Goal: Task Accomplishment & Management: Use online tool/utility

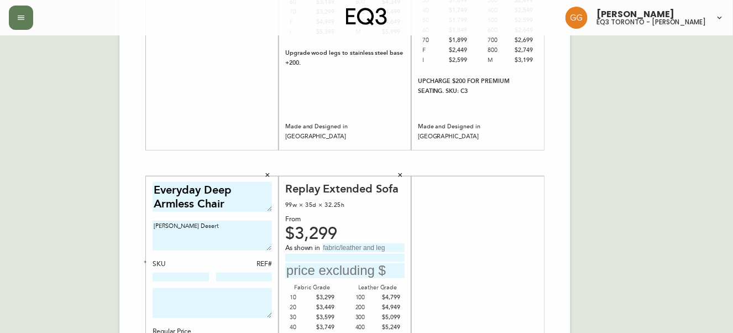
scroll to position [251, 0]
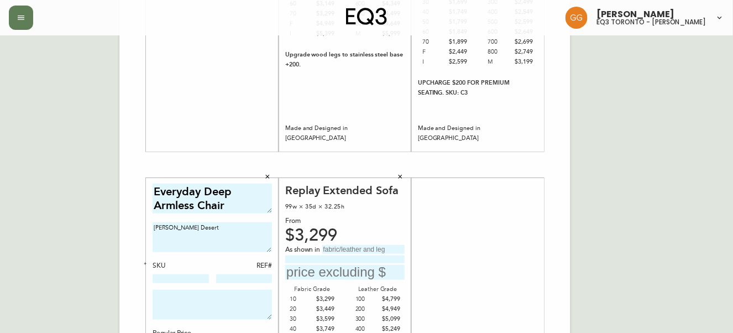
click at [405, 178] on button "button" at bounding box center [400, 177] width 17 height 17
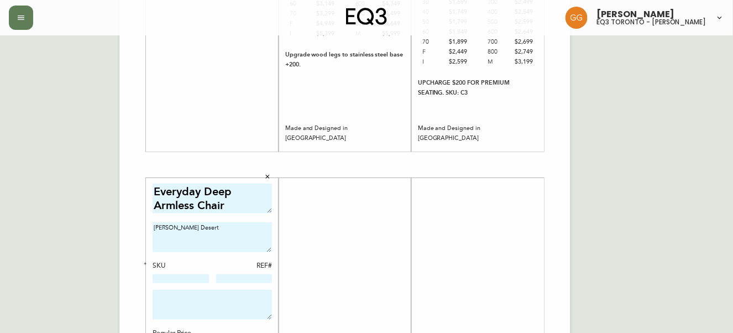
click at [367, 238] on div at bounding box center [344, 338] width 119 height 308
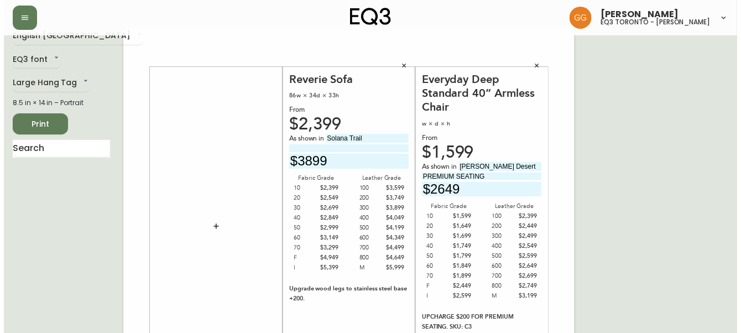
scroll to position [0, 0]
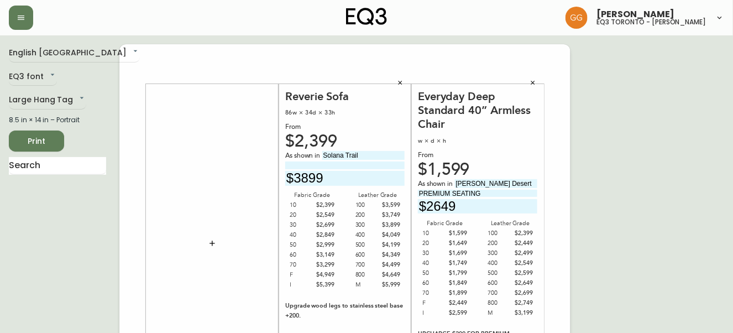
click at [212, 245] on icon "button" at bounding box center [212, 243] width 5 height 5
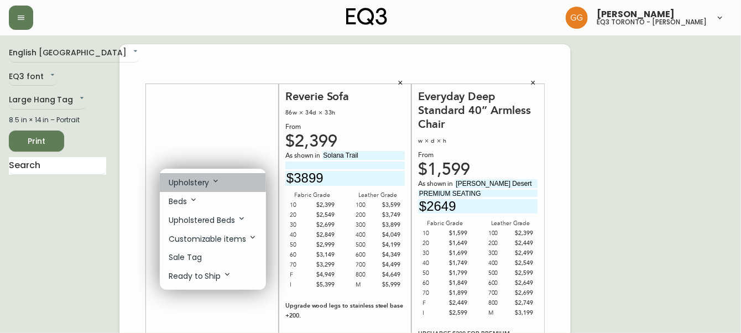
click at [213, 185] on icon at bounding box center [215, 180] width 9 height 9
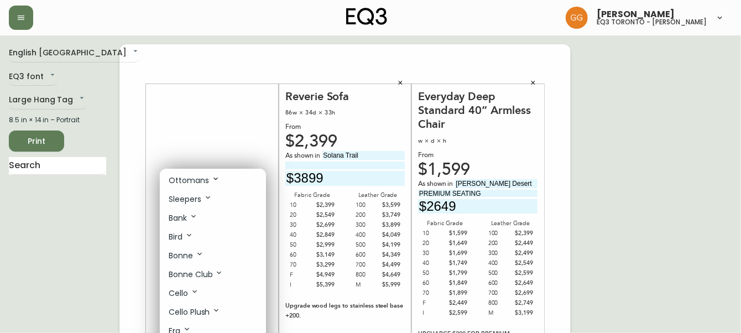
scroll to position [100, 0]
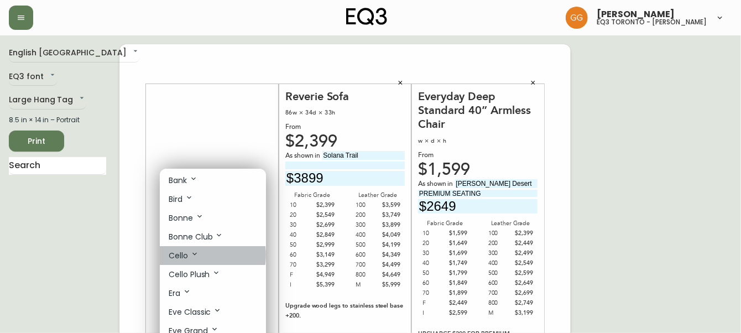
click at [195, 257] on icon at bounding box center [194, 253] width 9 height 9
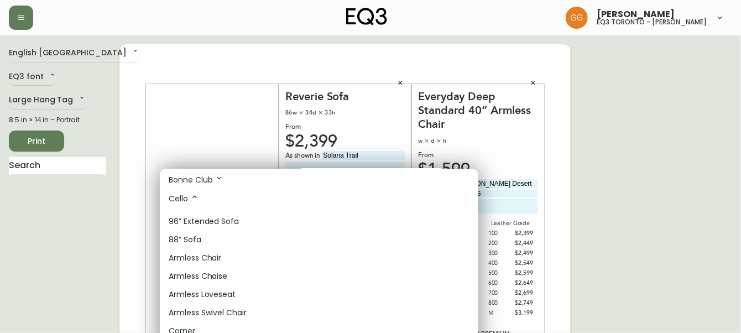
scroll to position [150, 0]
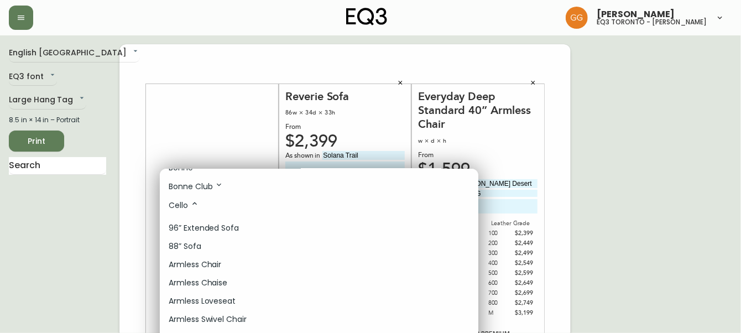
click at [220, 147] on div at bounding box center [370, 166] width 741 height 333
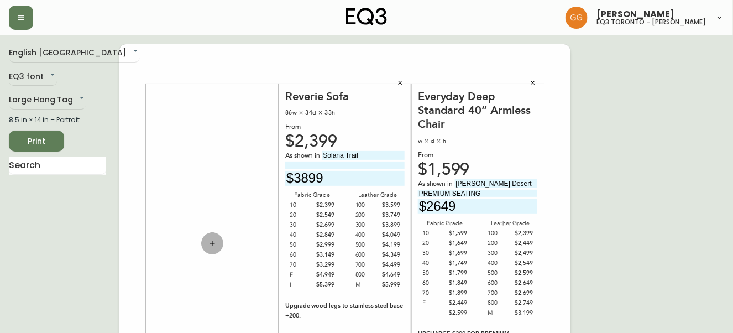
click at [211, 240] on icon "button" at bounding box center [212, 243] width 9 height 9
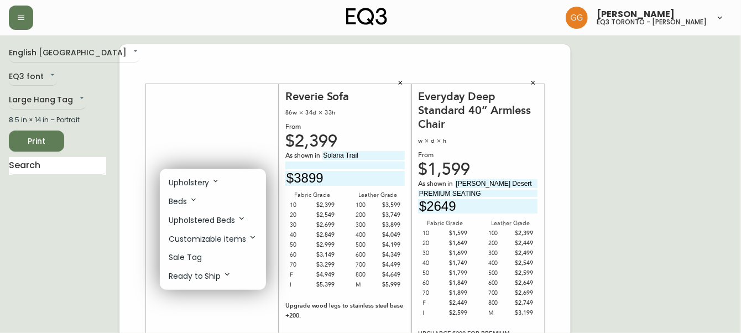
click at [219, 185] on p "Upholstery" at bounding box center [194, 182] width 51 height 12
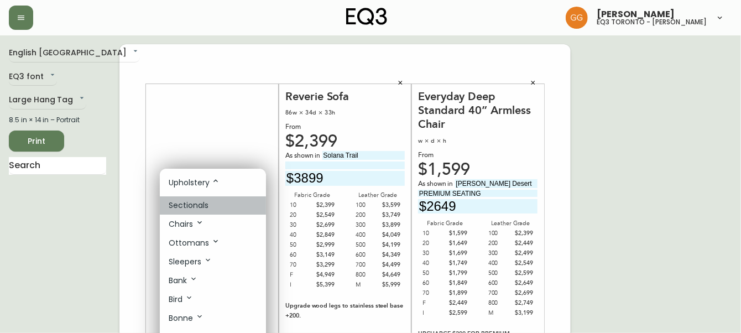
click at [225, 206] on li "Sectionals" at bounding box center [213, 205] width 106 height 18
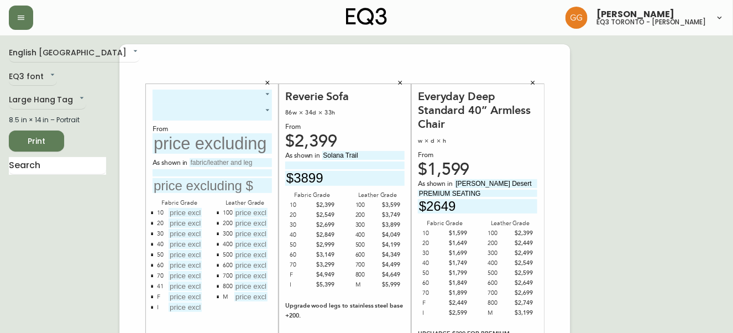
click at [267, 84] on icon "button" at bounding box center [267, 83] width 7 height 7
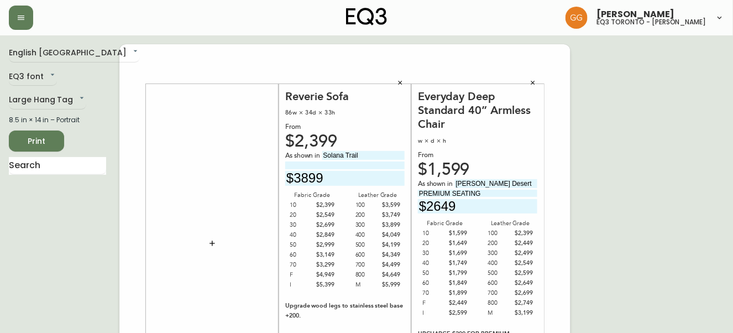
click at [213, 244] on icon "button" at bounding box center [212, 243] width 9 height 9
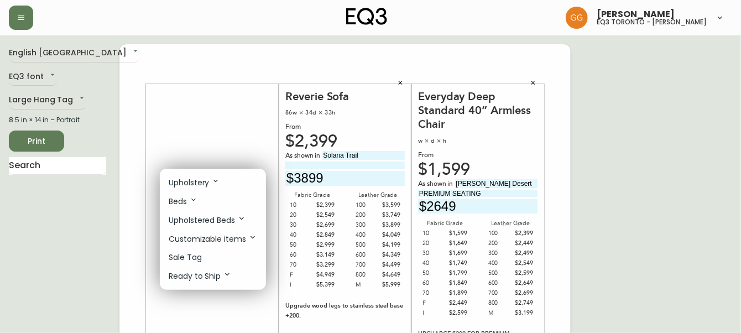
click at [195, 180] on p "Upholstery" at bounding box center [194, 182] width 51 height 12
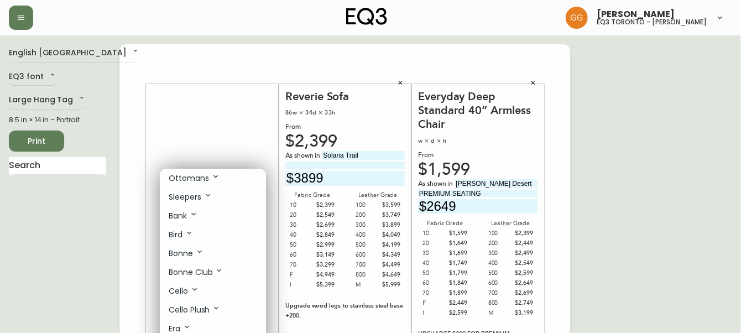
scroll to position [100, 0]
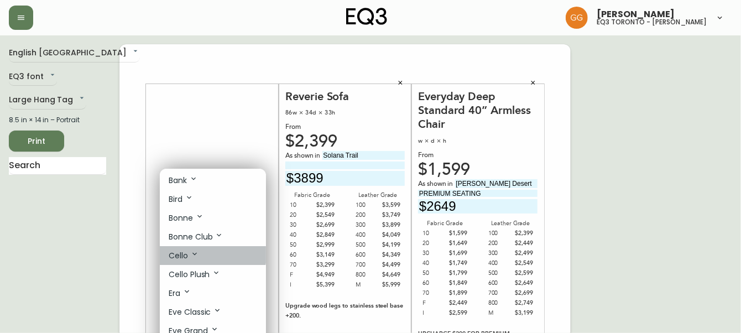
click at [189, 255] on p "Cello" at bounding box center [184, 255] width 30 height 12
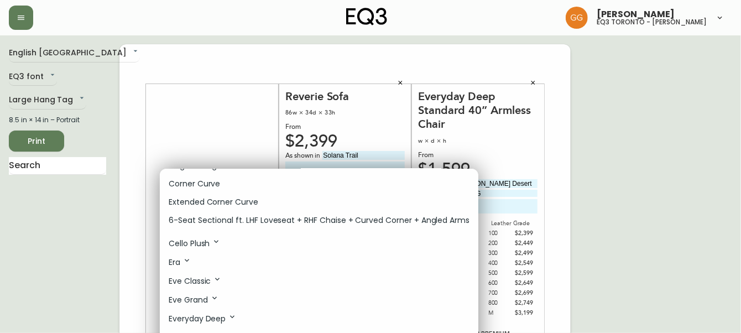
scroll to position [653, 0]
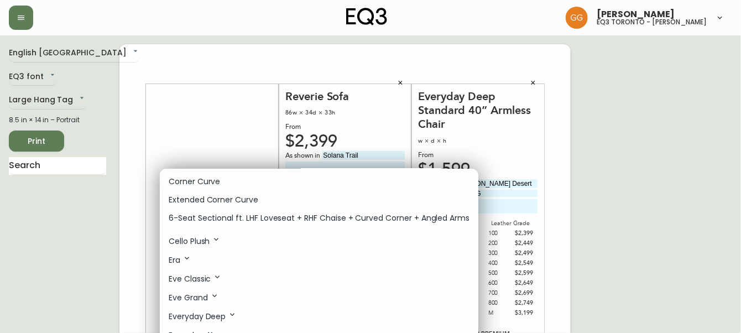
click at [221, 97] on div at bounding box center [370, 166] width 741 height 333
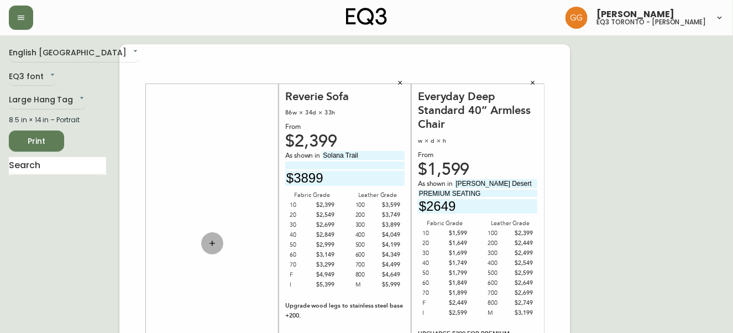
click at [210, 239] on icon "button" at bounding box center [212, 243] width 9 height 9
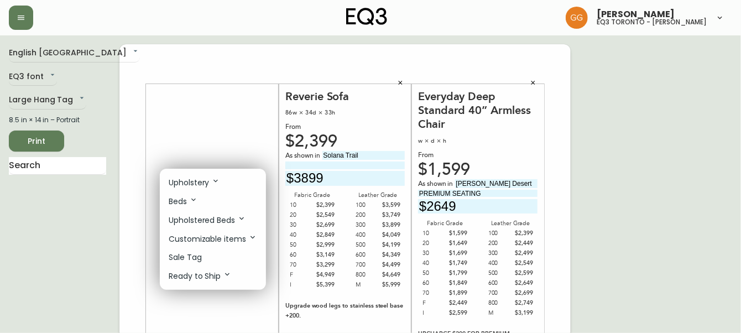
click at [205, 180] on p "Upholstery" at bounding box center [194, 182] width 51 height 12
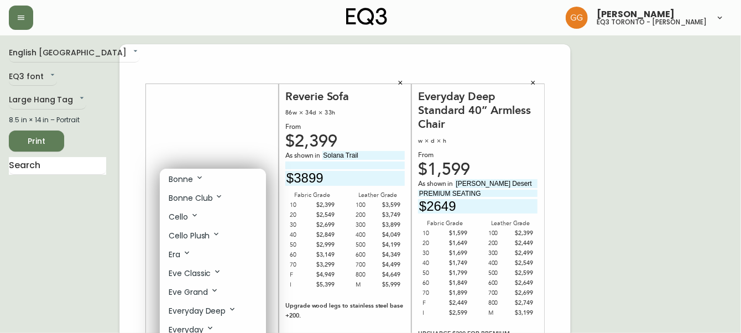
scroll to position [150, 0]
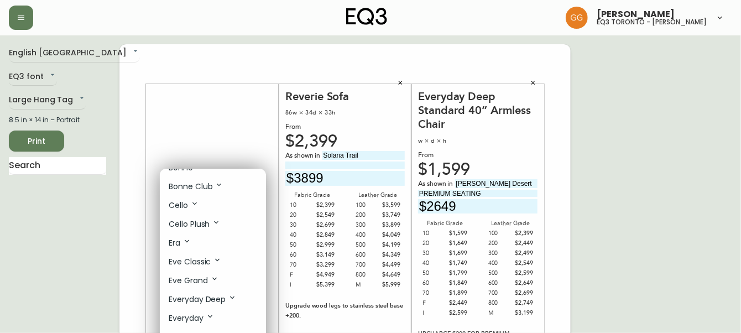
click at [188, 204] on p "Cello" at bounding box center [184, 205] width 30 height 12
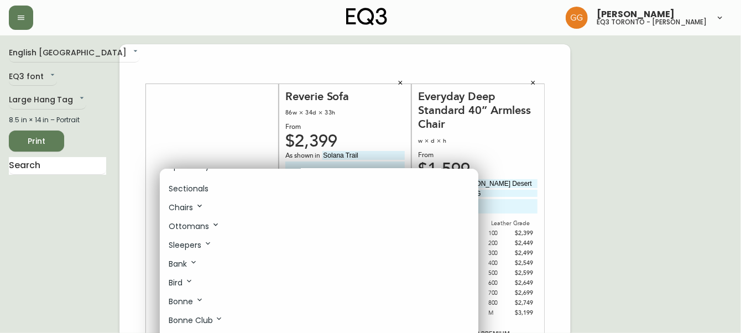
scroll to position [0, 0]
click at [205, 182] on p "Upholstery" at bounding box center [194, 182] width 51 height 12
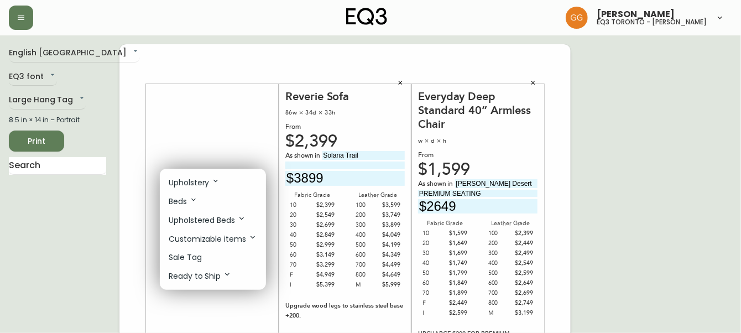
click at [196, 190] on li "Upholstery" at bounding box center [213, 182] width 106 height 19
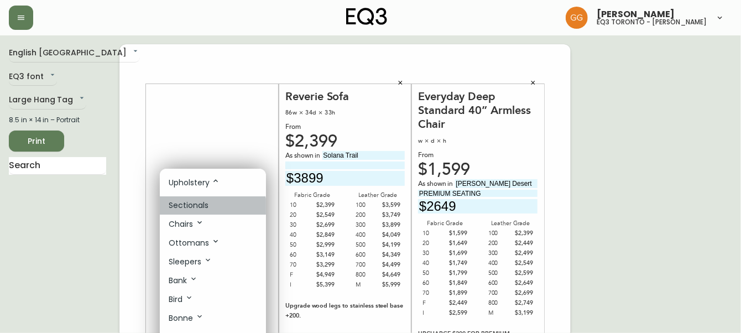
click at [206, 207] on p "Sectionals" at bounding box center [189, 206] width 40 height 12
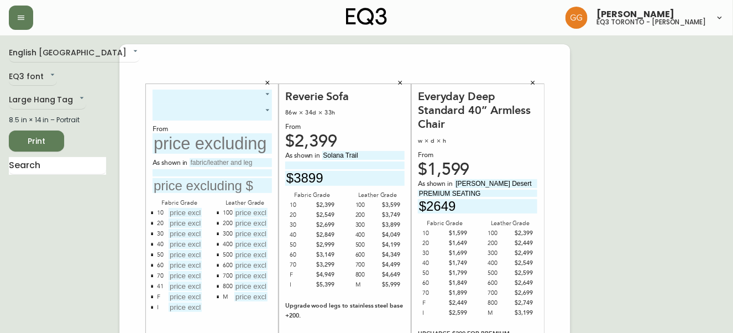
click at [270, 82] on icon "button" at bounding box center [267, 83] width 7 height 7
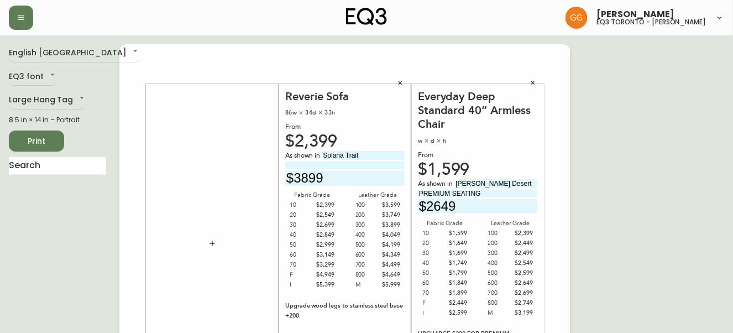
click at [221, 244] on button "button" at bounding box center [212, 243] width 22 height 22
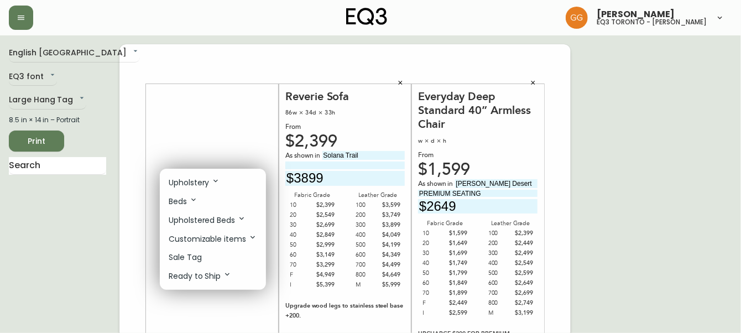
click at [218, 178] on icon at bounding box center [215, 180] width 9 height 9
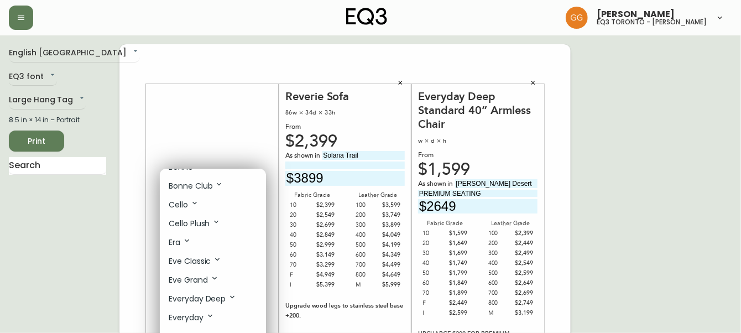
scroll to position [150, 0]
click at [199, 212] on li "Cello" at bounding box center [213, 205] width 106 height 19
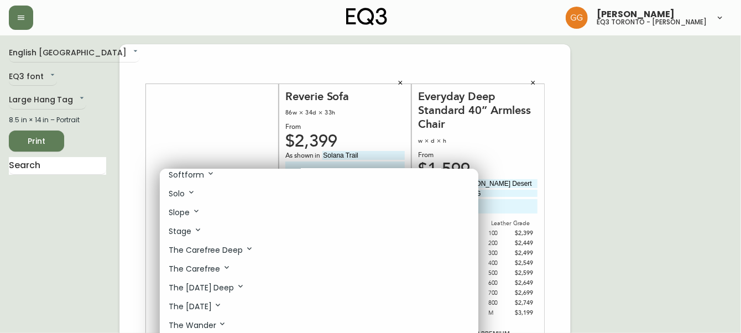
scroll to position [1238, 0]
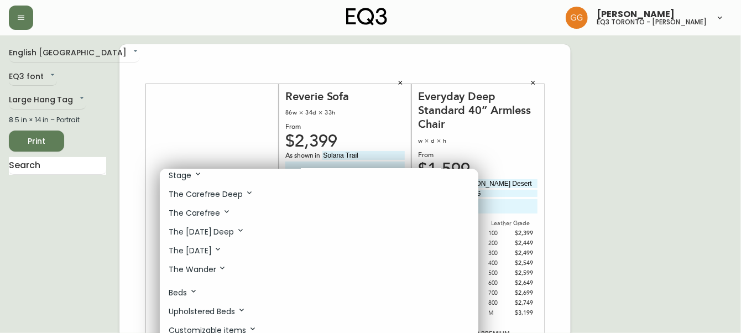
click at [575, 168] on div at bounding box center [370, 166] width 741 height 333
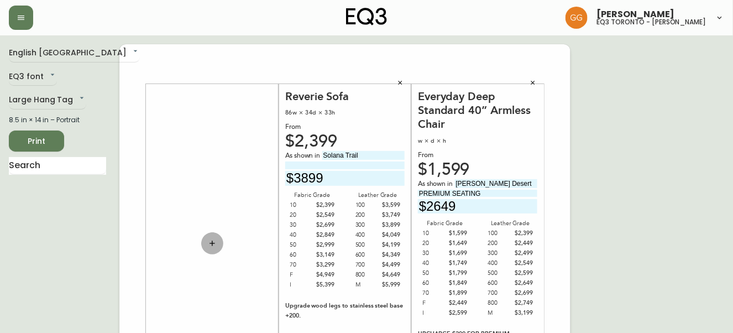
click at [208, 247] on icon "button" at bounding box center [212, 243] width 9 height 9
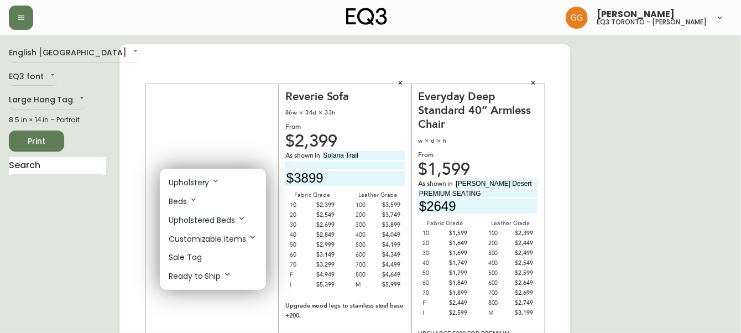
click at [230, 275] on icon at bounding box center [227, 274] width 9 height 9
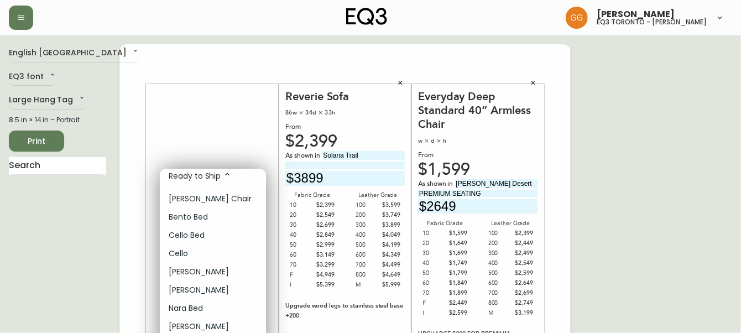
click at [207, 252] on li "Cello" at bounding box center [213, 253] width 106 height 18
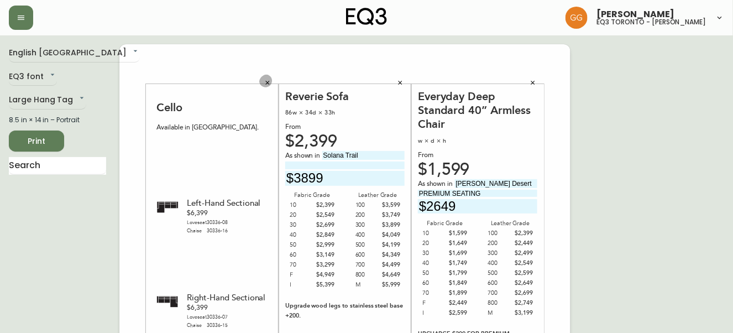
click at [269, 81] on icon "button" at bounding box center [268, 83] width 4 height 4
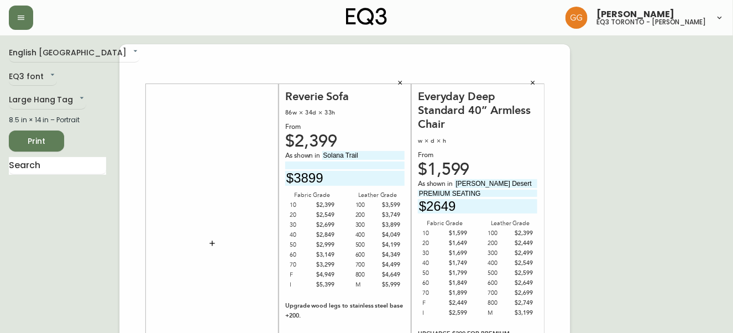
click at [222, 248] on button "button" at bounding box center [212, 243] width 22 height 22
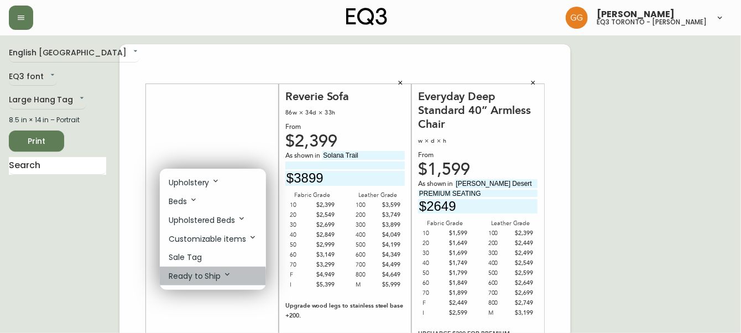
click at [200, 279] on p "Ready to Ship" at bounding box center [200, 276] width 63 height 12
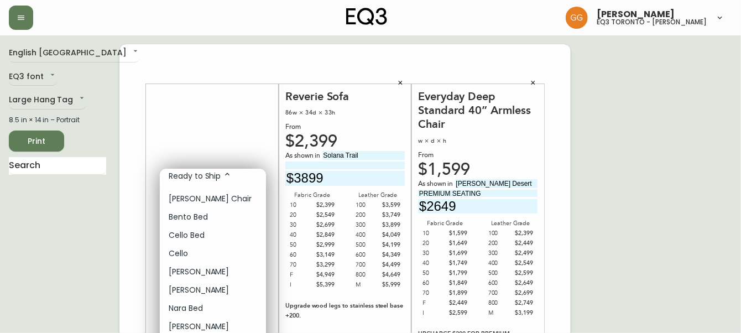
scroll to position [0, 0]
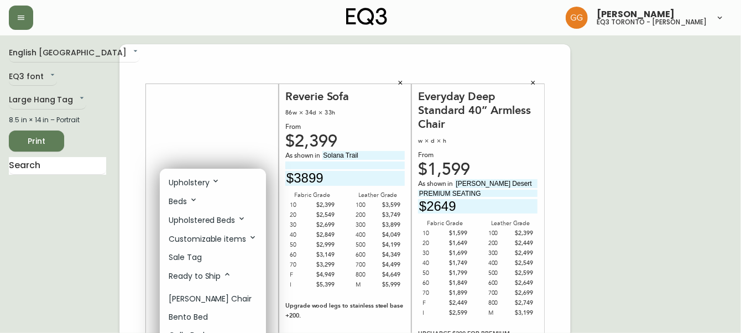
click at [204, 150] on div at bounding box center [370, 166] width 741 height 333
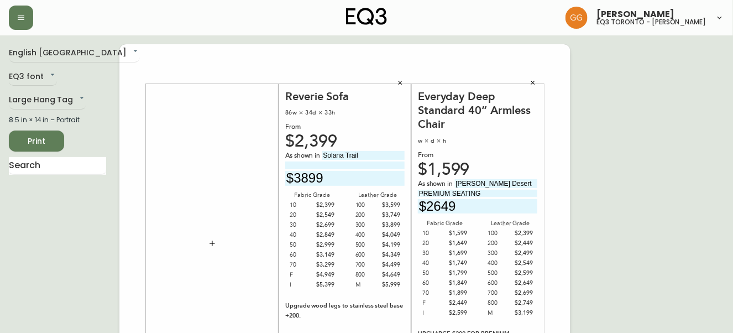
click at [213, 245] on icon "button" at bounding box center [212, 243] width 9 height 9
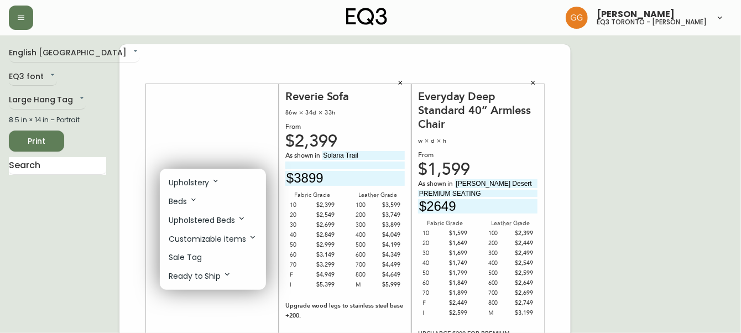
click at [206, 182] on p "Upholstery" at bounding box center [194, 182] width 51 height 12
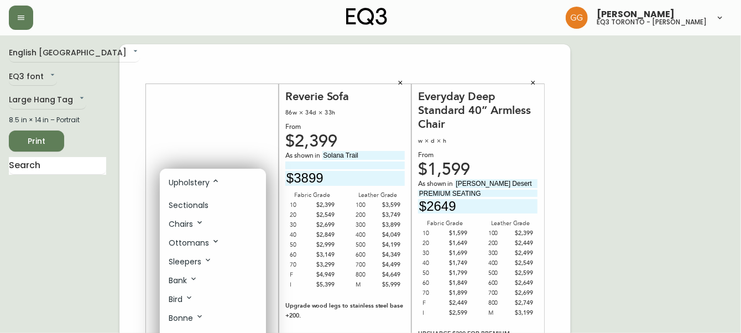
scroll to position [100, 0]
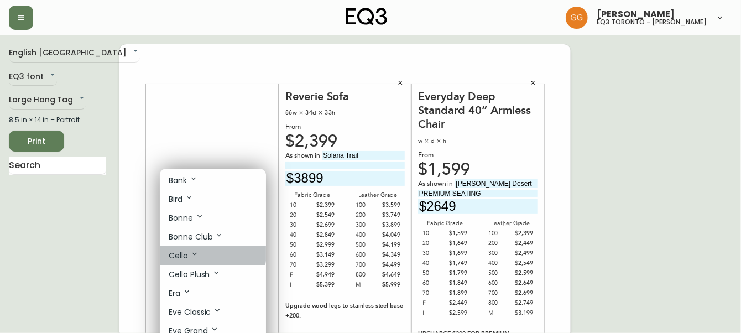
click at [199, 254] on li "Cello" at bounding box center [213, 255] width 106 height 19
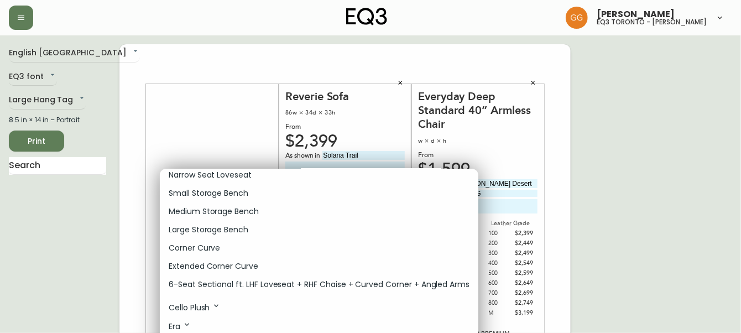
scroll to position [603, 0]
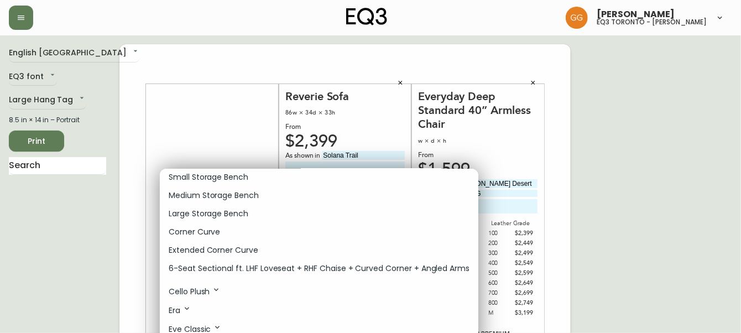
click at [227, 111] on div at bounding box center [370, 166] width 741 height 333
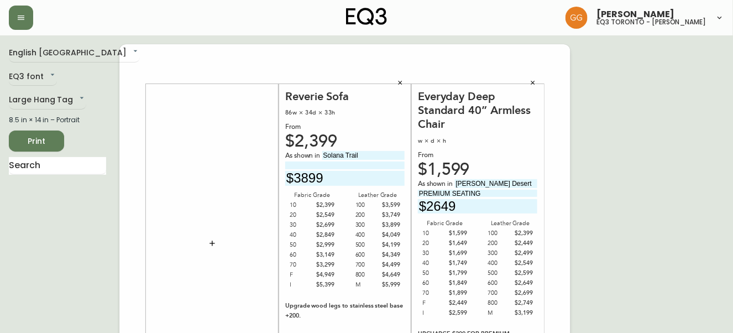
click at [208, 248] on button "button" at bounding box center [212, 243] width 22 height 22
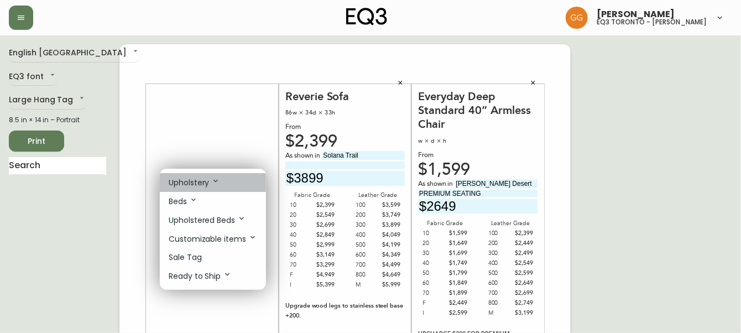
click at [216, 185] on p "Upholstery" at bounding box center [194, 182] width 51 height 12
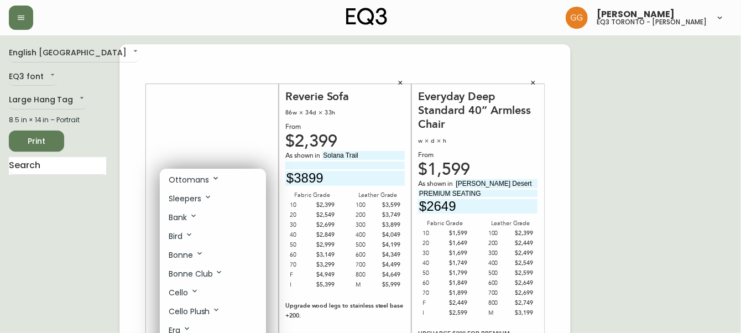
scroll to position [100, 0]
click at [209, 140] on div at bounding box center [370, 166] width 741 height 333
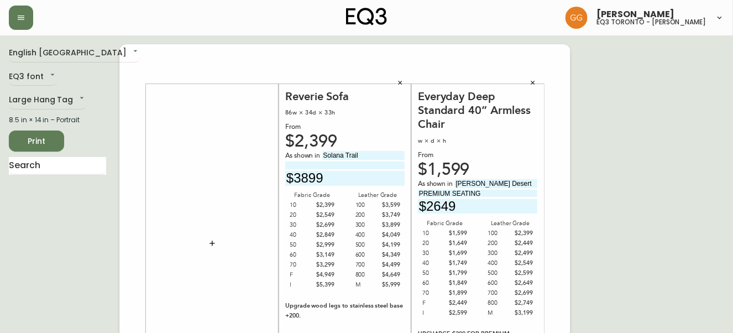
click at [212, 243] on icon "button" at bounding box center [212, 243] width 5 height 5
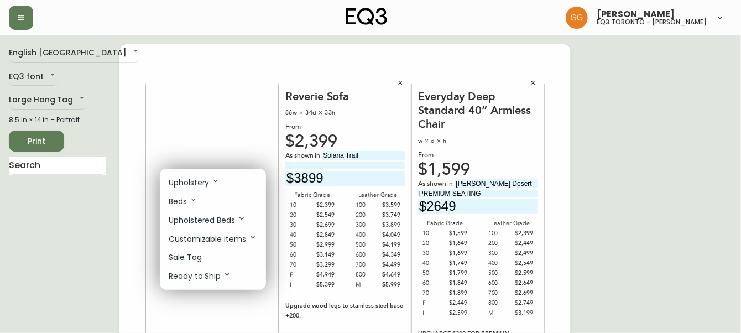
click at [215, 184] on icon at bounding box center [215, 180] width 9 height 9
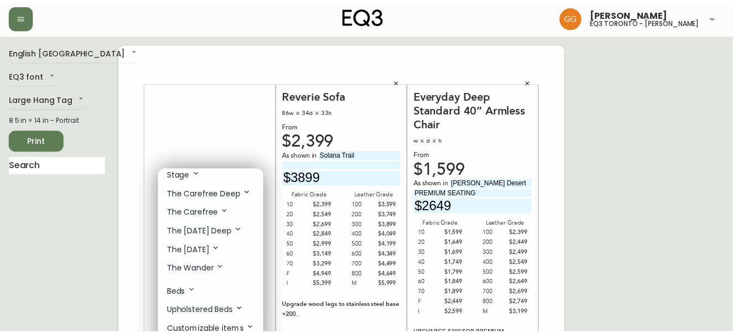
scroll to position [718, 0]
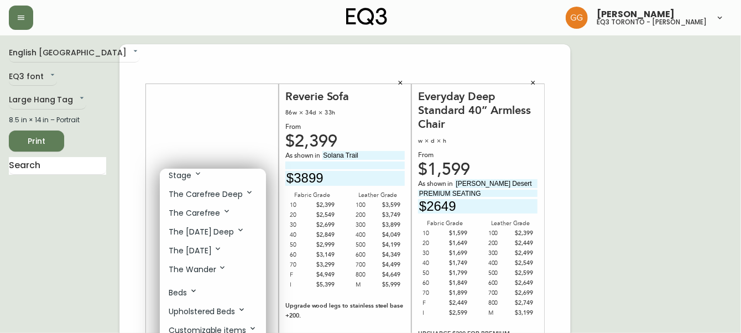
click at [208, 117] on div at bounding box center [370, 166] width 741 height 333
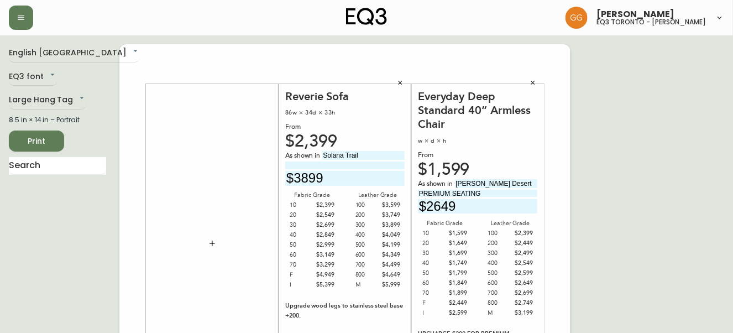
click at [212, 243] on icon "button" at bounding box center [212, 243] width 5 height 5
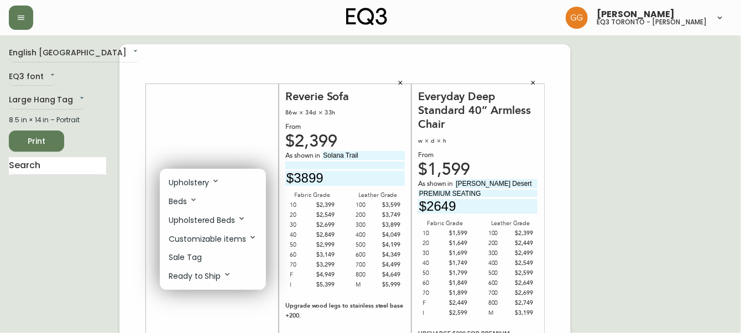
click at [199, 184] on p "Upholstery" at bounding box center [194, 182] width 51 height 12
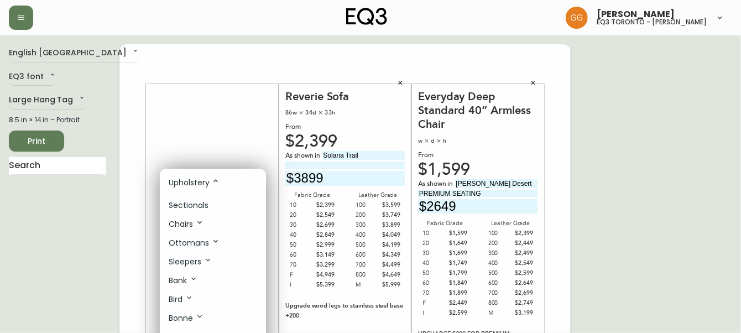
click at [206, 205] on p "Sectionals" at bounding box center [189, 206] width 40 height 12
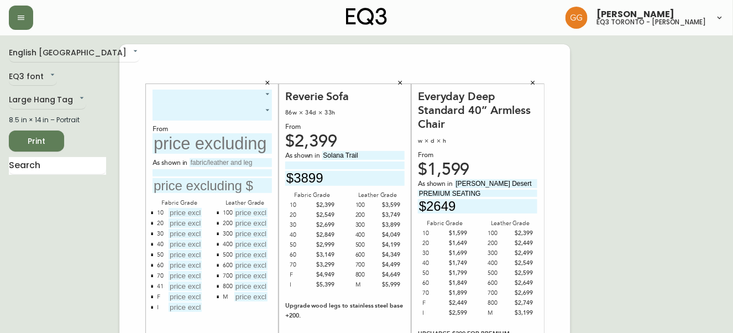
click at [248, 87] on div "​ ​ From As shown in Fabric Grade 10 20 30 40 50 60 70 41 F I Leather Grade 100…" at bounding box center [212, 243] width 133 height 319
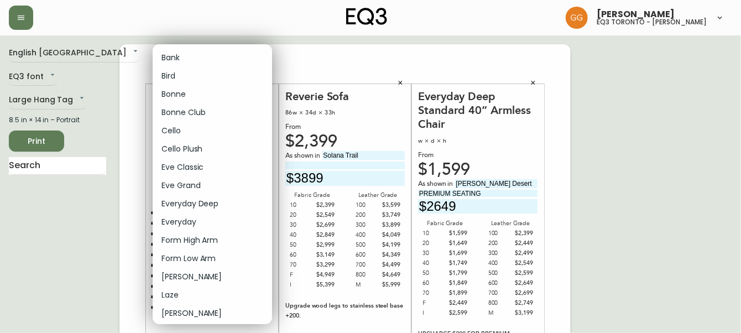
click at [209, 133] on li "Cello" at bounding box center [212, 131] width 119 height 18
type input "4"
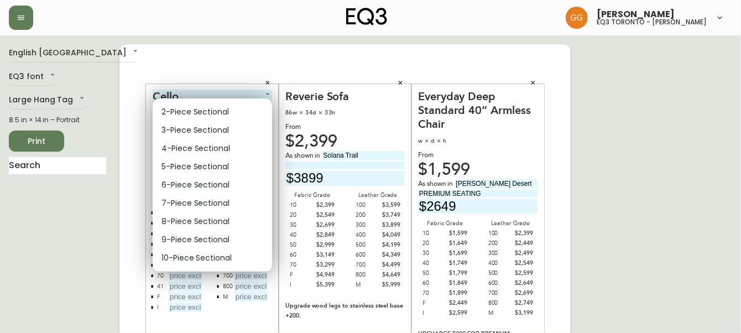
click at [224, 112] on li "2-Piece Sectional" at bounding box center [212, 112] width 119 height 18
type input "0"
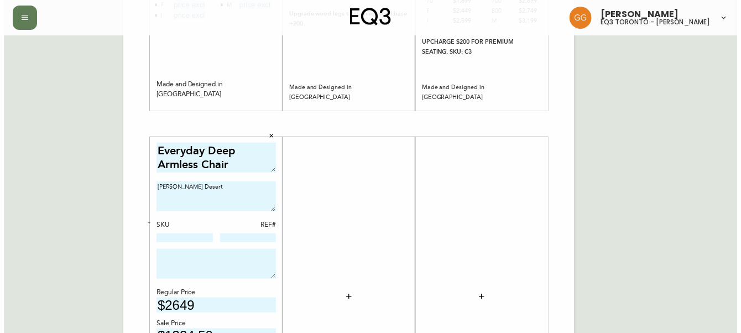
scroll to position [301, 0]
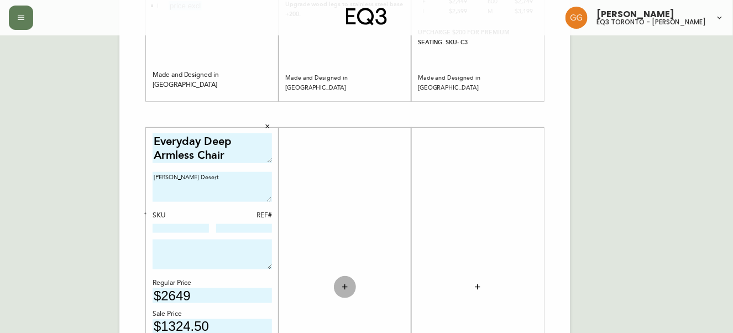
click at [346, 289] on icon "button" at bounding box center [345, 287] width 9 height 9
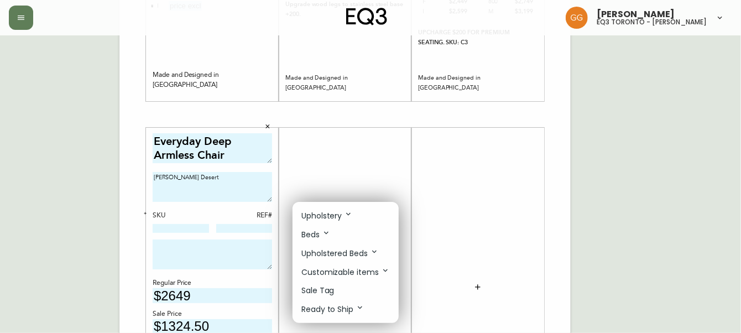
click at [341, 217] on p "Upholstery" at bounding box center [326, 216] width 51 height 12
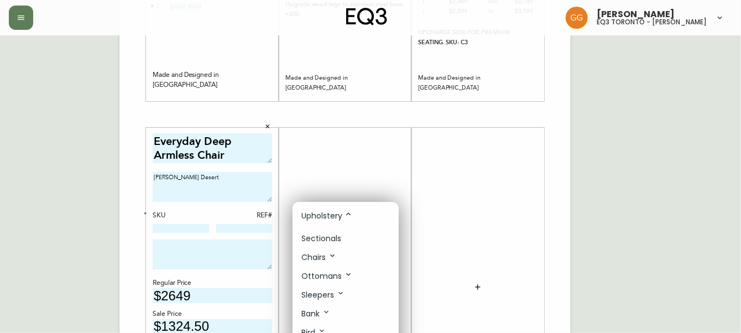
scroll to position [150, 0]
click at [323, 241] on icon at bounding box center [327, 236] width 9 height 9
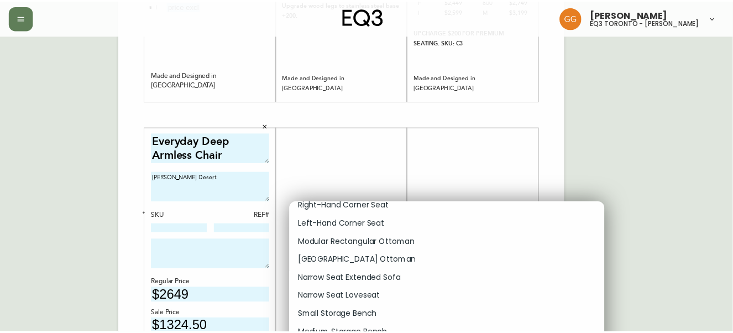
scroll to position [503, 0]
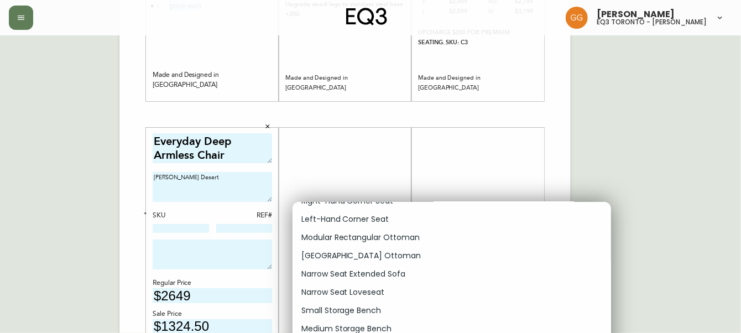
click at [398, 175] on div at bounding box center [370, 166] width 741 height 333
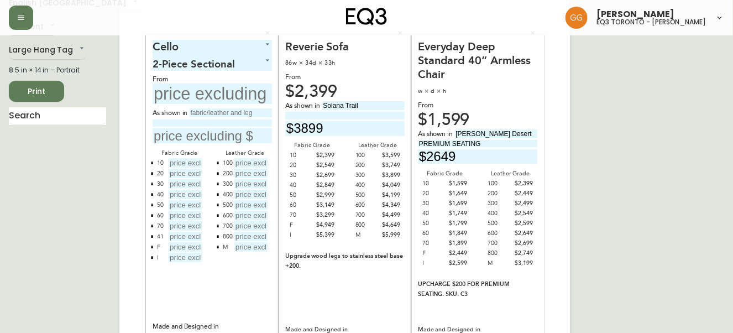
scroll to position [0, 0]
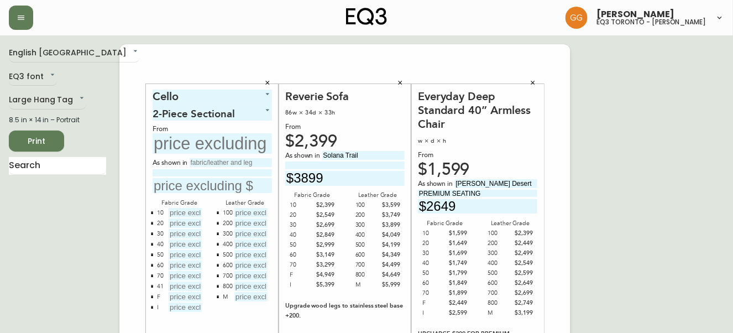
click at [240, 141] on input "text" at bounding box center [212, 143] width 119 height 20
type input "$4799"
click at [223, 166] on input "text" at bounding box center [231, 162] width 82 height 9
type input "Coda Beach"
click at [196, 212] on input "text" at bounding box center [185, 212] width 33 height 9
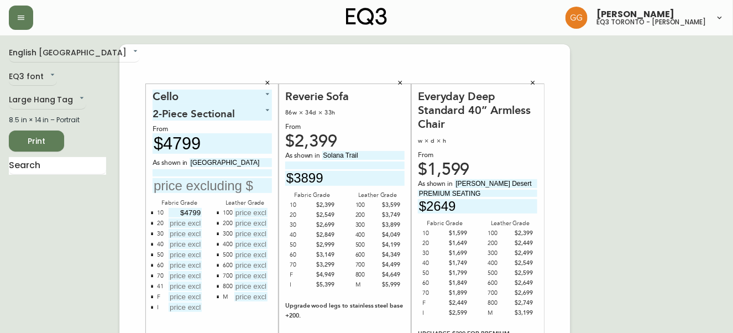
type input "$4799"
click at [195, 219] on input "text" at bounding box center [185, 222] width 33 height 9
type input "$5199"
click at [190, 232] on input "text" at bounding box center [185, 233] width 33 height 9
type input "$5599"
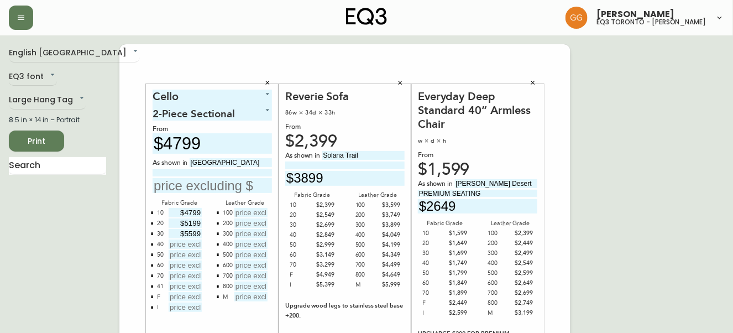
click at [197, 241] on input "text" at bounding box center [185, 243] width 33 height 9
type input "$6399"
click at [192, 253] on input "text" at bounding box center [185, 254] width 33 height 9
type input "$6399"
click at [196, 239] on input "$6399" at bounding box center [185, 243] width 33 height 9
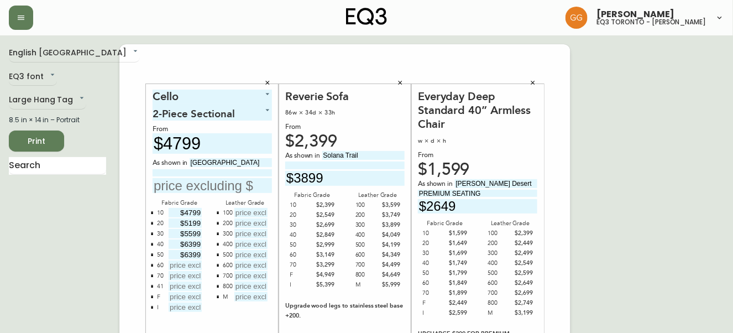
click at [197, 242] on input "$6399" at bounding box center [185, 243] width 33 height 9
type input "$5999"
click at [192, 262] on input "text" at bounding box center [185, 264] width 33 height 9
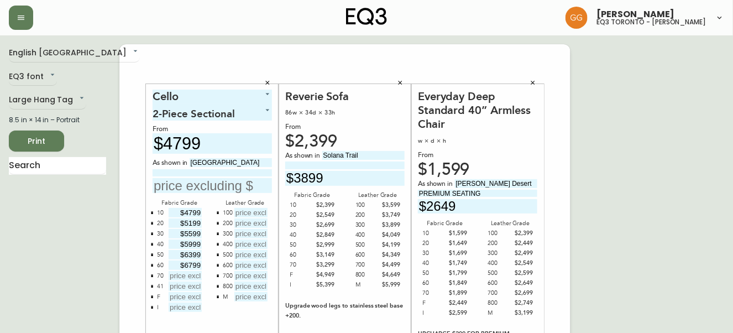
type input "$6799"
click at [152, 298] on button "button" at bounding box center [152, 296] width 9 height 9
click at [152, 286] on icon "button" at bounding box center [152, 286] width 2 height 3
click at [192, 272] on input "text" at bounding box center [185, 275] width 33 height 9
type input "$7199"
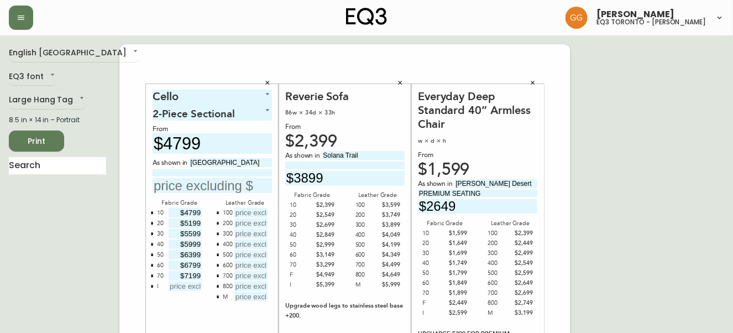
click at [196, 286] on input "text" at bounding box center [185, 285] width 33 height 9
type input "$13599"
click at [255, 213] on input "text" at bounding box center [250, 212] width 33 height 9
type input "$7449"
click at [259, 225] on input "text" at bounding box center [250, 222] width 33 height 9
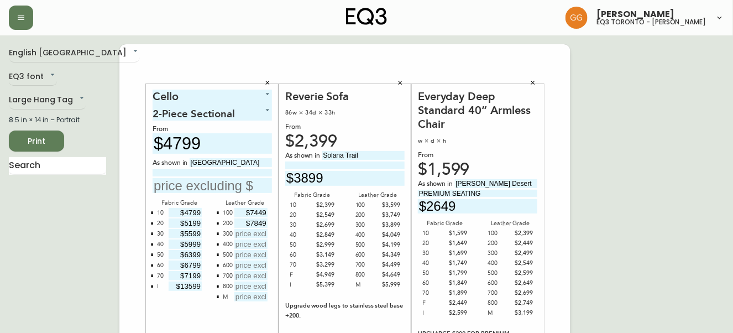
type input "$7849"
click at [258, 234] on input "text" at bounding box center [250, 233] width 33 height 9
type input "$8249"
click at [259, 240] on input "text" at bounding box center [250, 243] width 33 height 9
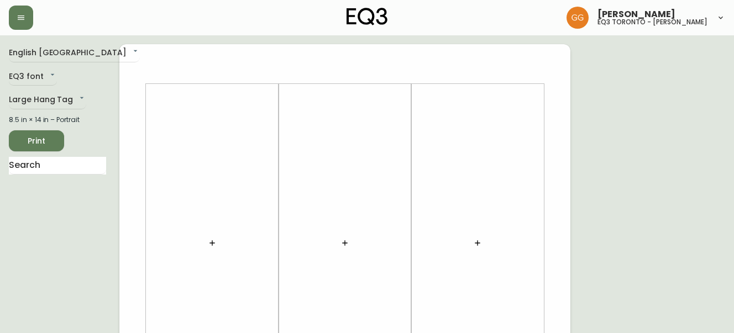
click at [218, 244] on button "button" at bounding box center [212, 243] width 22 height 22
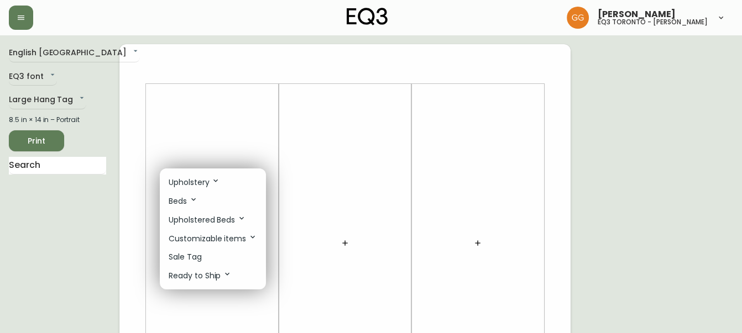
click at [218, 187] on p "Upholstery" at bounding box center [194, 182] width 51 height 12
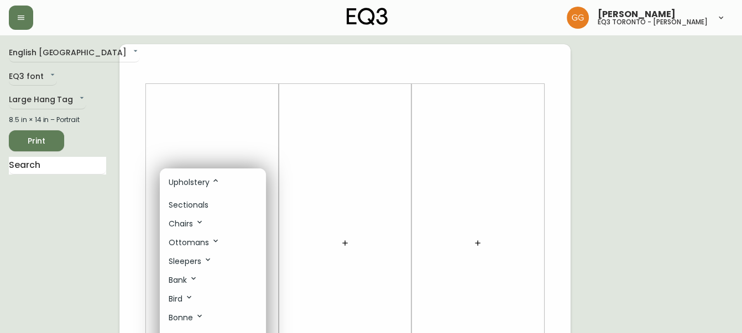
click at [239, 107] on div at bounding box center [371, 166] width 742 height 333
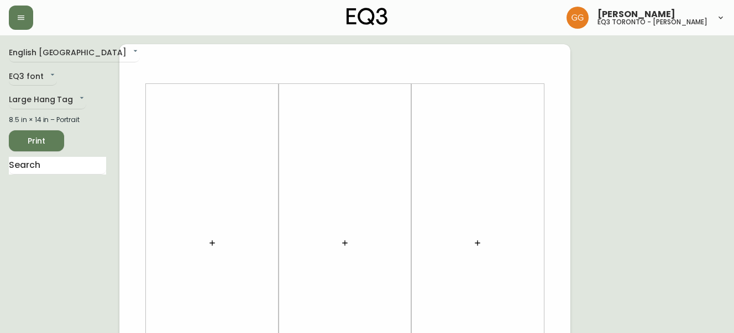
click at [215, 246] on icon "button" at bounding box center [212, 243] width 9 height 9
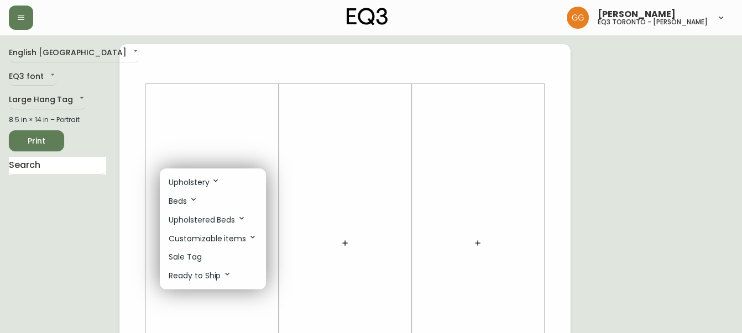
click at [221, 280] on p "Ready to Ship" at bounding box center [200, 276] width 63 height 12
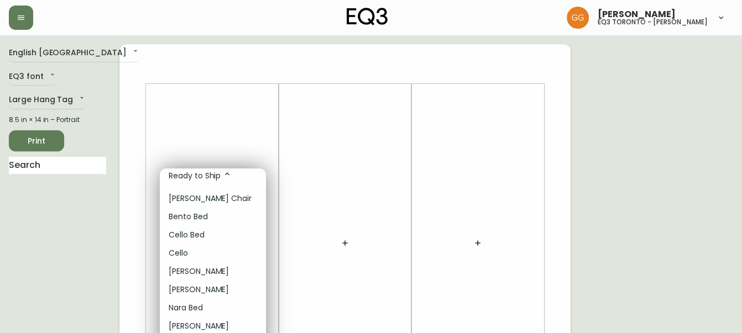
scroll to position [101, 0]
click at [201, 248] on li "Cello" at bounding box center [213, 253] width 106 height 18
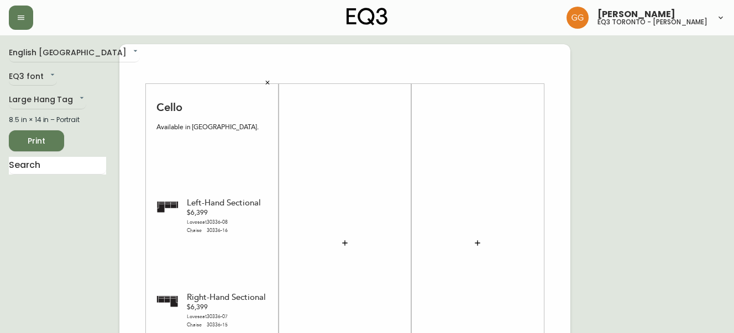
click at [264, 82] on button "button" at bounding box center [267, 83] width 17 height 17
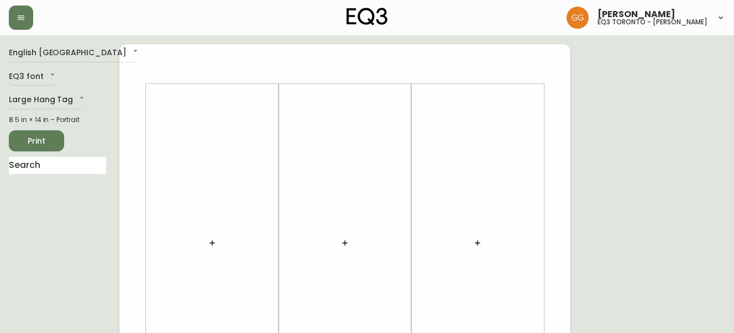
click at [217, 247] on button "button" at bounding box center [212, 243] width 22 height 22
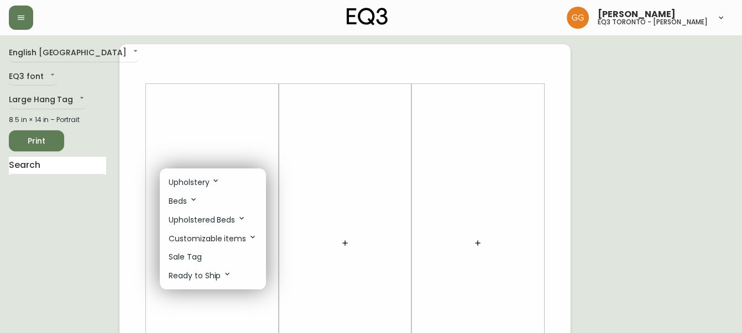
click at [221, 284] on li "Ready to Ship" at bounding box center [213, 276] width 106 height 19
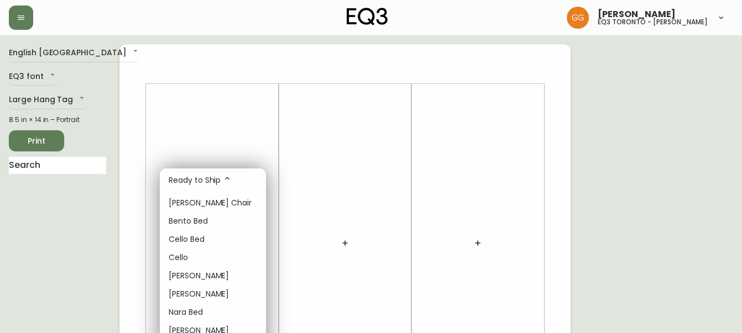
scroll to position [100, 0]
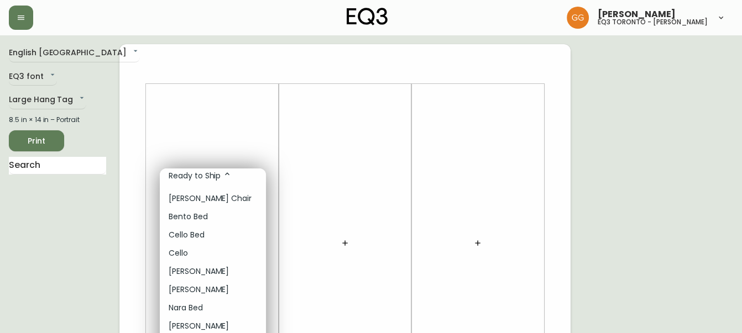
click at [195, 238] on p "Cello Bed" at bounding box center [187, 235] width 36 height 12
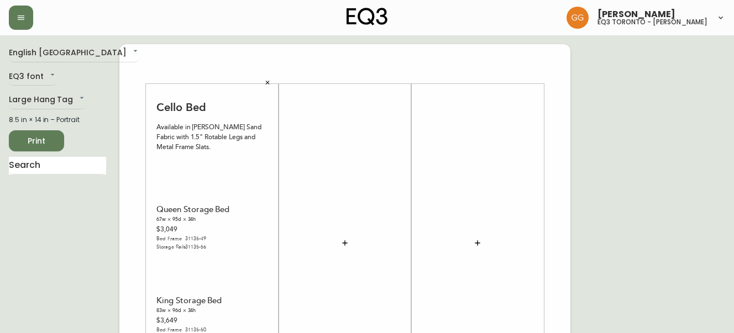
click at [270, 77] on button "button" at bounding box center [267, 83] width 17 height 17
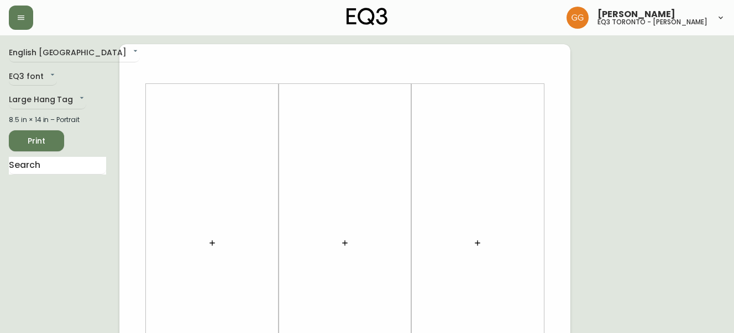
click at [209, 251] on button "button" at bounding box center [212, 243] width 22 height 22
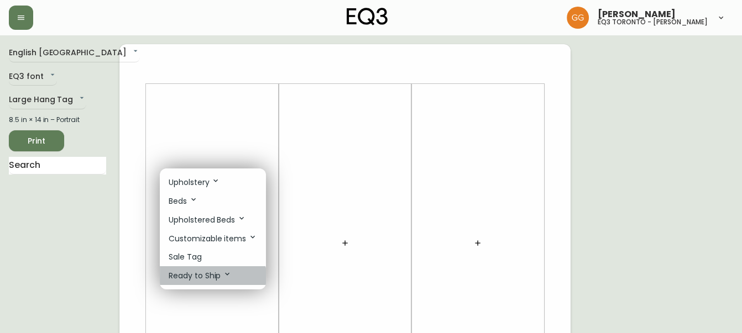
click at [210, 281] on p "Ready to Ship" at bounding box center [200, 276] width 63 height 12
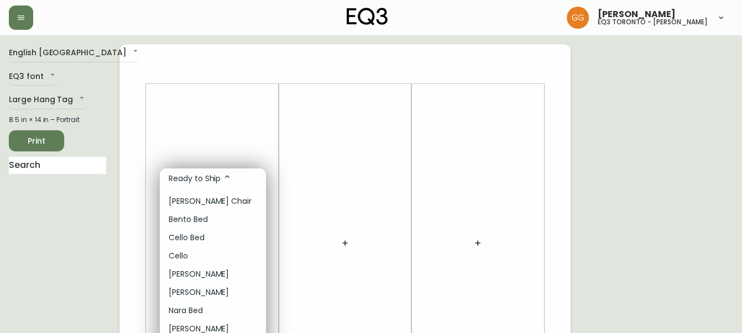
scroll to position [101, 0]
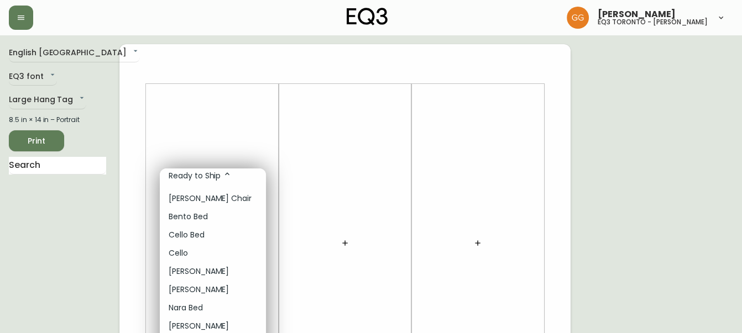
click at [209, 141] on div at bounding box center [371, 166] width 742 height 333
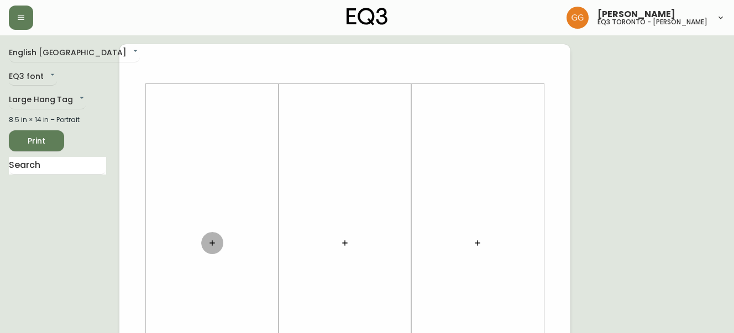
click at [217, 249] on button "button" at bounding box center [212, 243] width 22 height 22
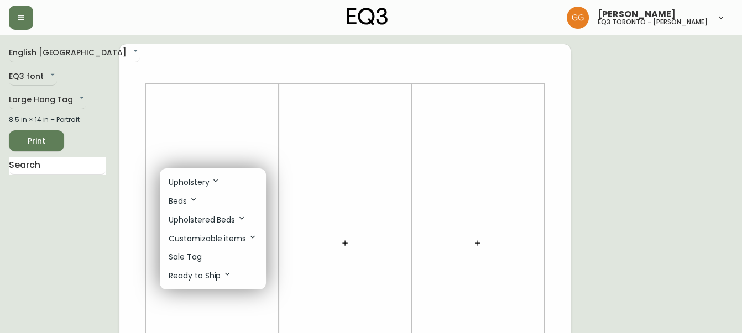
click at [216, 182] on icon at bounding box center [215, 180] width 9 height 9
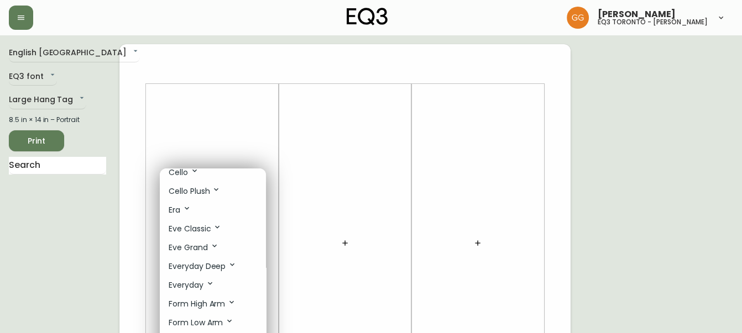
scroll to position [165, 0]
click at [211, 194] on li "Cello" at bounding box center [213, 190] width 106 height 19
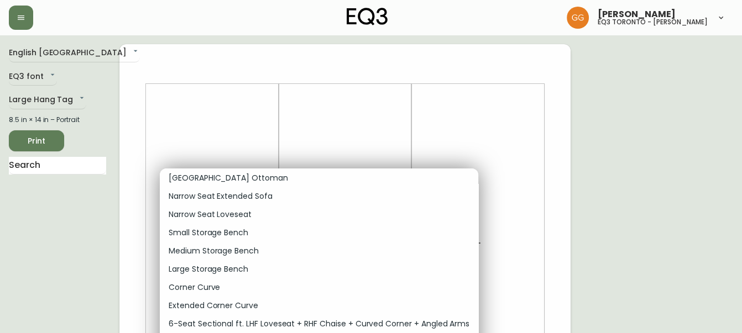
scroll to position [668, 0]
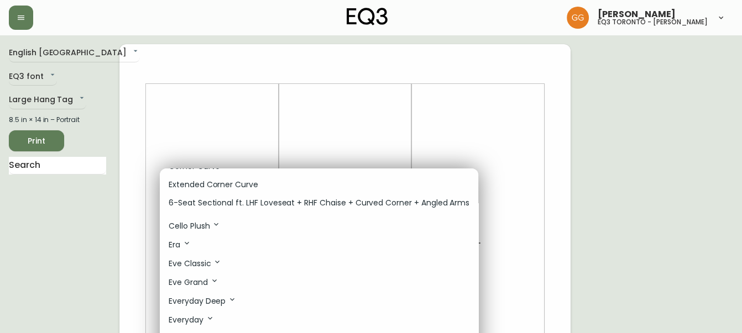
click at [181, 121] on div at bounding box center [371, 166] width 742 height 333
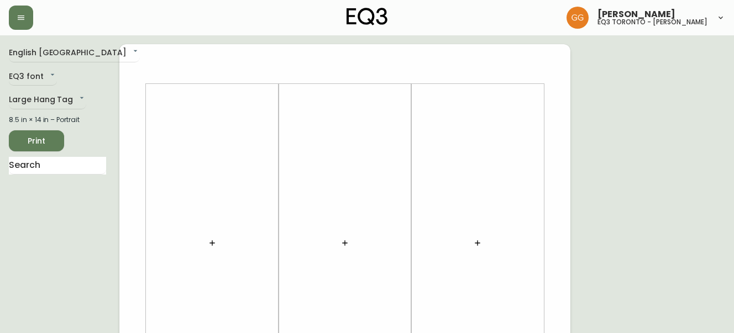
click at [220, 242] on button "button" at bounding box center [212, 243] width 22 height 22
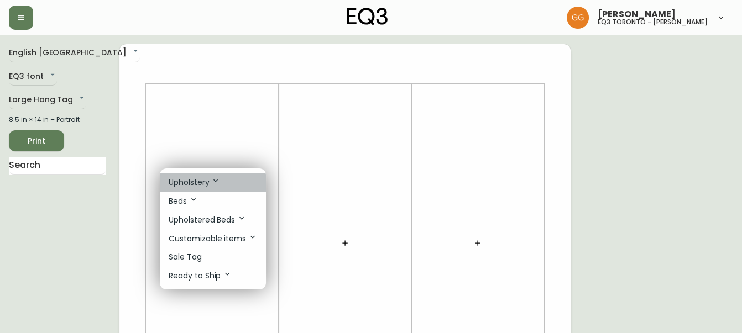
click at [211, 186] on p "Upholstery" at bounding box center [194, 182] width 51 height 12
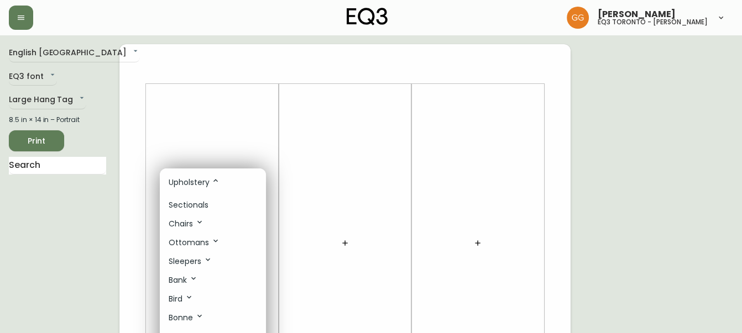
click at [213, 202] on li "Sectionals" at bounding box center [213, 205] width 106 height 18
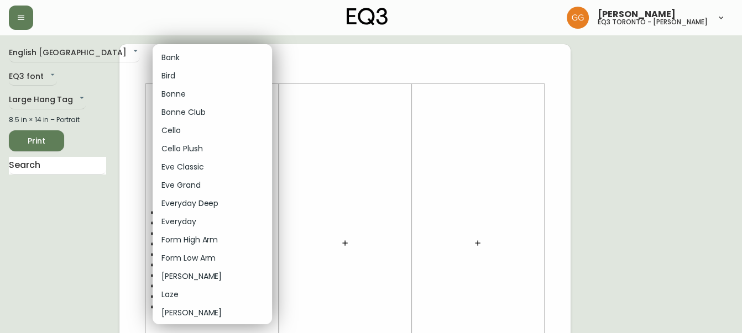
click at [193, 131] on li "Cello" at bounding box center [212, 131] width 119 height 18
type input "4"
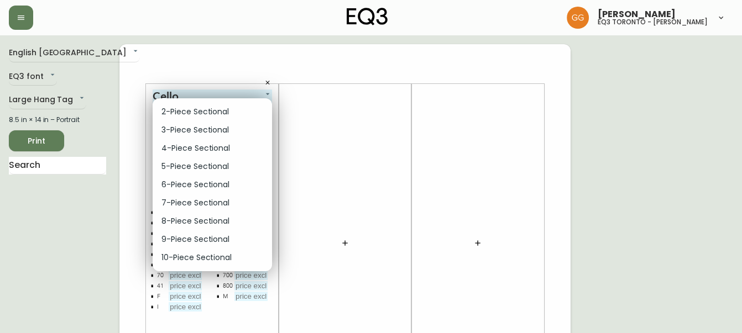
click at [215, 108] on li "2-Piece Sectional" at bounding box center [212, 112] width 119 height 18
type input "0"
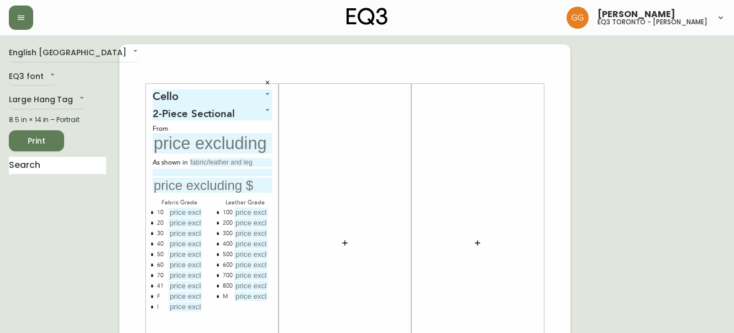
click at [216, 145] on input "text" at bounding box center [212, 143] width 119 height 20
type input "$4799"
click at [211, 162] on input "text" at bounding box center [231, 162] width 82 height 9
type input "Coda Beach"
click at [187, 190] on input "text" at bounding box center [212, 185] width 119 height 15
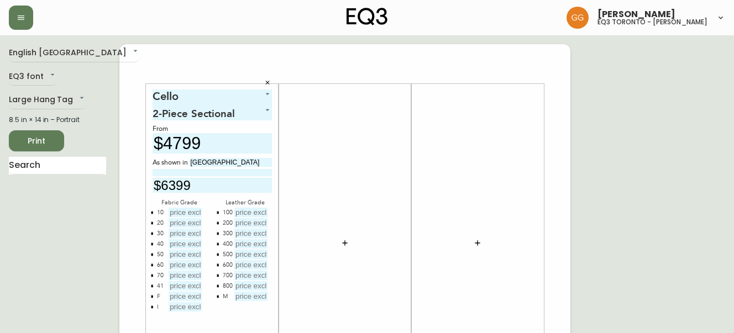
type input "$6399"
click at [504, 25] on div "Grabielle Graham eq3 toronto - hanna" at bounding box center [367, 17] width 717 height 35
drag, startPoint x: 634, startPoint y: 206, endPoint x: 576, endPoint y: 165, distance: 70.9
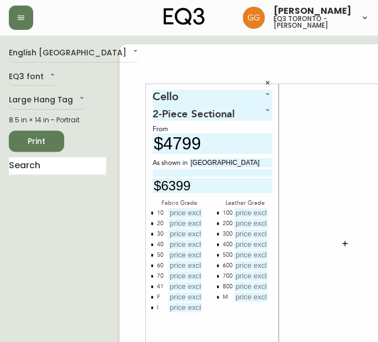
click at [169, 211] on input "text" at bounding box center [185, 212] width 33 height 9
click at [150, 295] on icon "button" at bounding box center [151, 296] width 3 height 3
click at [146, 290] on div "Cello 4 2-Piece Sectional 0 From $4799 As shown in Coda Beach $6399 Fabric Grad…" at bounding box center [212, 243] width 133 height 319
click at [148, 288] on button "button" at bounding box center [152, 285] width 9 height 9
click at [169, 210] on input "text" at bounding box center [185, 212] width 33 height 9
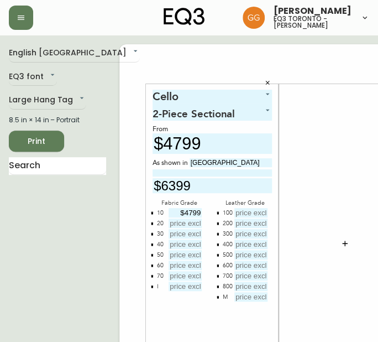
type input "$4799"
click at [169, 224] on input "text" at bounding box center [185, 222] width 33 height 9
type input "$5199"
click at [169, 232] on input "text" at bounding box center [185, 233] width 33 height 9
type input "$5599"
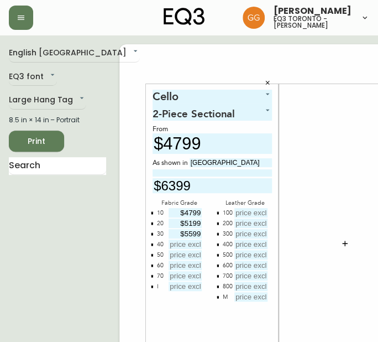
click at [172, 241] on input "text" at bounding box center [185, 243] width 33 height 9
type input "$5999"
click at [173, 254] on input "text" at bounding box center [185, 254] width 33 height 9
type input "$6399"
click at [171, 262] on input "text" at bounding box center [185, 264] width 33 height 9
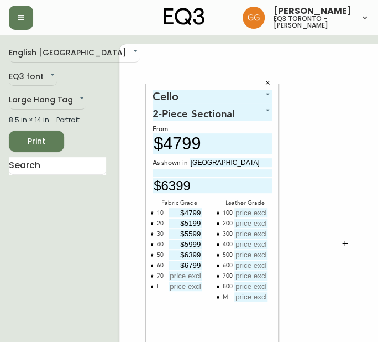
type input "$6799"
click at [174, 274] on input "text" at bounding box center [185, 275] width 33 height 9
type input "$7199"
click at [169, 289] on input "text" at bounding box center [185, 285] width 33 height 9
type input "$13599"
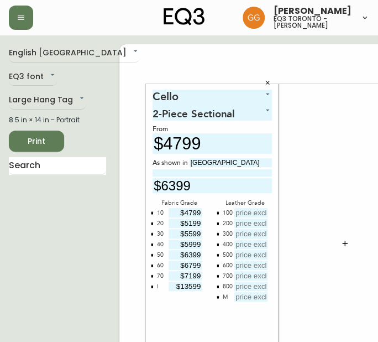
click at [234, 213] on input "text" at bounding box center [250, 212] width 33 height 9
type input "$7449"
click at [234, 225] on input "text" at bounding box center [250, 222] width 33 height 9
type input "$7849"
click at [234, 233] on input "text" at bounding box center [250, 233] width 33 height 9
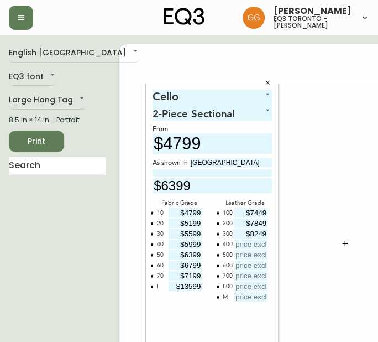
type input "$8249"
click at [236, 244] on input "text" at bounding box center [250, 243] width 33 height 9
type input "$8649"
click at [234, 255] on input "text" at bounding box center [250, 254] width 33 height 9
type input "$9049"
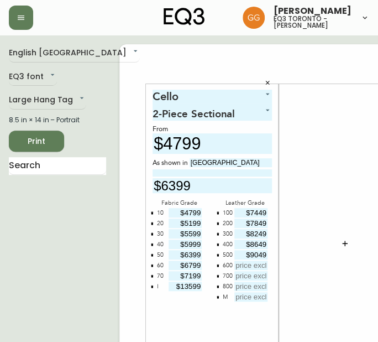
click at [239, 265] on input "text" at bounding box center [250, 264] width 33 height 9
type input "$9449"
click at [234, 273] on input "text" at bounding box center [250, 275] width 33 height 9
type input "$9849"
click at [216, 295] on icon "button" at bounding box center [217, 296] width 3 height 3
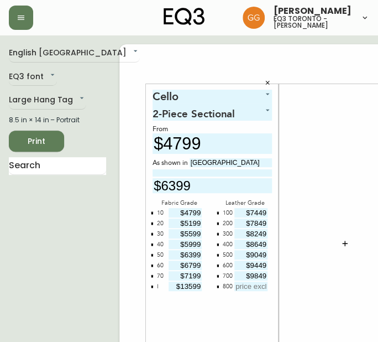
click at [235, 286] on input "text" at bounding box center [250, 285] width 33 height 9
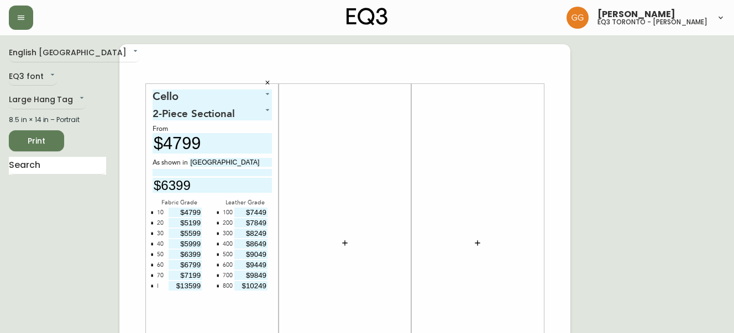
type input "$10249"
click at [349, 237] on button "button" at bounding box center [345, 243] width 22 height 22
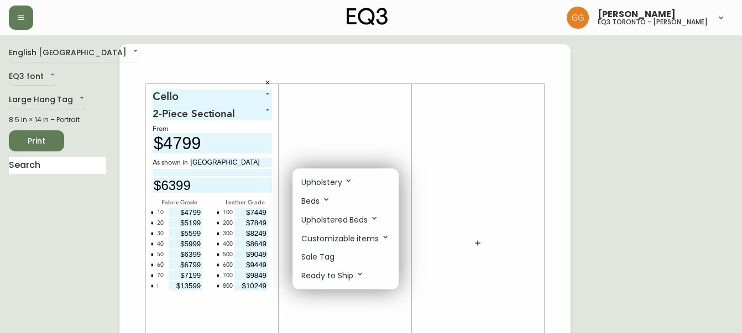
click at [341, 181] on p "Upholstery" at bounding box center [326, 182] width 51 height 12
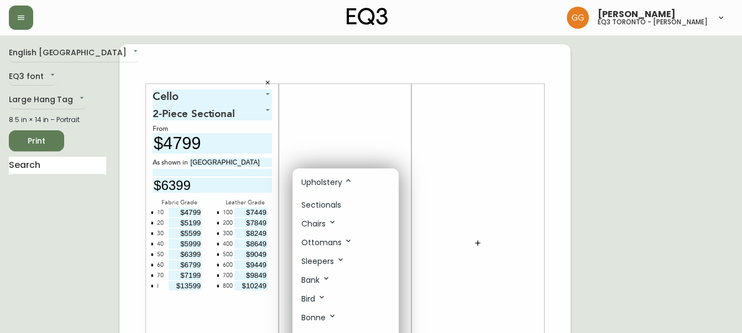
click at [332, 224] on icon at bounding box center [332, 222] width 9 height 9
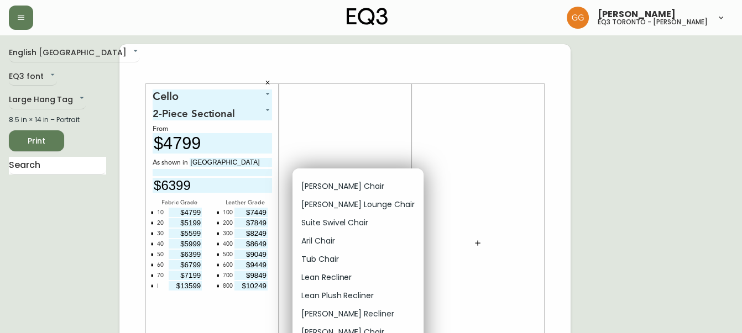
scroll to position [100, 0]
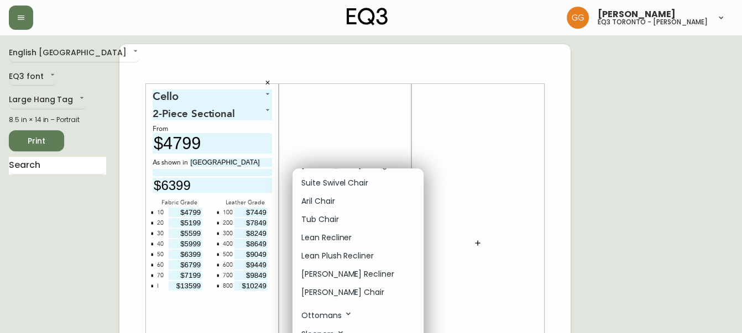
click at [343, 185] on p "Suite Swivel Chair" at bounding box center [334, 184] width 67 height 12
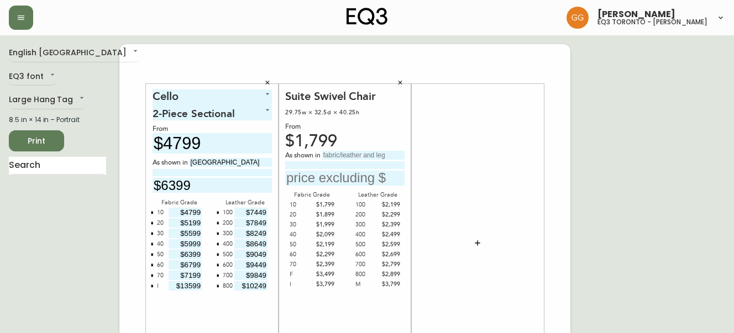
click at [481, 244] on icon "button" at bounding box center [477, 243] width 9 height 9
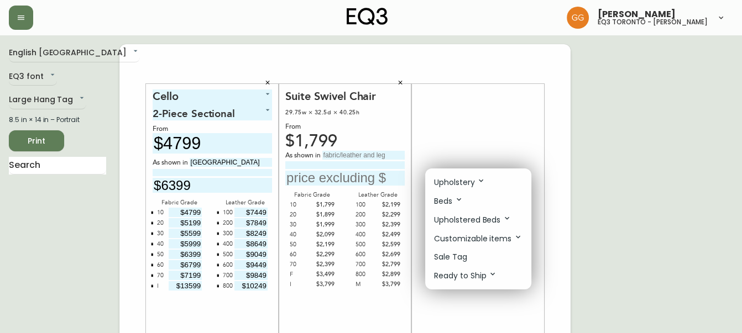
click at [471, 183] on p "Upholstery" at bounding box center [459, 182] width 51 height 12
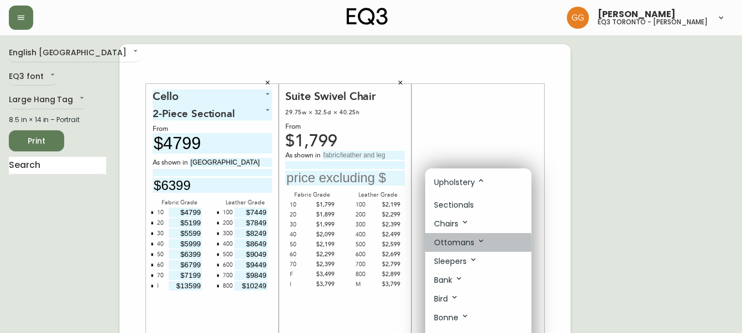
click at [477, 244] on icon at bounding box center [481, 241] width 9 height 9
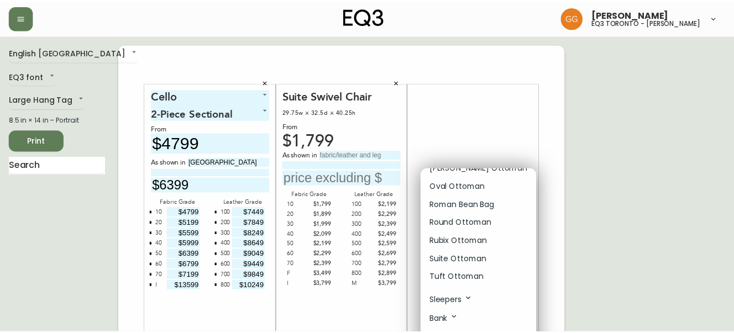
scroll to position [150, 0]
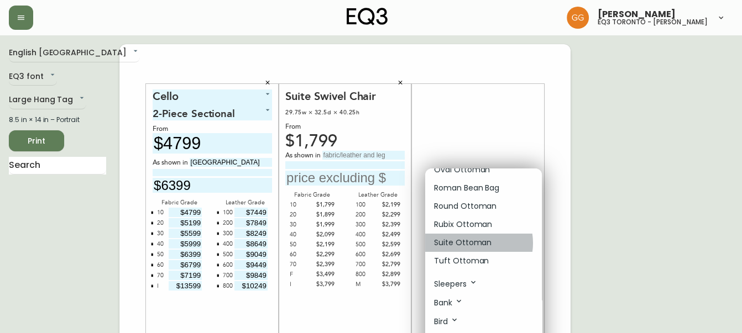
click at [470, 244] on p "Suite Ottoman" at bounding box center [463, 243] width 58 height 12
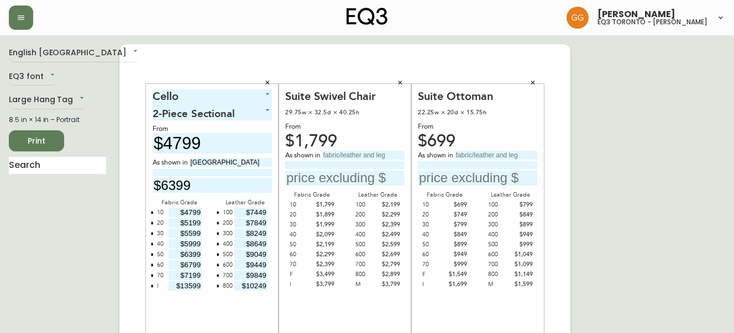
click at [382, 152] on input "text" at bounding box center [363, 155] width 82 height 9
type input "Fino Saddle with"
click at [354, 164] on input at bounding box center [344, 164] width 119 height 7
type input "Polished Aluminum Base"
click at [481, 155] on input "text" at bounding box center [496, 155] width 82 height 9
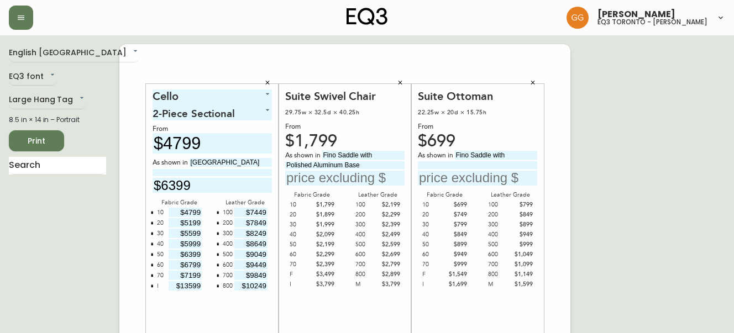
type input "Fino Saddle with"
click at [480, 163] on input at bounding box center [477, 164] width 119 height 7
type input "Polished Aluminum Base"
click at [346, 178] on input "text" at bounding box center [344, 178] width 119 height 15
type input "$2899"
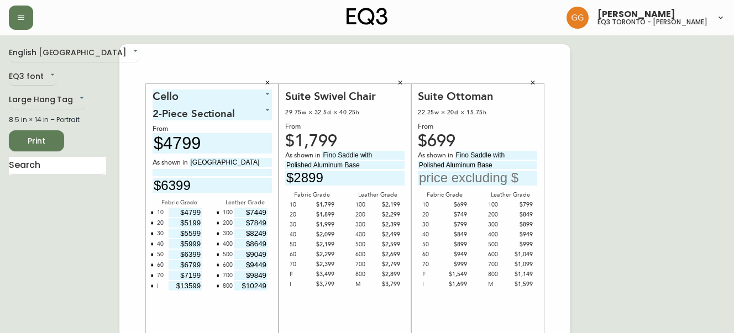
click at [491, 171] on input "text" at bounding box center [477, 178] width 119 height 15
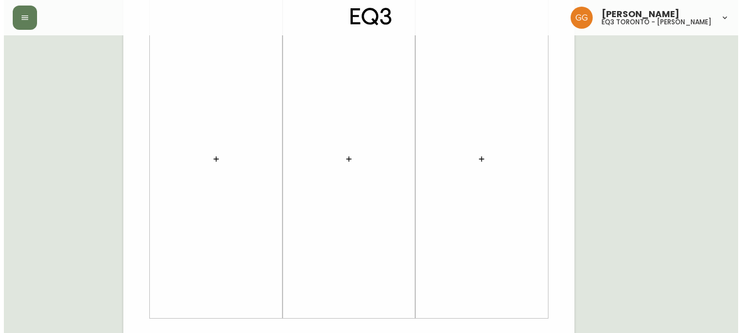
scroll to position [454, 0]
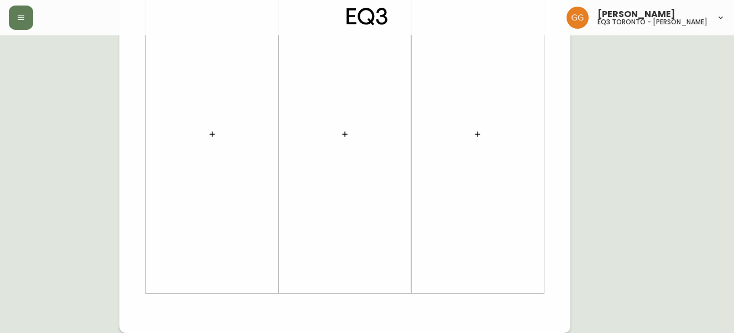
type input "$1149"
click at [211, 135] on icon "button" at bounding box center [212, 134] width 9 height 9
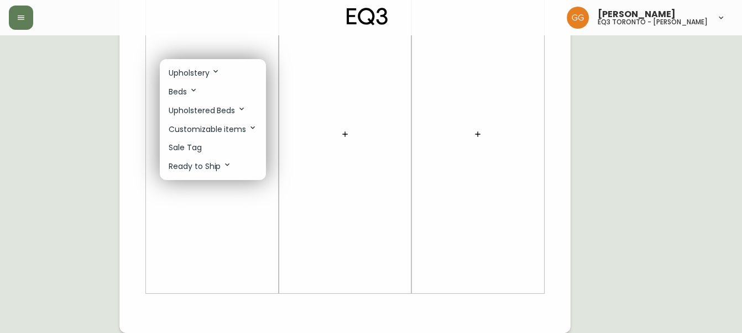
click at [202, 76] on p "Upholstery" at bounding box center [194, 73] width 51 height 12
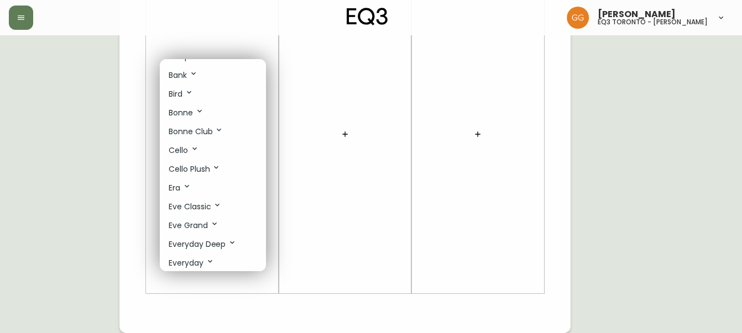
scroll to position [100, 0]
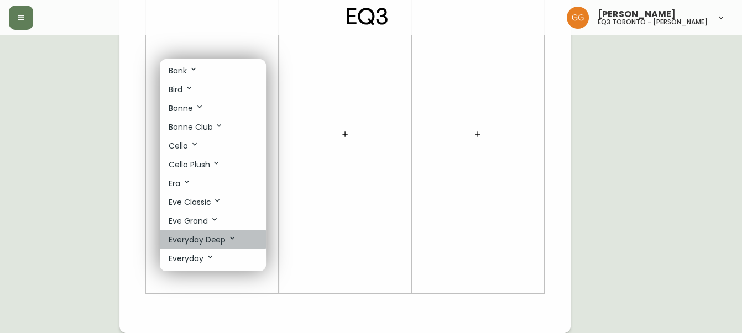
click at [206, 242] on p "Everyday Deep" at bounding box center [203, 240] width 68 height 12
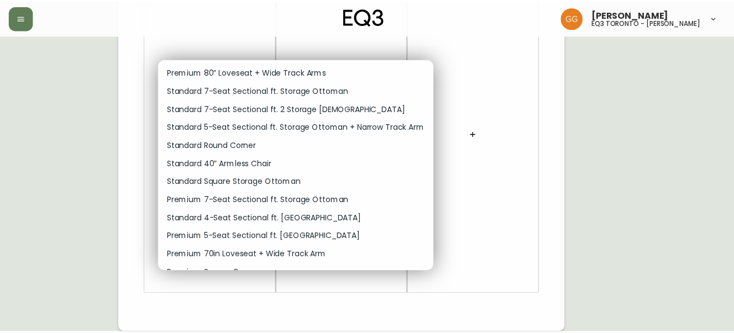
scroll to position [352, 0]
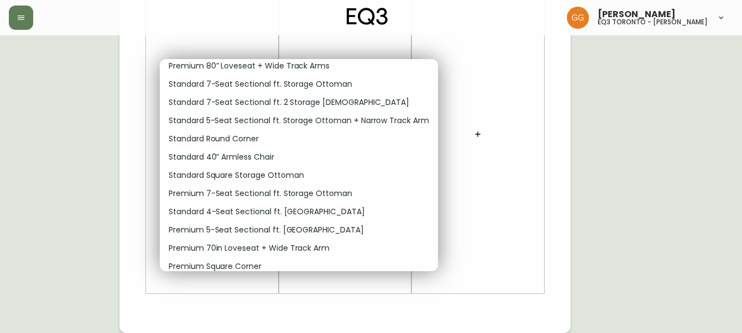
click at [273, 163] on p "Standard 40” Armless Chair" at bounding box center [222, 158] width 106 height 12
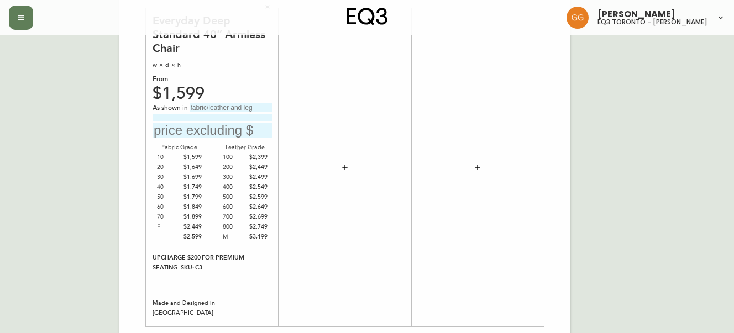
scroll to position [404, 0]
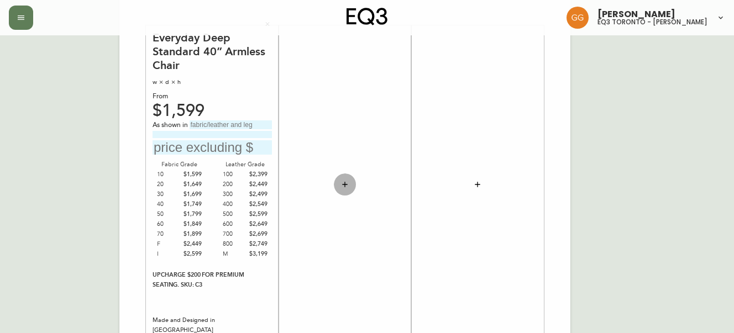
click at [342, 188] on icon "button" at bounding box center [345, 184] width 9 height 9
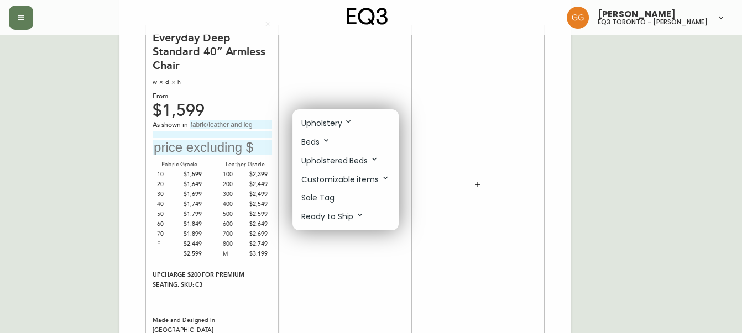
click at [349, 121] on icon at bounding box center [348, 121] width 9 height 9
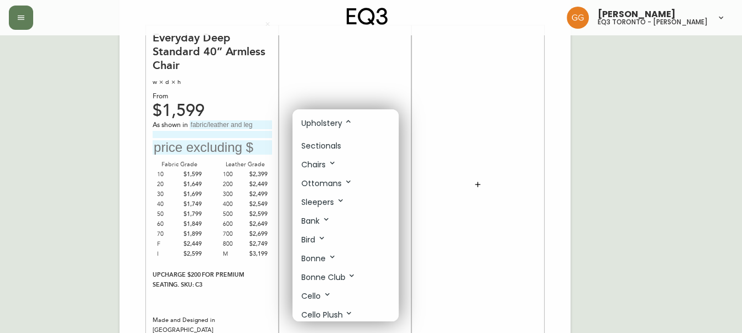
click at [444, 132] on div at bounding box center [371, 166] width 742 height 333
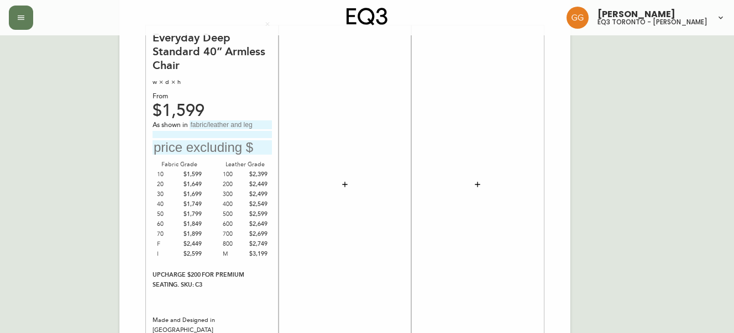
click at [342, 188] on icon "button" at bounding box center [345, 184] width 9 height 9
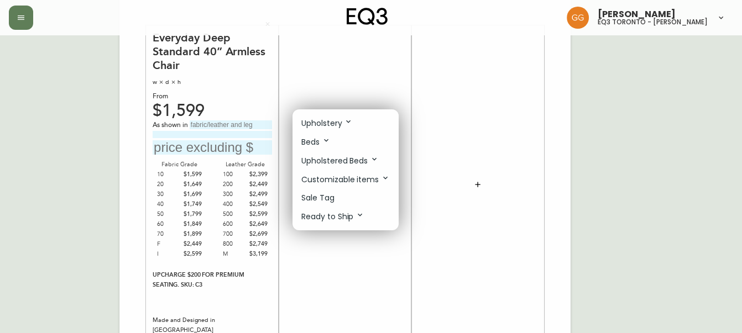
click at [342, 200] on li "Sale Tag" at bounding box center [346, 198] width 106 height 18
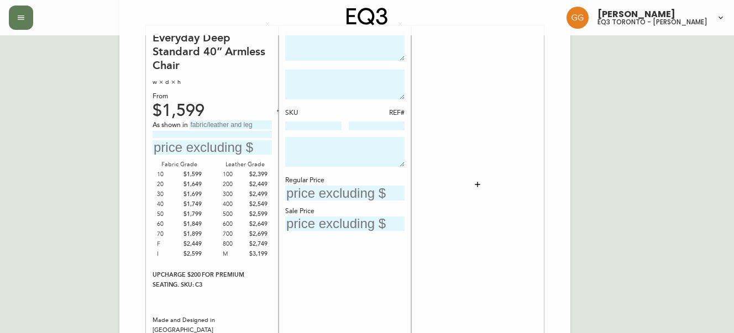
click at [348, 50] on textarea at bounding box center [344, 46] width 119 height 30
type textarea "Everyday Deep Armless 40""
click at [249, 126] on input "text" at bounding box center [231, 125] width 82 height 9
type input "Elba Desert"
click at [351, 86] on textarea at bounding box center [344, 85] width 119 height 30
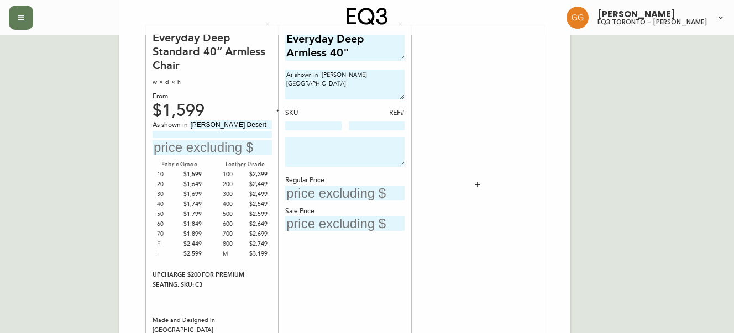
type textarea "As shown in: Elba Desert"
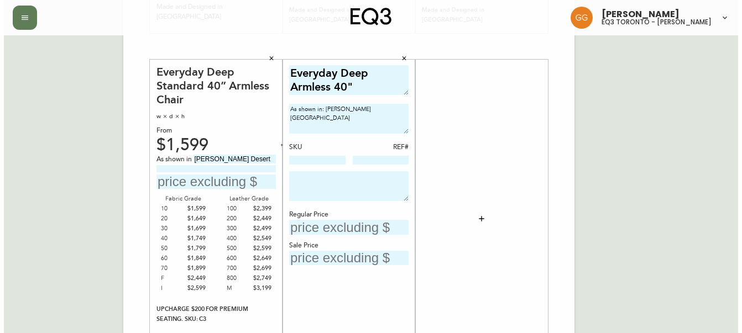
scroll to position [353, 0]
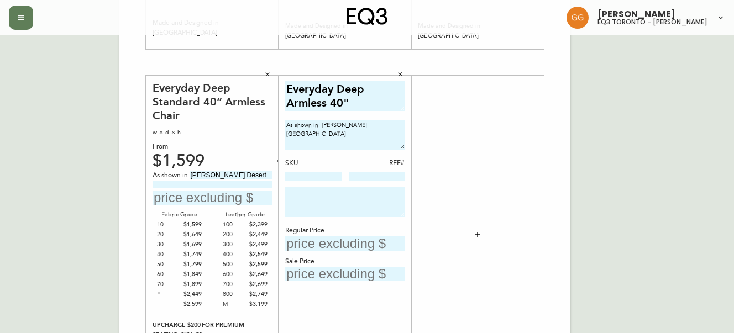
click at [447, 166] on div at bounding box center [477, 235] width 119 height 308
click at [478, 226] on button "button" at bounding box center [478, 235] width 22 height 22
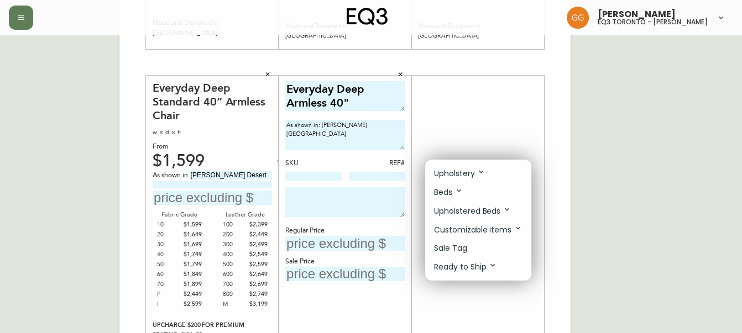
click at [476, 174] on p "Upholstery" at bounding box center [459, 174] width 51 height 12
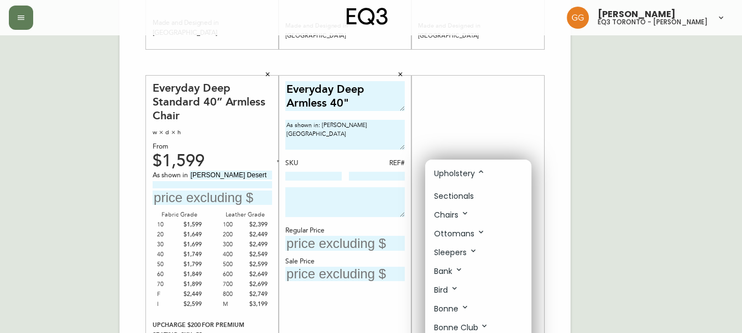
click at [530, 113] on div at bounding box center [371, 166] width 742 height 333
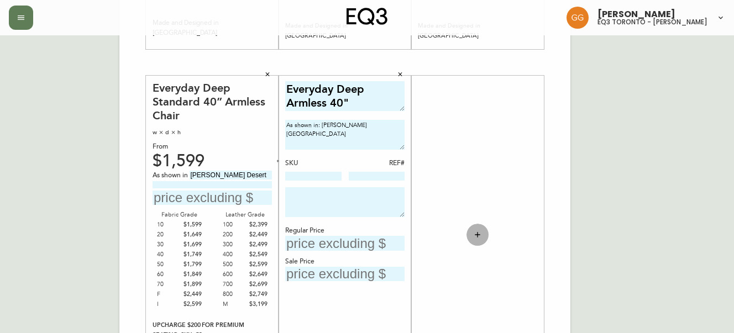
click at [478, 243] on button "button" at bounding box center [478, 235] width 22 height 22
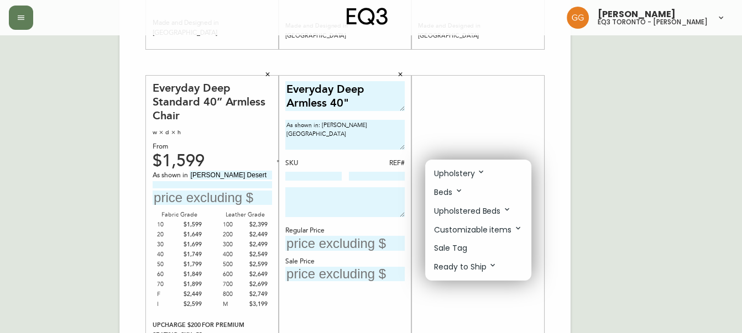
click at [475, 175] on p "Upholstery" at bounding box center [459, 174] width 51 height 12
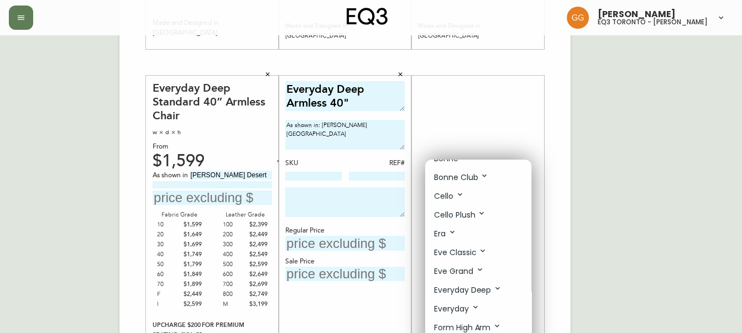
scroll to position [201, 0]
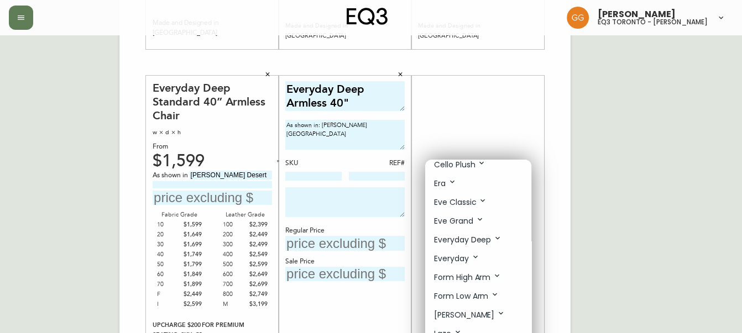
click at [450, 186] on icon at bounding box center [452, 182] width 9 height 9
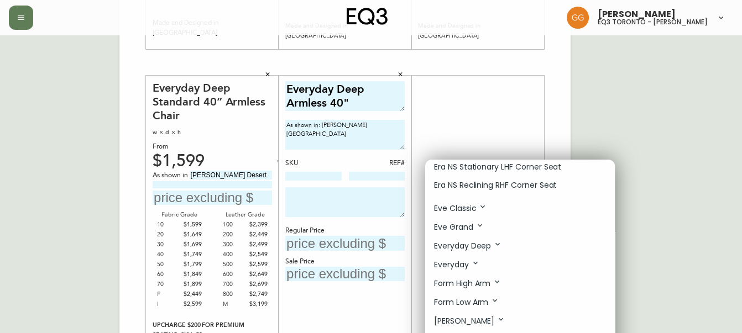
scroll to position [352, 0]
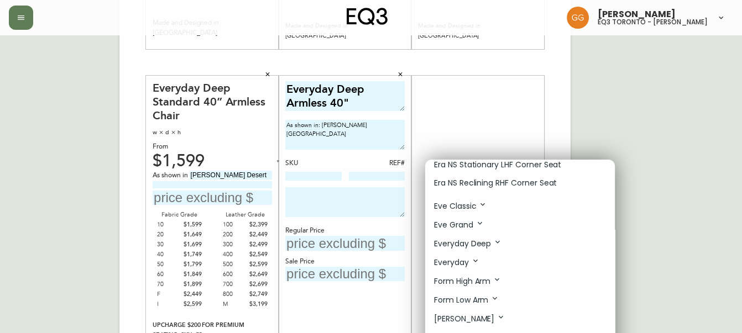
click at [484, 212] on p "Eve Classic" at bounding box center [460, 206] width 53 height 12
click at [482, 212] on p "Eve Classic" at bounding box center [460, 206] width 53 height 12
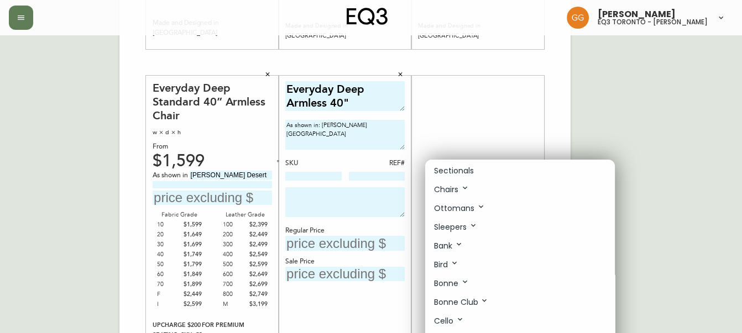
scroll to position [18, 0]
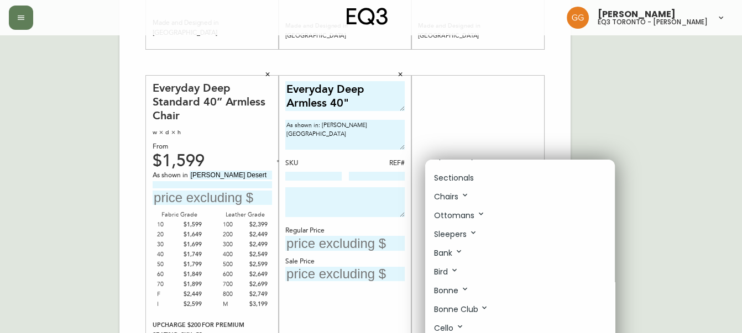
click at [519, 114] on div at bounding box center [371, 166] width 742 height 333
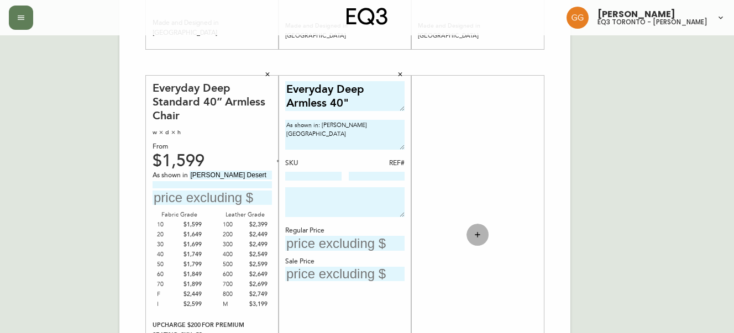
click at [482, 237] on button "button" at bounding box center [478, 235] width 22 height 22
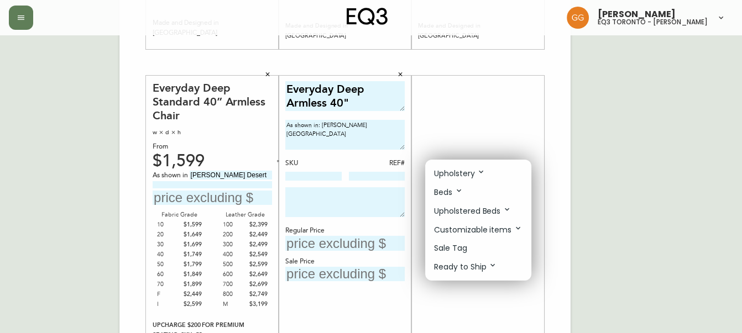
click at [476, 173] on p "Upholstery" at bounding box center [459, 174] width 51 height 12
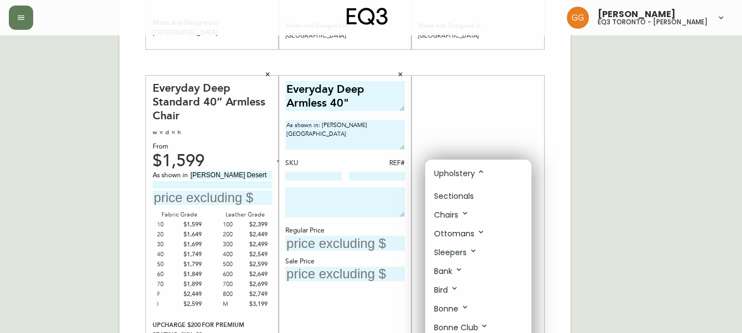
click at [481, 213] on li "Chairs" at bounding box center [478, 215] width 106 height 19
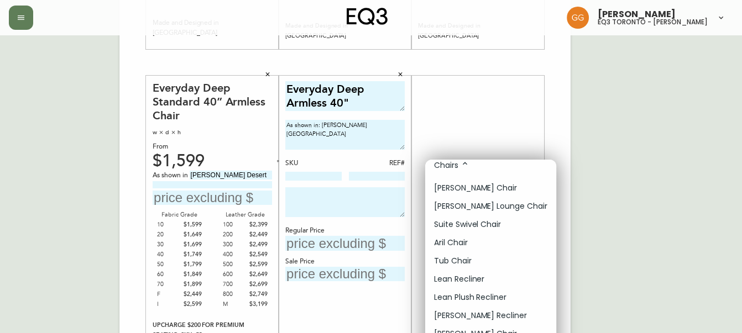
scroll to position [0, 0]
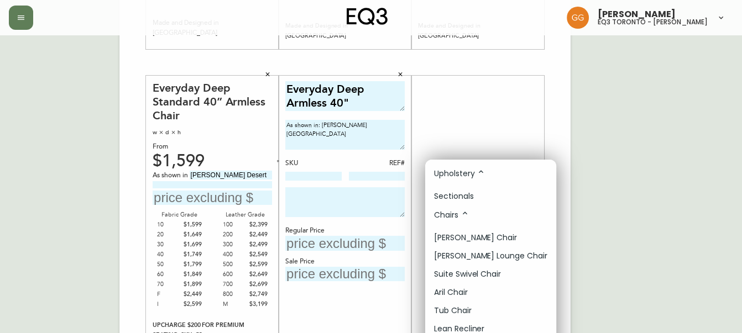
click at [468, 215] on icon at bounding box center [465, 213] width 9 height 9
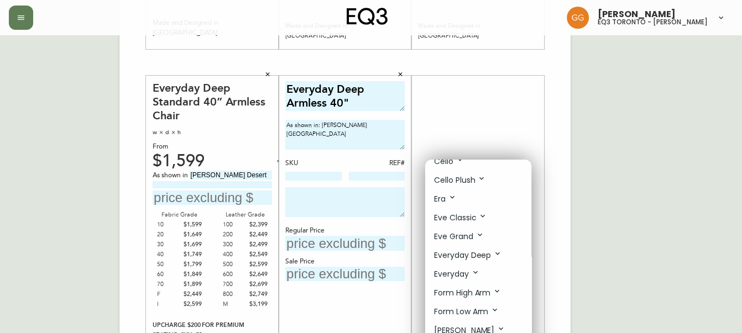
scroll to position [201, 0]
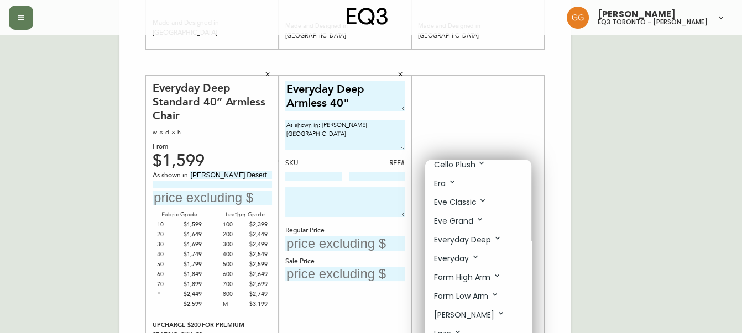
click at [452, 190] on p "Era" at bounding box center [445, 184] width 23 height 12
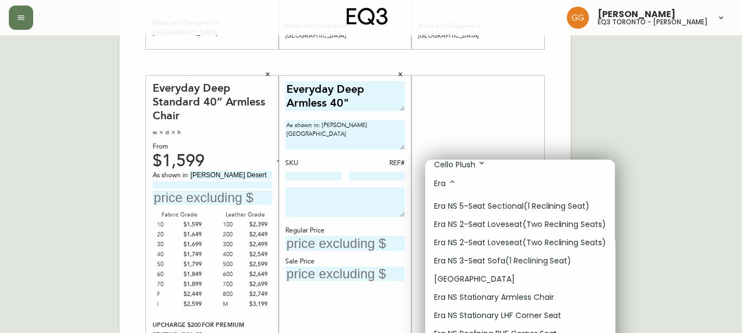
click at [452, 186] on icon at bounding box center [452, 182] width 9 height 9
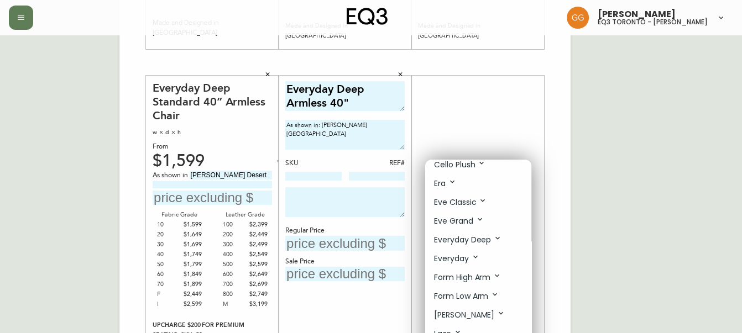
click at [464, 206] on p "Eve Classic" at bounding box center [460, 202] width 53 height 12
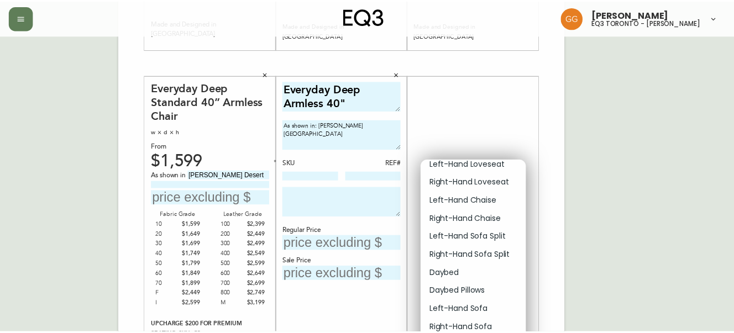
scroll to position [352, 0]
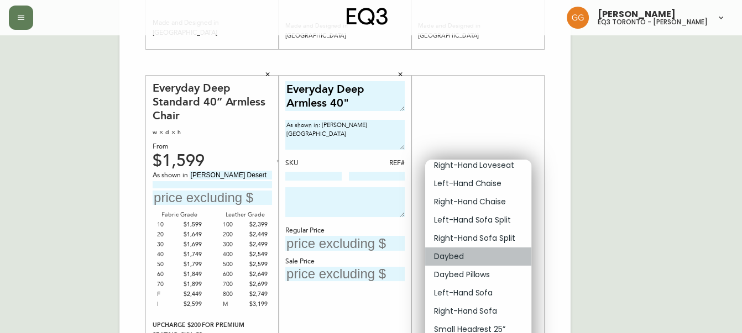
click at [445, 259] on p "Daybed" at bounding box center [449, 257] width 30 height 12
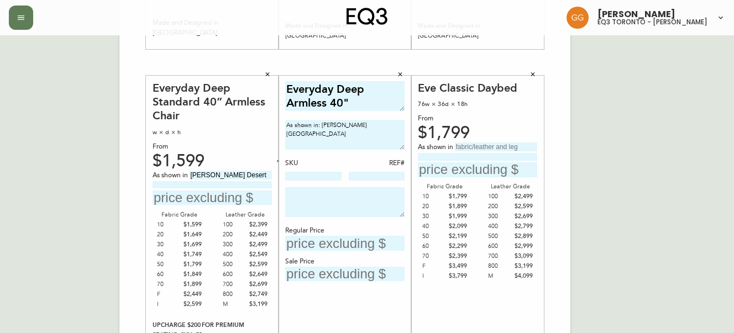
click at [492, 153] on div "As shown in" at bounding box center [477, 160] width 119 height 35
click at [490, 145] on input "text" at bounding box center [496, 147] width 82 height 9
type input "Coachella Smoke"
click at [488, 170] on input "text" at bounding box center [477, 170] width 119 height 15
type input "$3199"
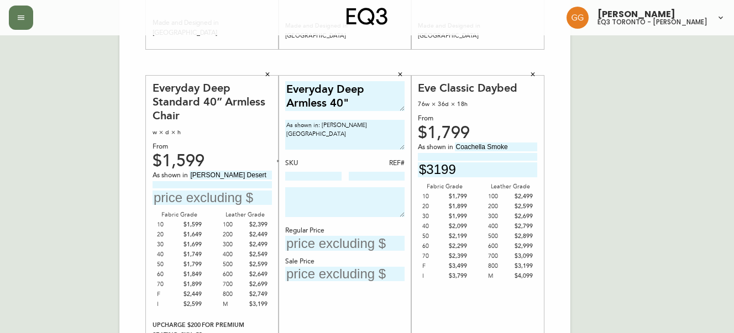
click at [474, 156] on input at bounding box center [477, 156] width 119 height 7
type input "with Anthracite Leg"
click at [652, 147] on div "English Canada en_CA EQ3 font EQ3 Large Hang Tag large 8.5 in × 14 in – Portrai…" at bounding box center [367, 62] width 717 height 743
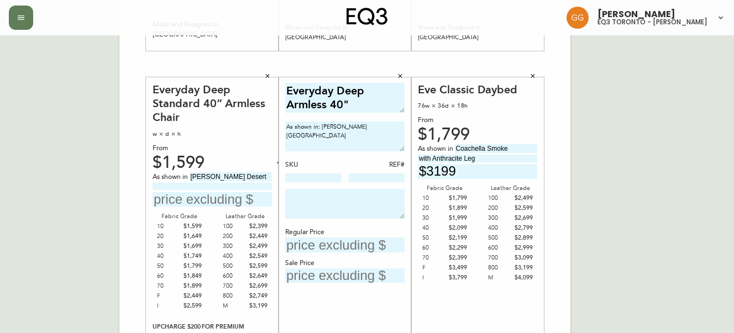
click at [273, 72] on button "button" at bounding box center [267, 76] width 17 height 17
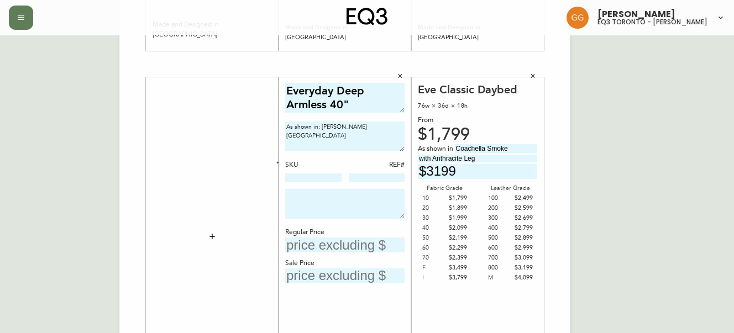
click at [403, 73] on icon "button" at bounding box center [400, 76] width 7 height 7
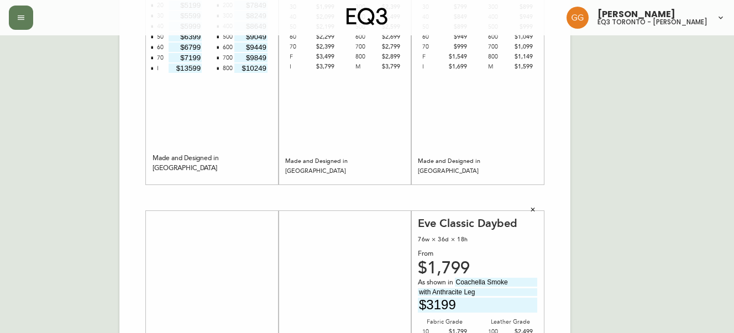
scroll to position [301, 0]
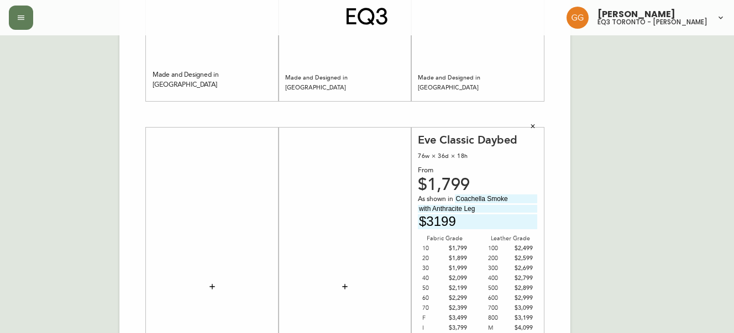
click at [343, 292] on button "button" at bounding box center [345, 287] width 22 height 22
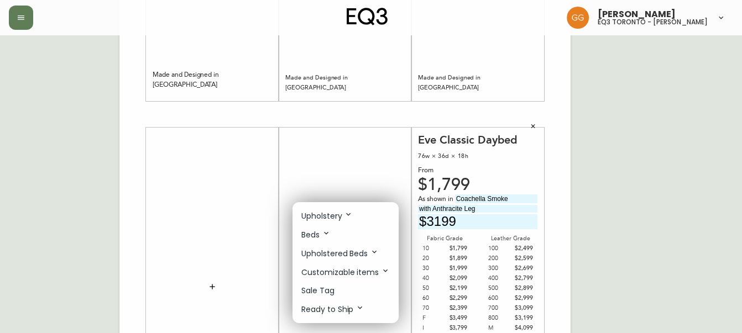
click at [349, 218] on icon at bounding box center [348, 214] width 9 height 9
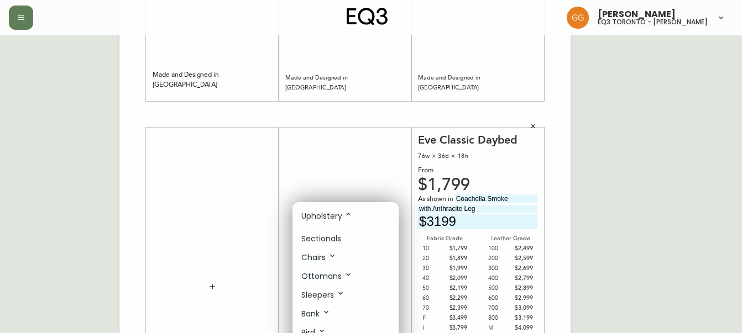
click at [367, 163] on div at bounding box center [371, 166] width 742 height 333
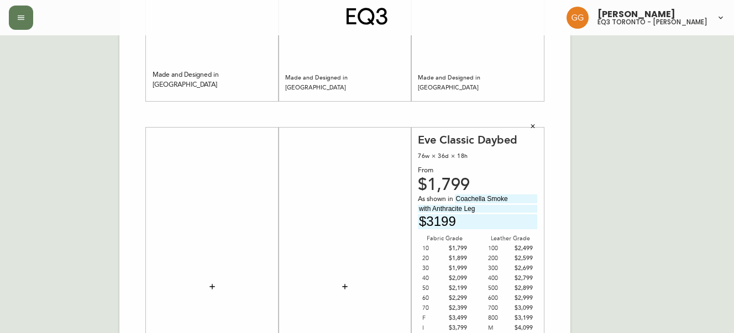
click at [346, 284] on icon "button" at bounding box center [345, 287] width 9 height 9
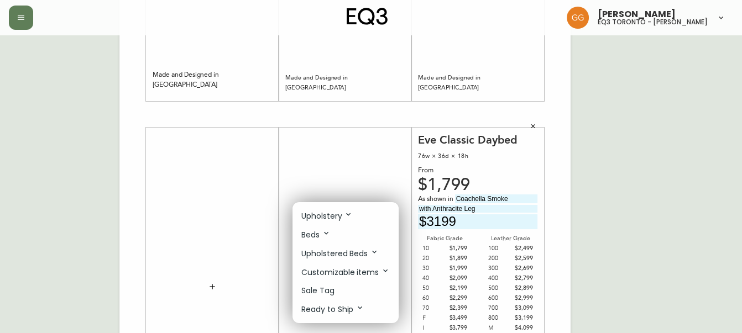
click at [337, 296] on li "Sale Tag" at bounding box center [346, 291] width 106 height 18
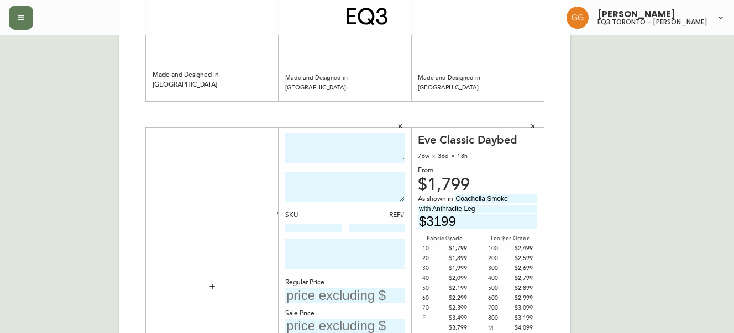
click at [370, 131] on div "SKU REF# Regular Price Sale Price" at bounding box center [345, 287] width 133 height 319
click at [364, 149] on textarea at bounding box center [344, 148] width 119 height 30
type textarea "Eve Classic Daybed"
click at [355, 294] on input "text" at bounding box center [344, 295] width 119 height 15
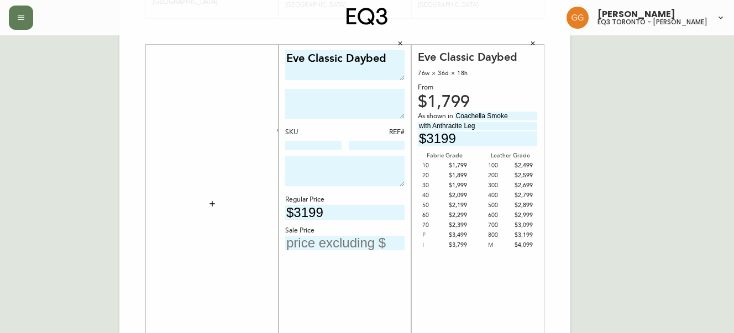
scroll to position [402, 0]
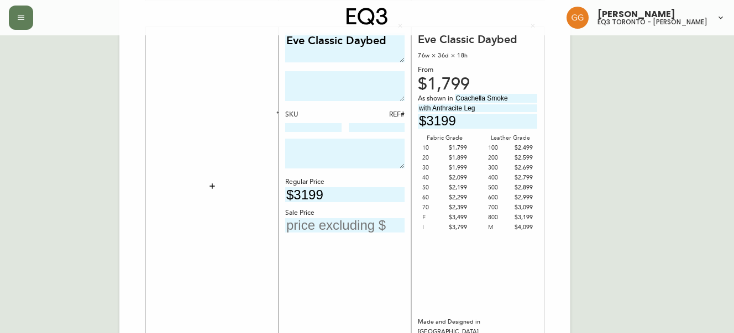
type input "$3199"
click at [347, 231] on input "text" at bounding box center [344, 225] width 119 height 15
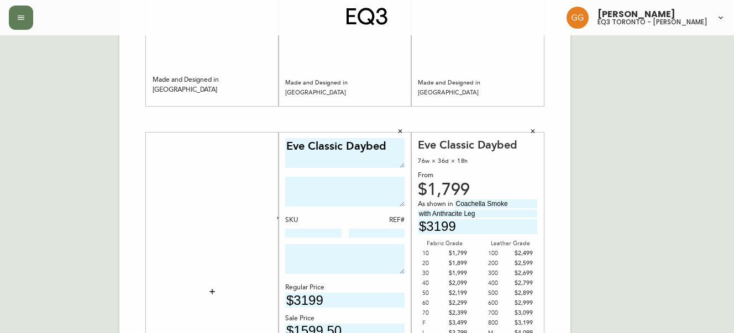
scroll to position [251, 0]
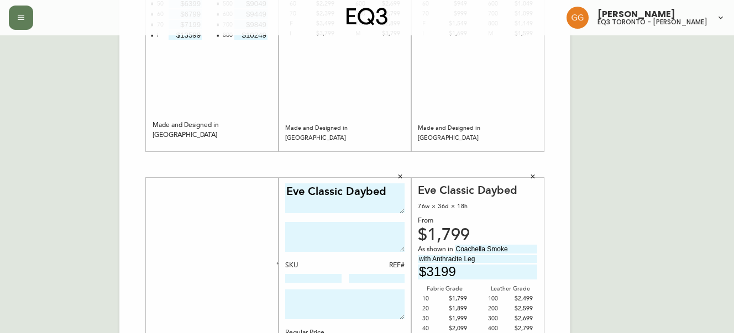
type input "$1599.50"
click at [359, 225] on textarea at bounding box center [344, 237] width 119 height 30
type textarea "As shown in: Coachella Smoke"
click at [376, 269] on div "REF#" at bounding box center [377, 266] width 56 height 10
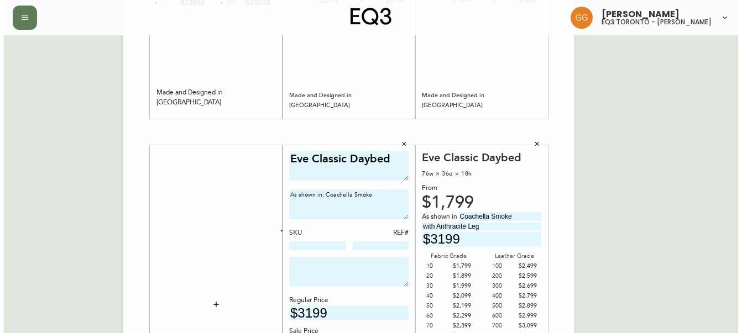
scroll to position [301, 0]
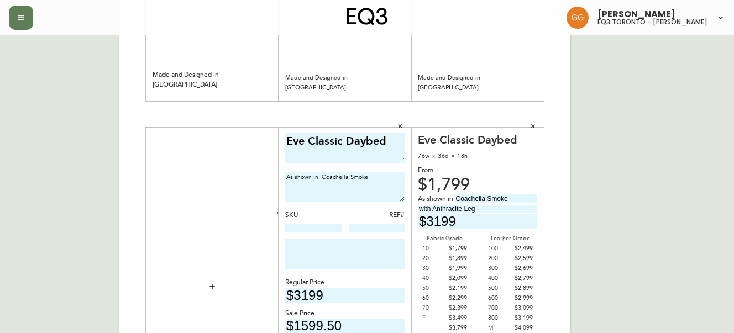
click at [208, 290] on icon "button" at bounding box center [212, 287] width 9 height 9
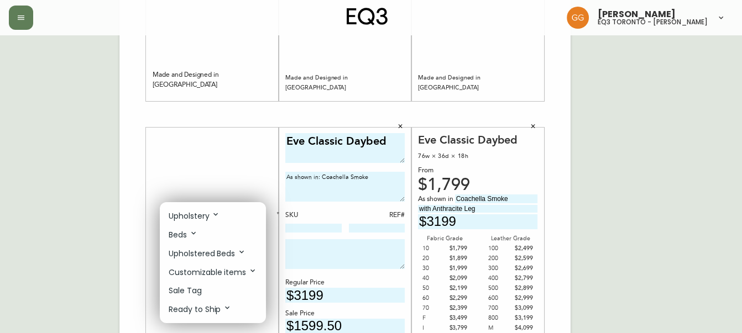
click at [227, 219] on li "Upholstery" at bounding box center [213, 216] width 106 height 19
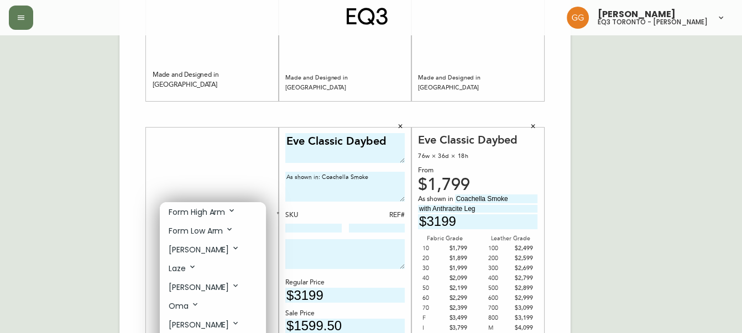
scroll to position [352, 0]
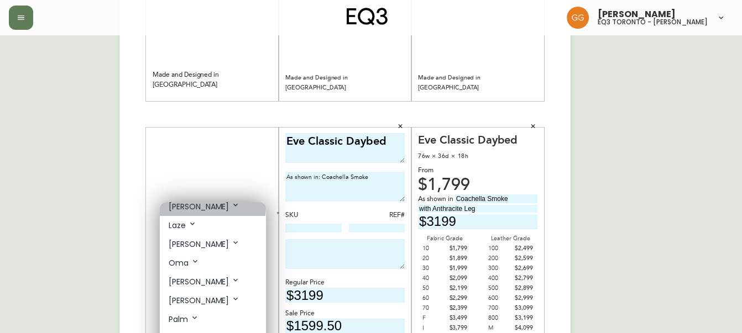
click at [187, 210] on p "[PERSON_NAME]" at bounding box center [204, 207] width 71 height 12
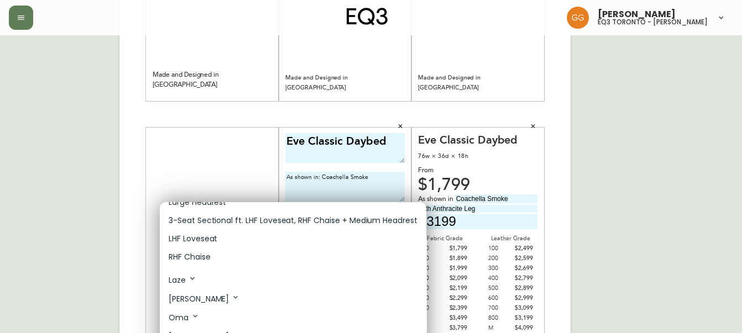
scroll to position [553, 0]
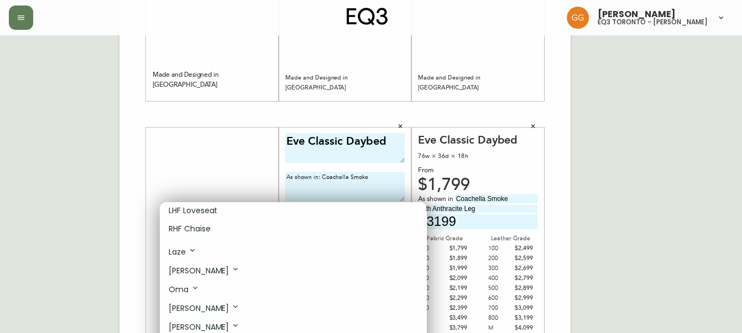
click at [146, 196] on div at bounding box center [371, 166] width 742 height 333
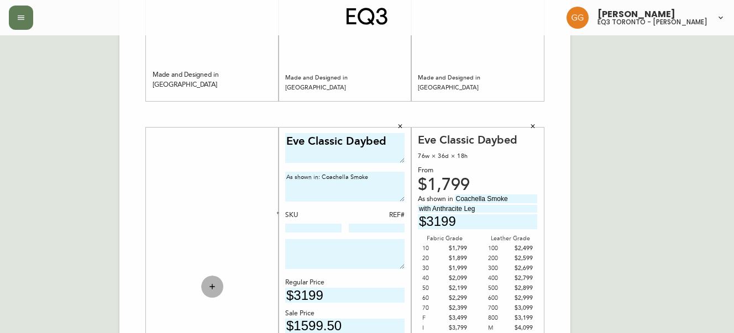
click at [217, 280] on button "button" at bounding box center [212, 287] width 22 height 22
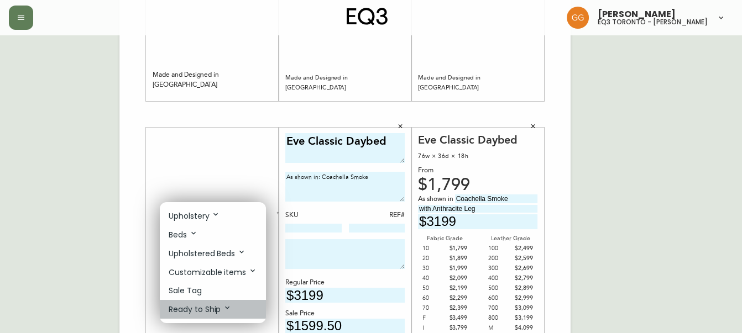
click at [217, 307] on p "Ready to Ship" at bounding box center [200, 310] width 63 height 12
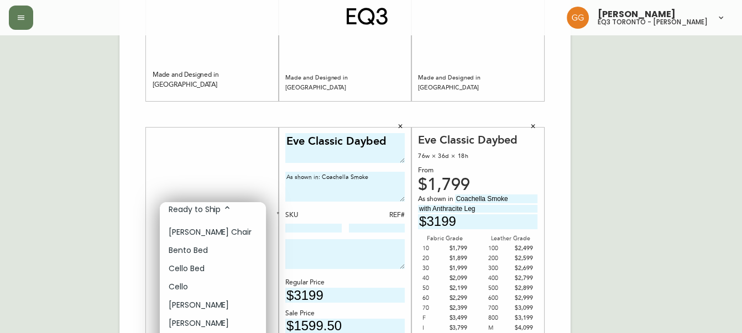
scroll to position [101, 0]
click at [191, 304] on li "[PERSON_NAME]" at bounding box center [213, 305] width 106 height 18
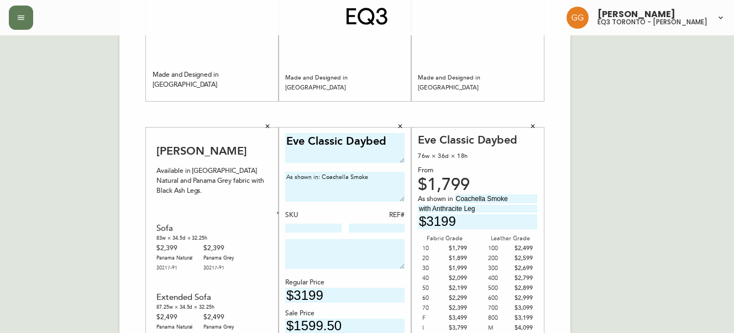
click at [266, 130] on button "button" at bounding box center [267, 126] width 17 height 17
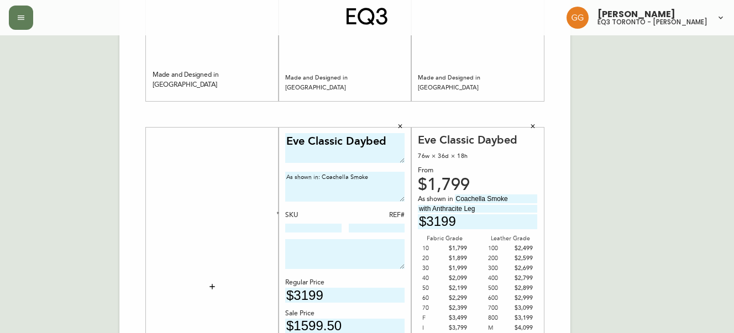
click at [213, 284] on icon "button" at bounding box center [212, 287] width 9 height 9
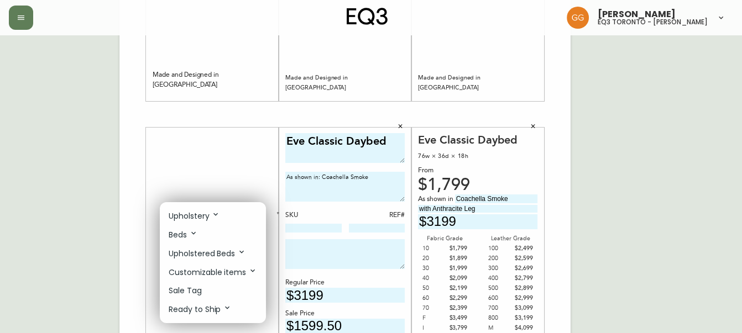
click at [213, 216] on icon at bounding box center [215, 214] width 9 height 9
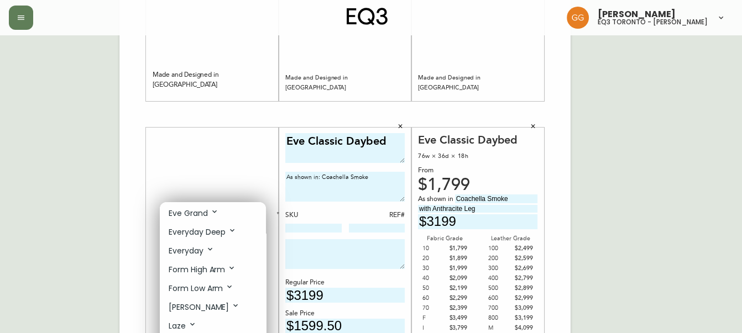
scroll to position [301, 0]
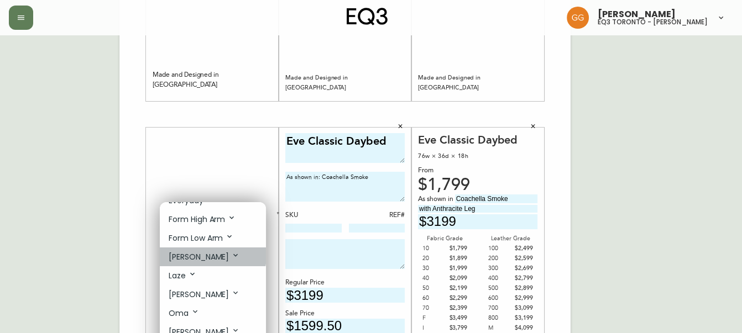
click at [233, 257] on icon at bounding box center [235, 255] width 4 height 3
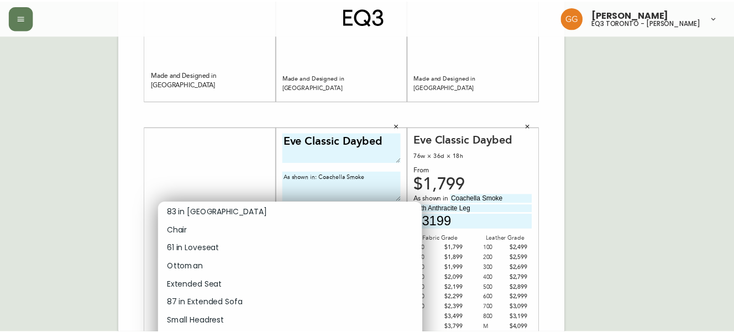
scroll to position [352, 0]
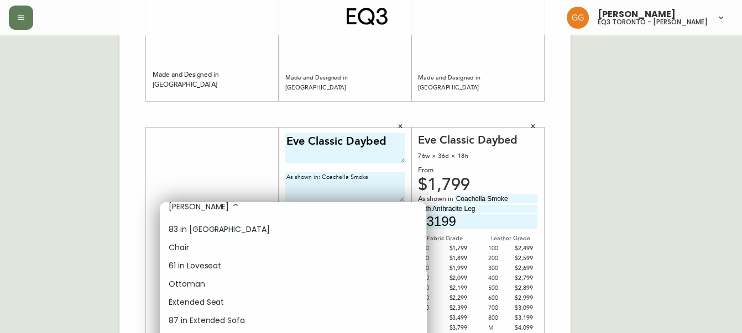
click at [197, 234] on p "83 in Sofa" at bounding box center [219, 230] width 101 height 12
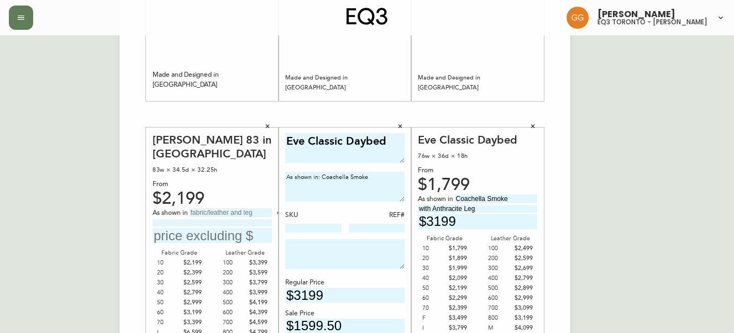
click at [229, 208] on input "text" at bounding box center [231, 212] width 82 height 9
type input "Panama Grey"
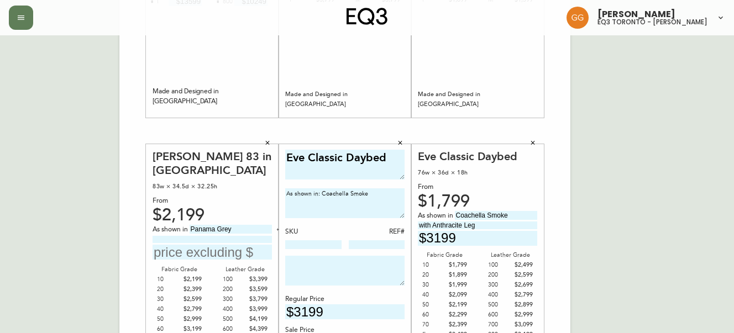
scroll to position [301, 0]
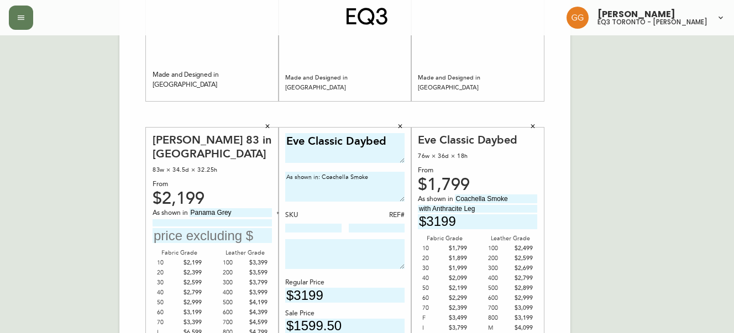
click at [191, 228] on input "text" at bounding box center [212, 235] width 119 height 15
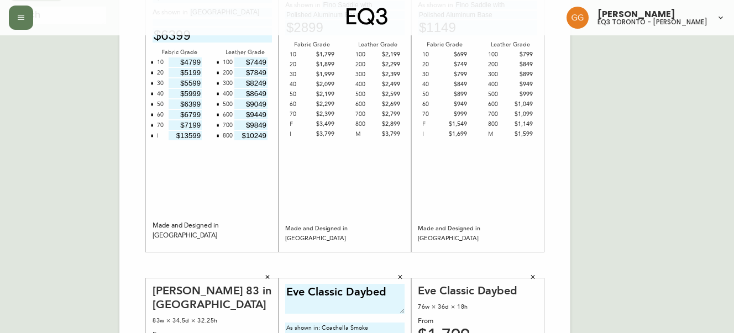
scroll to position [0, 0]
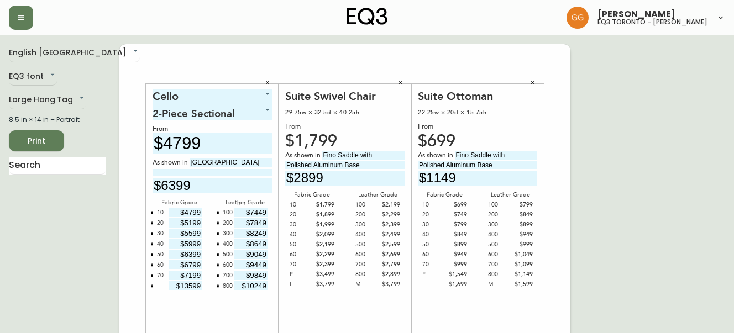
type input "$2149"
click at [27, 135] on span "Print" at bounding box center [37, 141] width 38 height 14
click at [30, 139] on span "Print" at bounding box center [37, 141] width 38 height 14
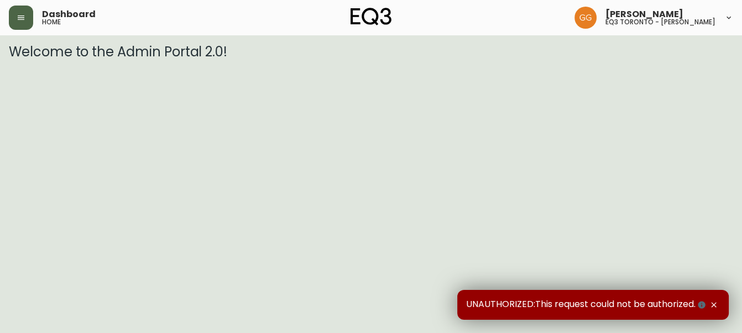
click at [24, 17] on icon "button" at bounding box center [21, 17] width 9 height 9
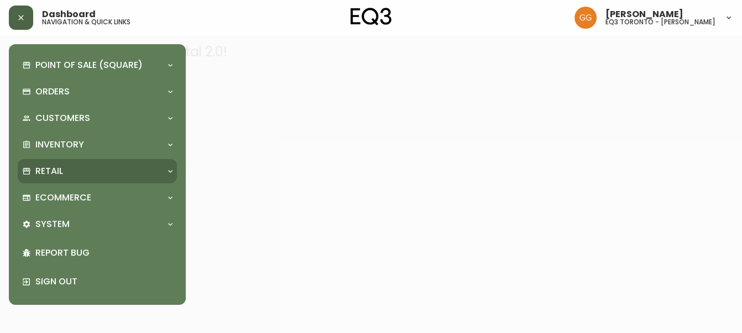
click at [113, 173] on div "Retail" at bounding box center [91, 171] width 139 height 12
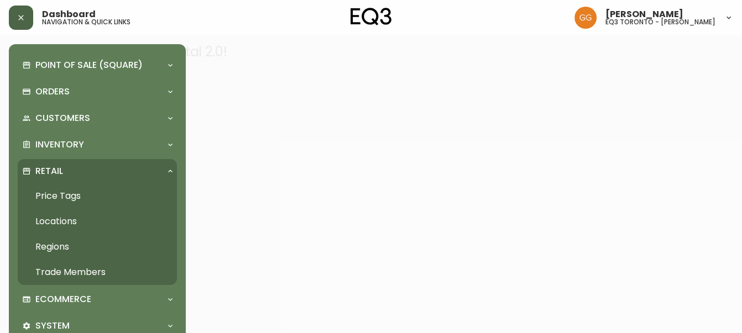
click at [126, 195] on link "Price Tags" at bounding box center [97, 196] width 159 height 25
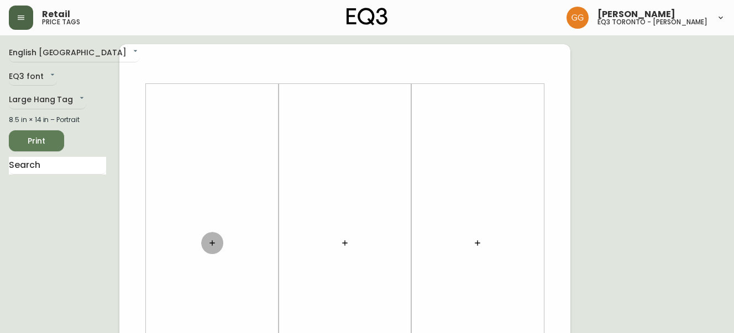
click at [215, 241] on icon "button" at bounding box center [212, 243] width 9 height 9
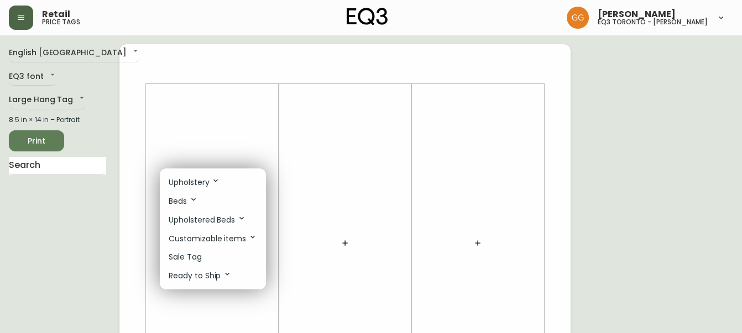
click at [215, 186] on p "Upholstery" at bounding box center [194, 182] width 51 height 12
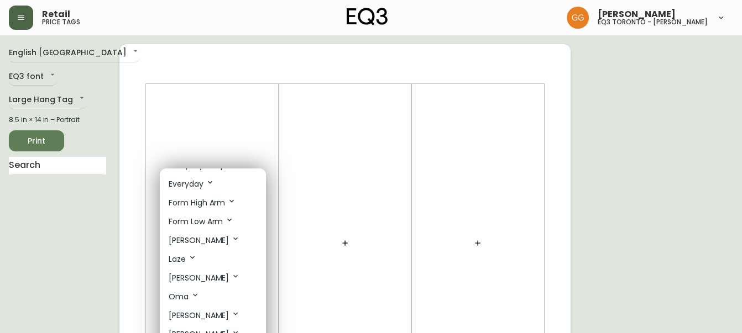
scroll to position [301, 0]
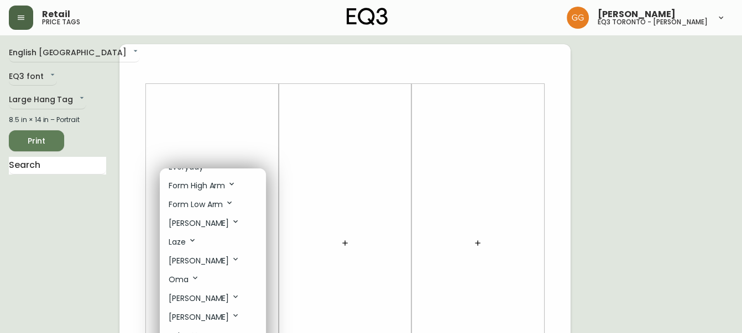
click at [231, 223] on icon at bounding box center [235, 221] width 9 height 9
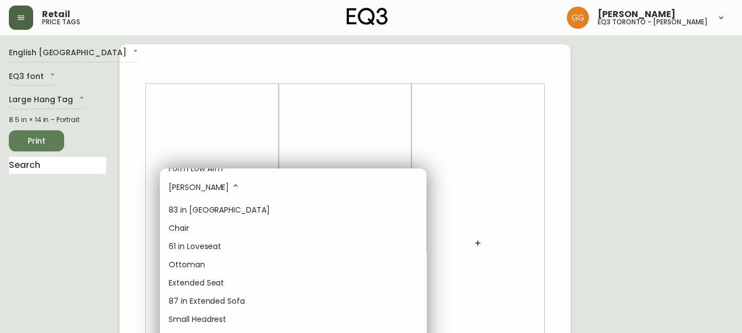
scroll to position [352, 0]
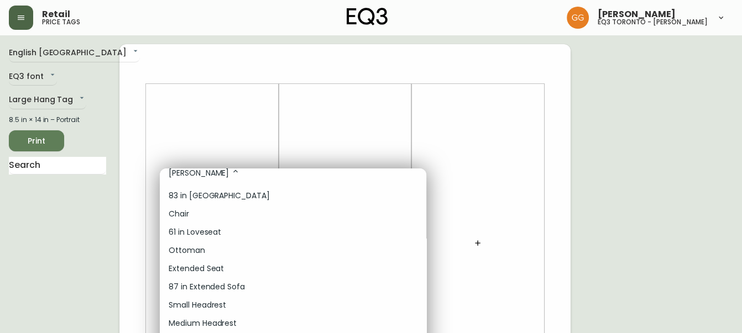
click at [184, 216] on p "Chair" at bounding box center [179, 214] width 20 height 12
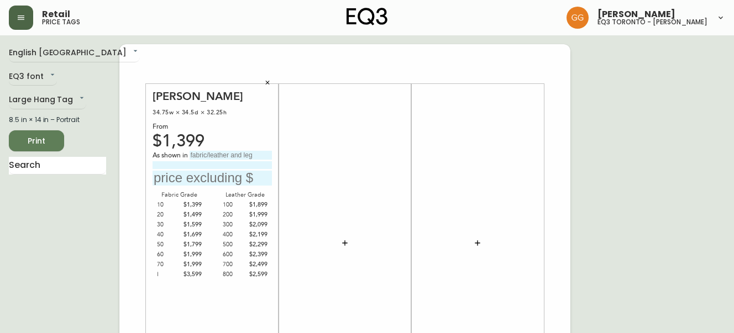
click at [233, 156] on input "text" at bounding box center [231, 155] width 82 height 9
type input "Panama Grey"
click at [346, 246] on icon "button" at bounding box center [345, 243] width 9 height 9
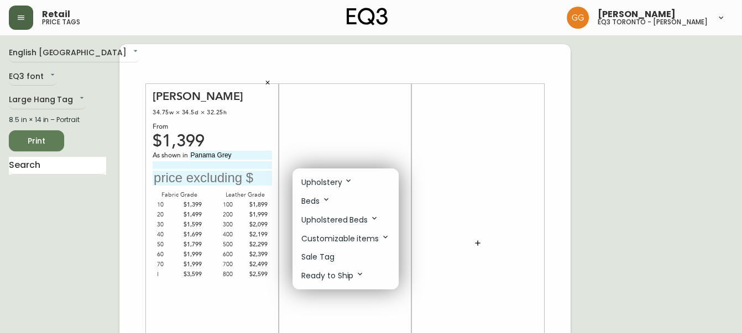
click at [342, 179] on p "Upholstery" at bounding box center [326, 182] width 51 height 12
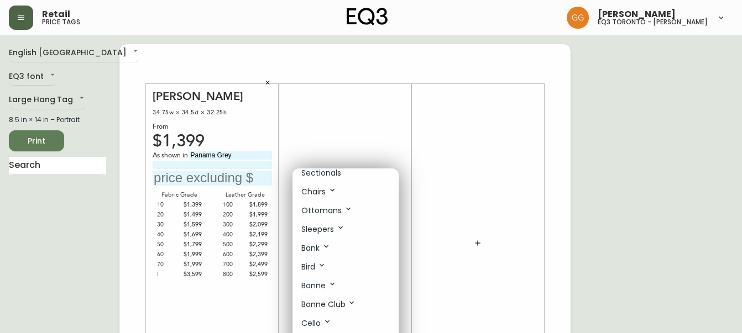
scroll to position [150, 0]
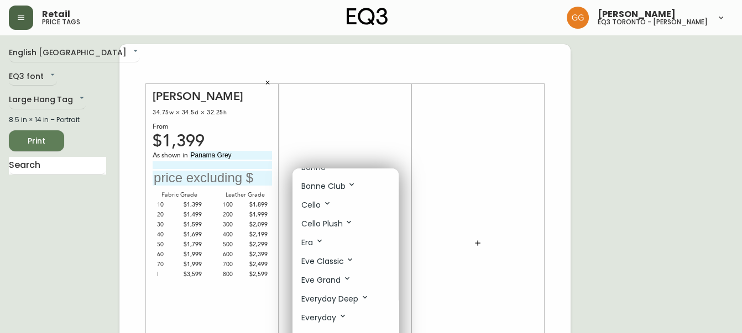
click at [358, 299] on p "Everyday Deep" at bounding box center [335, 299] width 68 height 12
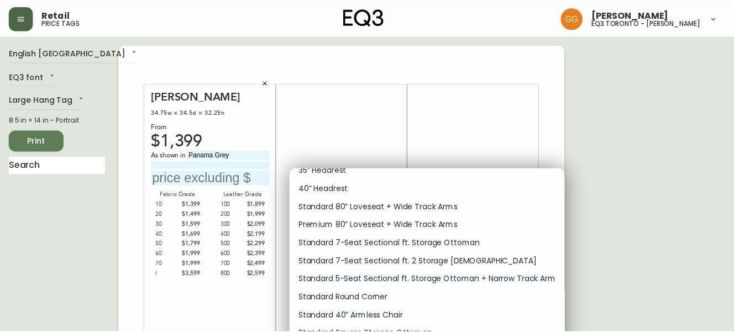
scroll to position [352, 0]
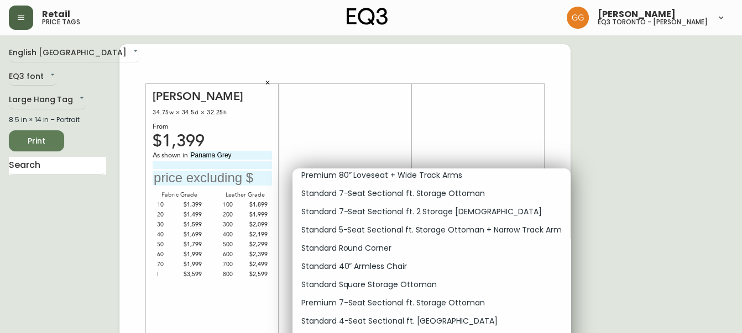
click at [392, 273] on p "Standard 40” Armless Chair" at bounding box center [354, 267] width 106 height 12
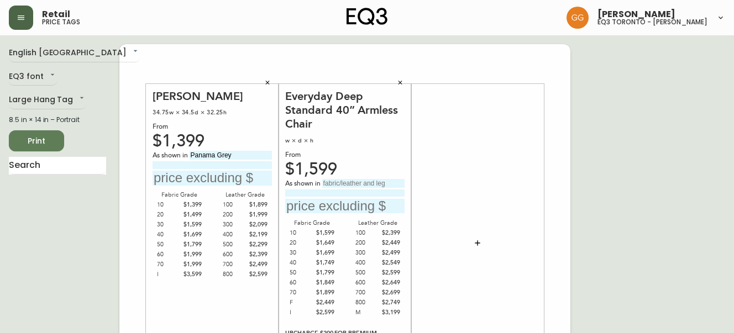
click at [481, 247] on icon "button" at bounding box center [477, 243] width 9 height 9
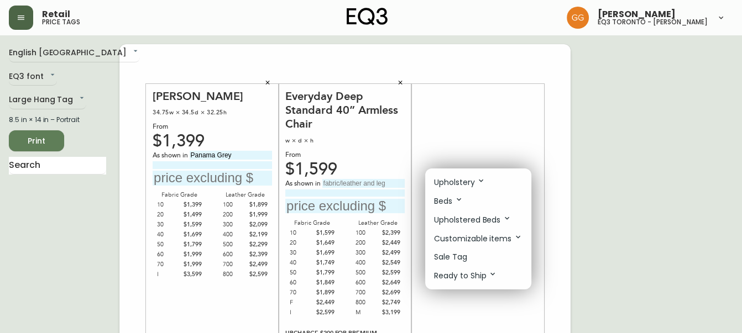
click at [475, 256] on li "Sale Tag" at bounding box center [478, 257] width 106 height 18
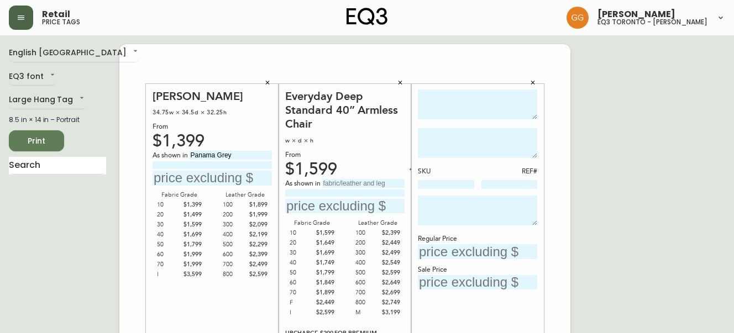
click at [459, 104] on textarea at bounding box center [477, 105] width 119 height 30
type textarea "Everyday Deep Standard 40" Armless"
click at [354, 180] on input "text" at bounding box center [363, 183] width 82 height 9
type input "Elba Desert"
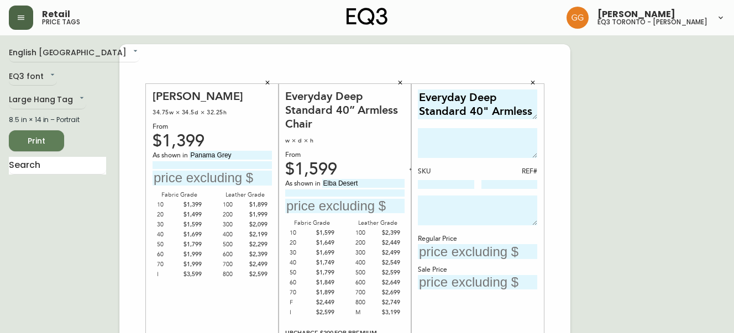
click at [460, 201] on textarea at bounding box center [477, 211] width 119 height 30
type textarea "S"
type textarea "a"
type textarea "As shown in: Elba Desert"
click at [214, 176] on input "text" at bounding box center [212, 178] width 119 height 15
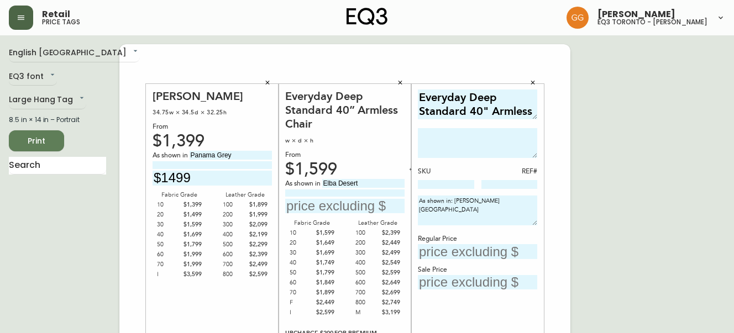
type input "$1499"
click at [405, 80] on button "button" at bounding box center [400, 83] width 17 height 17
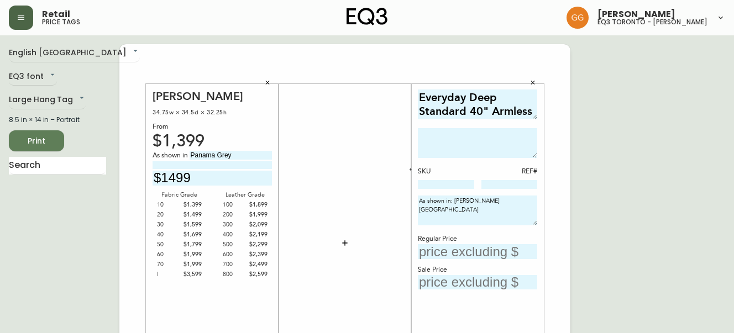
click at [537, 81] on button "button" at bounding box center [533, 83] width 17 height 17
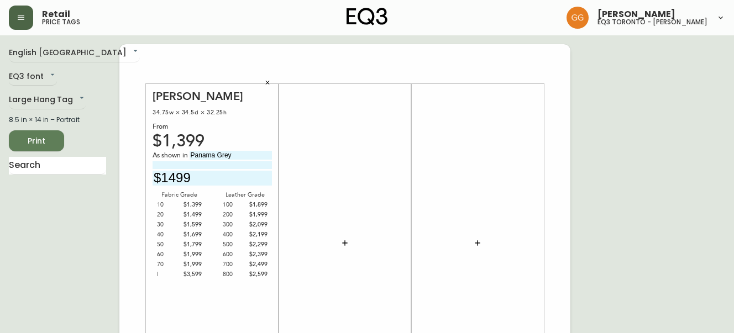
click at [46, 145] on span "Print" at bounding box center [37, 141] width 38 height 14
click at [264, 84] on button "button" at bounding box center [267, 83] width 17 height 17
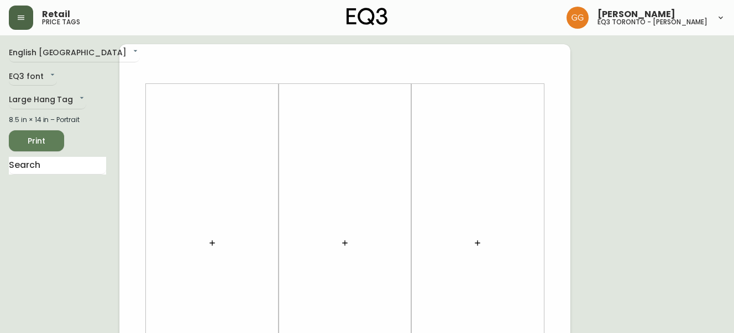
click at [206, 244] on button "button" at bounding box center [212, 243] width 22 height 22
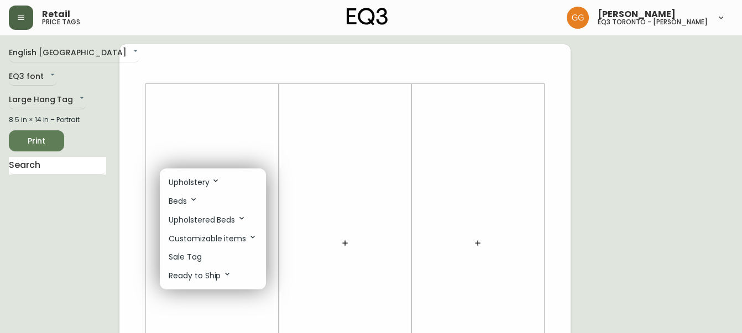
click at [217, 185] on p "Upholstery" at bounding box center [194, 182] width 51 height 12
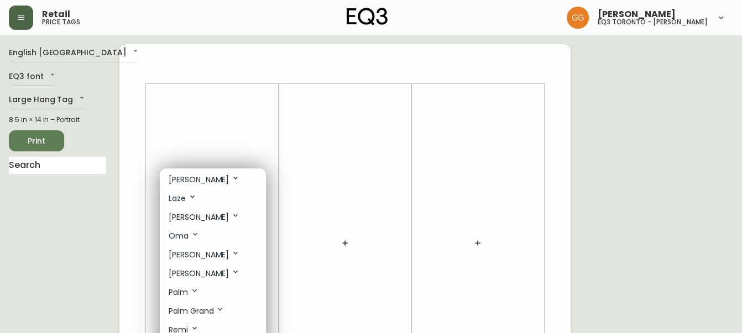
scroll to position [402, 0]
click at [183, 207] on li "[PERSON_NAME]" at bounding box center [213, 198] width 106 height 19
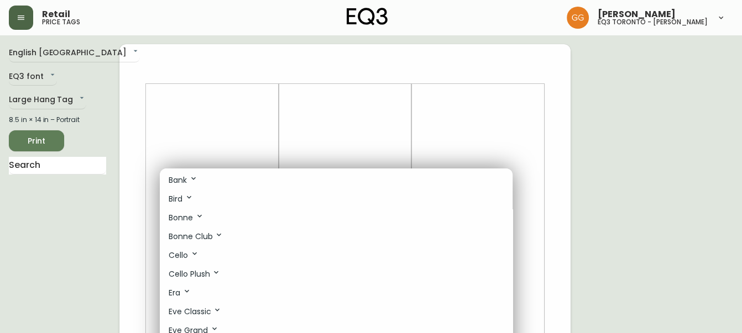
scroll to position [0, 0]
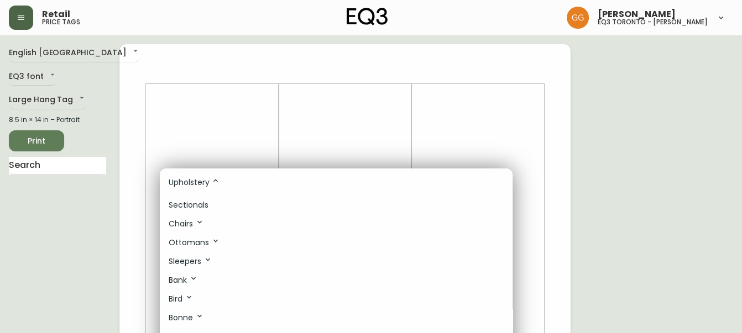
click at [190, 179] on p "Upholstery" at bounding box center [194, 182] width 51 height 12
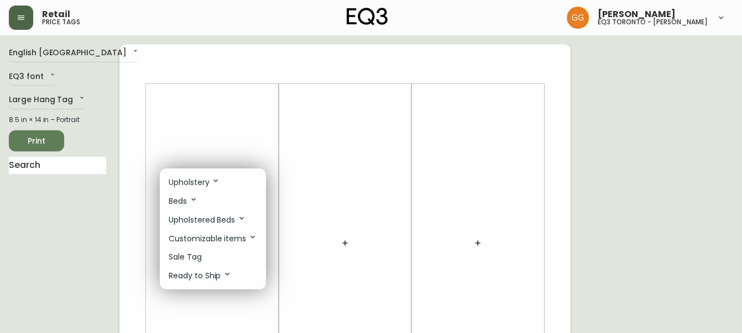
click at [194, 183] on p "Upholstery" at bounding box center [194, 182] width 51 height 12
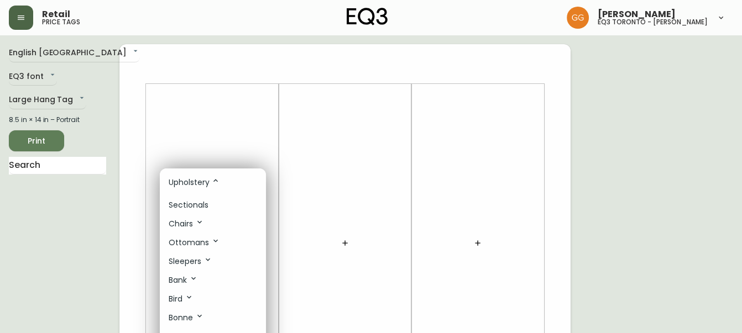
click at [194, 202] on p "Sectionals" at bounding box center [189, 206] width 40 height 12
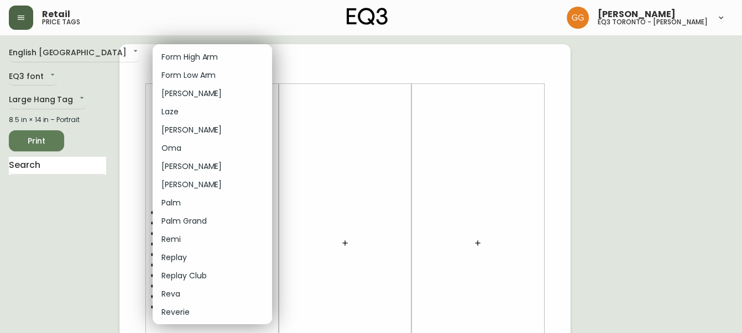
scroll to position [201, 0]
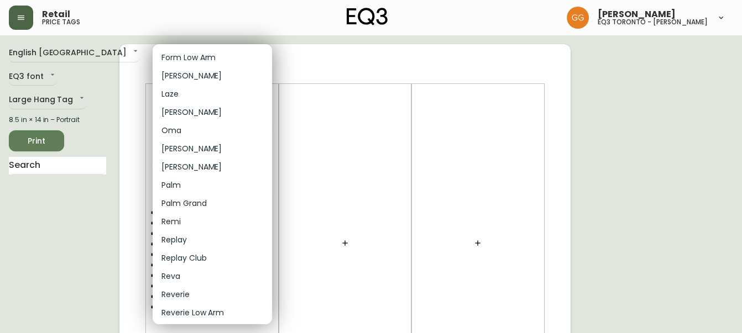
click at [191, 142] on li "[PERSON_NAME]" at bounding box center [212, 149] width 119 height 18
type input "16"
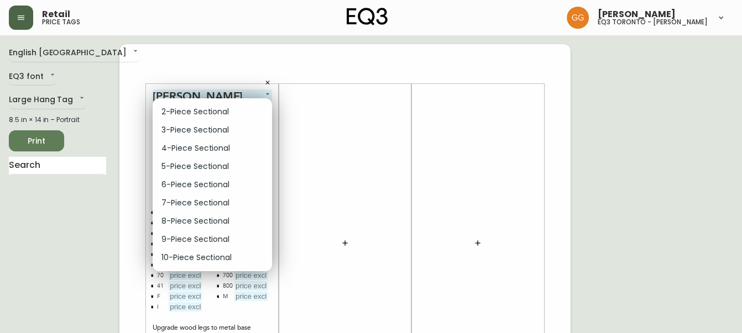
click at [200, 119] on li "2-Piece Sectional" at bounding box center [212, 112] width 119 height 18
type input "0"
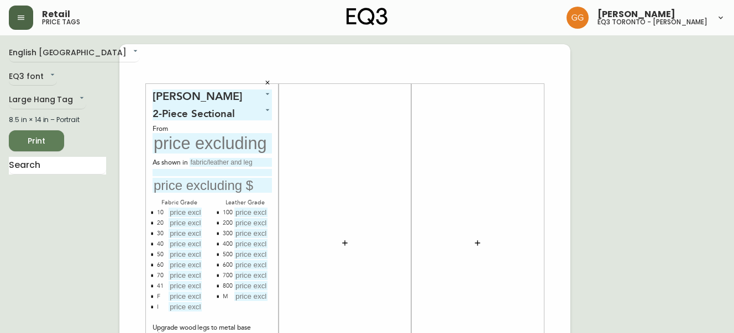
click at [233, 151] on input "text" at bounding box center [212, 143] width 119 height 20
type input "$5"
click at [349, 237] on button "button" at bounding box center [345, 243] width 22 height 22
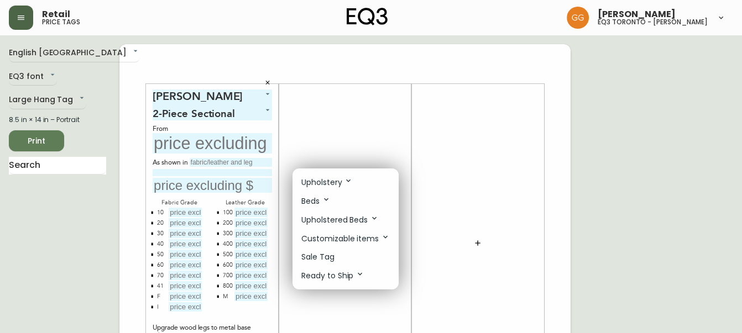
click at [345, 182] on icon at bounding box center [348, 180] width 9 height 9
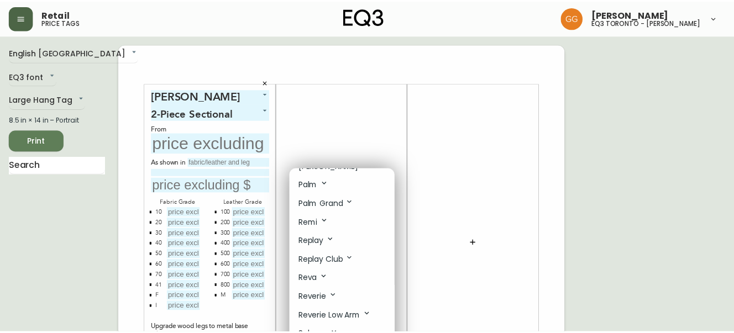
scroll to position [402, 0]
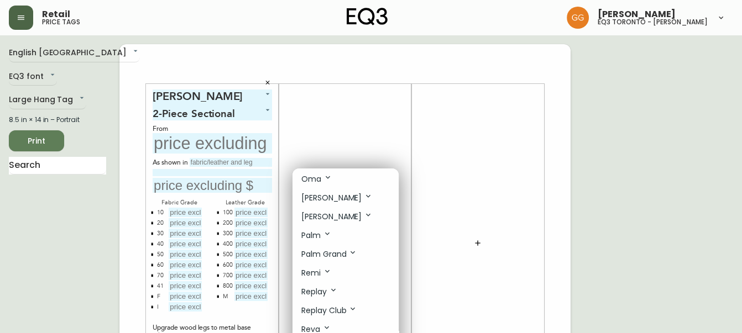
click at [364, 201] on icon at bounding box center [368, 196] width 9 height 9
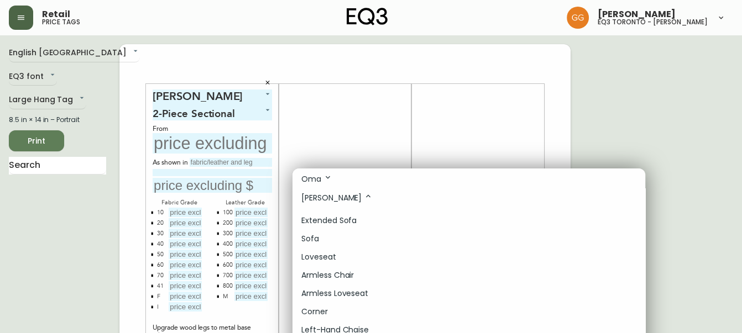
click at [367, 248] on li "Sofa" at bounding box center [469, 239] width 353 height 18
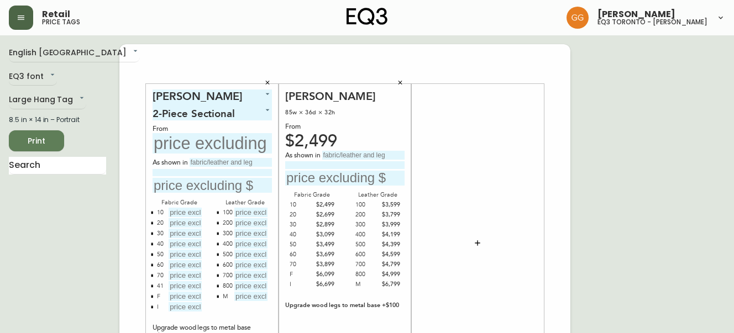
click at [359, 155] on input "text" at bounding box center [363, 155] width 82 height 9
type input "Donna Ink"
click at [457, 171] on div at bounding box center [477, 244] width 119 height 308
click at [220, 159] on input "text" at bounding box center [231, 162] width 82 height 9
type input "Catrin Ashby"
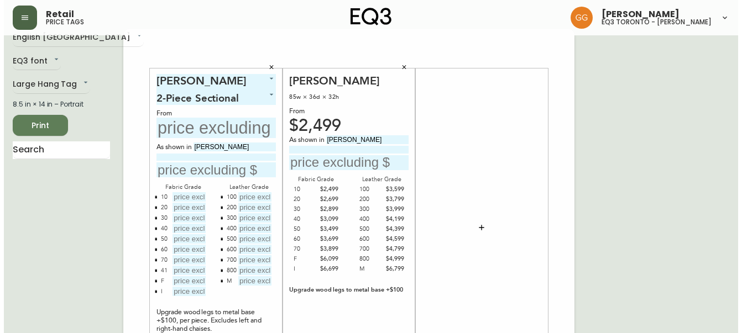
scroll to position [0, 0]
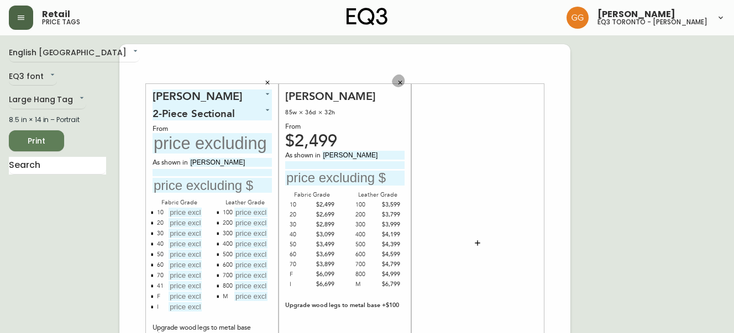
click at [395, 81] on button "button" at bounding box center [400, 83] width 17 height 17
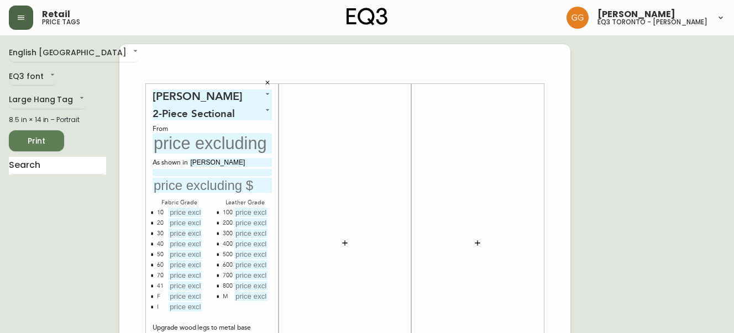
click at [343, 236] on button "button" at bounding box center [345, 243] width 22 height 22
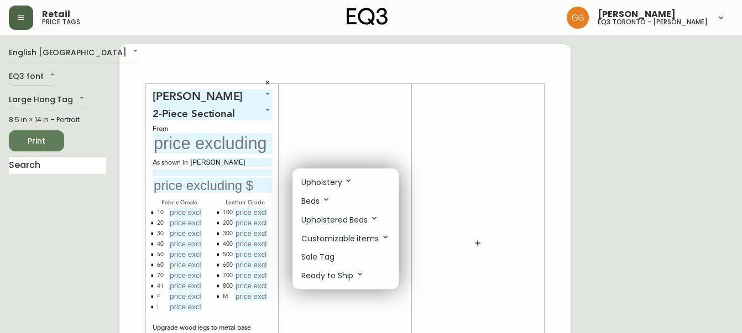
click at [339, 182] on p "Upholstery" at bounding box center [326, 182] width 51 height 12
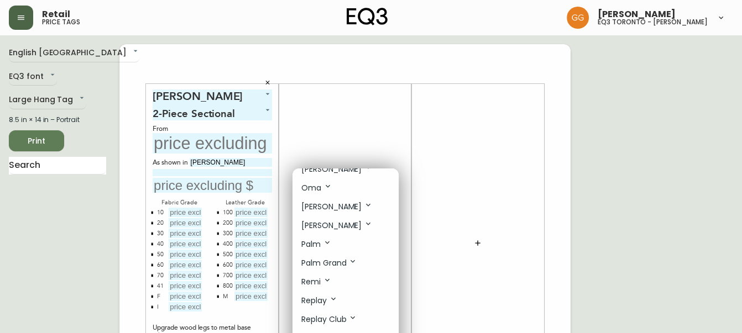
scroll to position [402, 0]
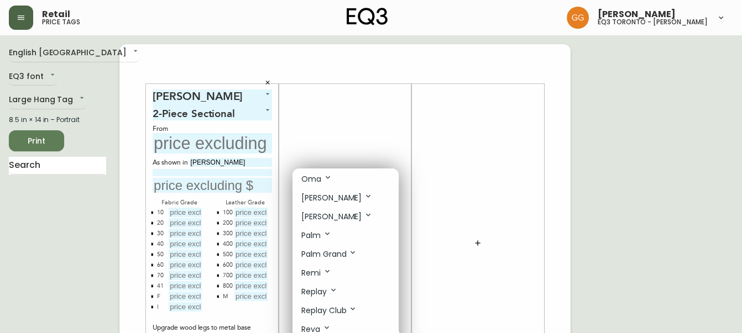
click at [327, 221] on p "[PERSON_NAME]" at bounding box center [336, 217] width 71 height 12
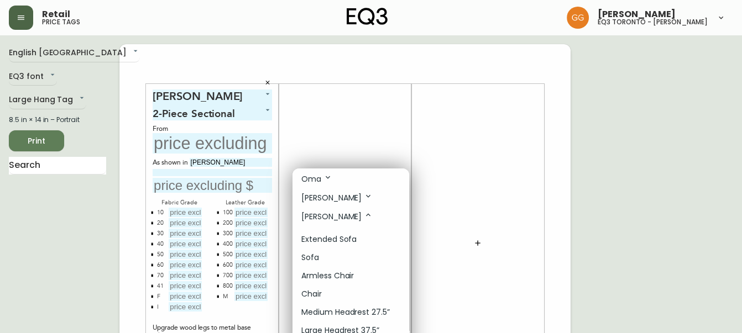
click at [335, 259] on li "Sofa" at bounding box center [351, 258] width 117 height 18
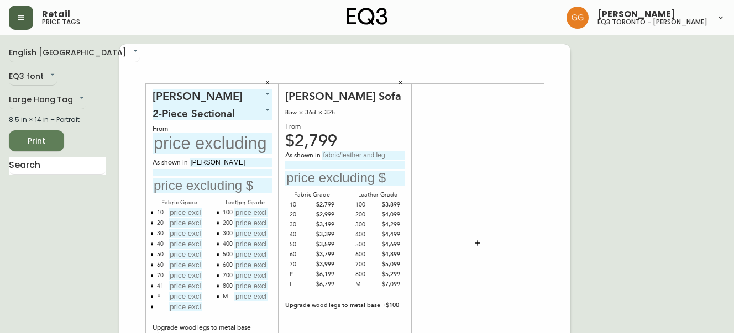
click at [363, 153] on input "text" at bounding box center [363, 155] width 82 height 9
type input "Donna Ink"
click at [194, 186] on input "text" at bounding box center [212, 185] width 119 height 15
type input "$6048"
click at [345, 180] on input "text" at bounding box center [344, 178] width 119 height 15
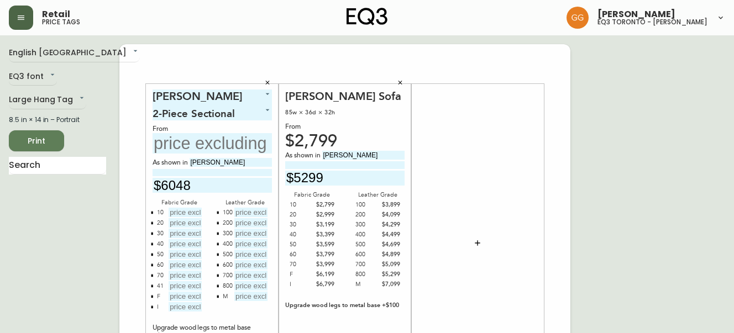
type input "$5299"
click at [379, 137] on div "$2,799" at bounding box center [344, 142] width 119 height 10
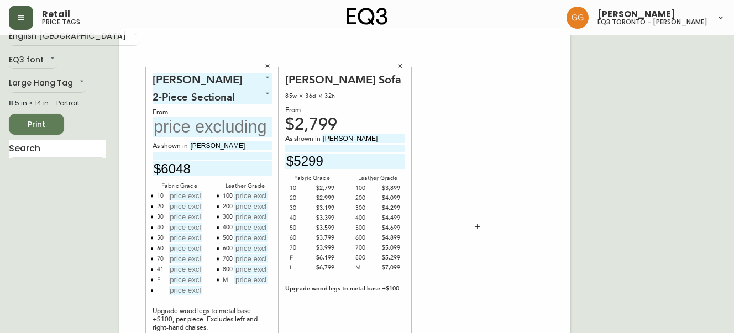
scroll to position [0, 0]
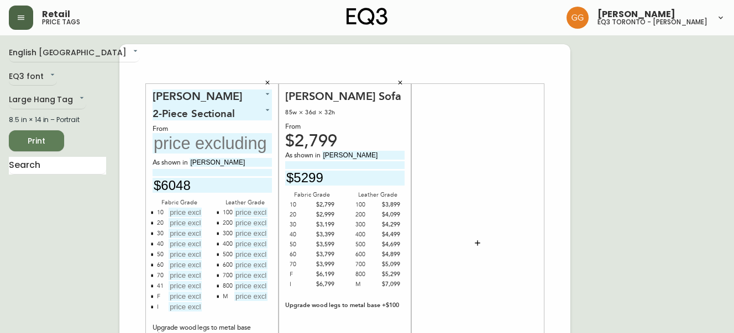
click at [198, 135] on input "text" at bounding box center [212, 143] width 119 height 20
type input "$5398"
click at [475, 246] on icon "button" at bounding box center [477, 243] width 9 height 9
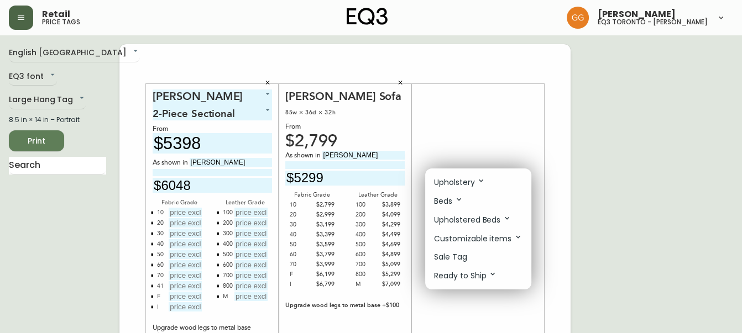
click at [467, 184] on p "Upholstery" at bounding box center [459, 182] width 51 height 12
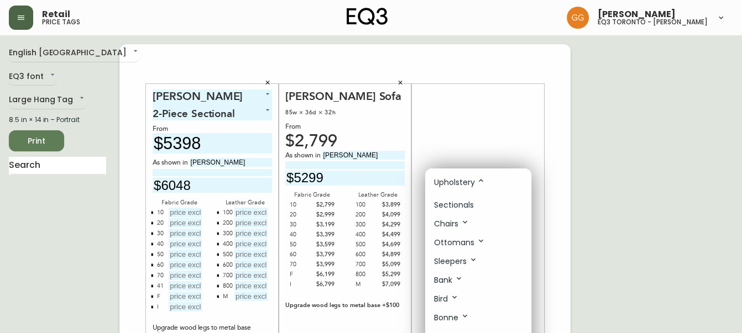
click at [469, 204] on p "Sectionals" at bounding box center [454, 206] width 40 height 12
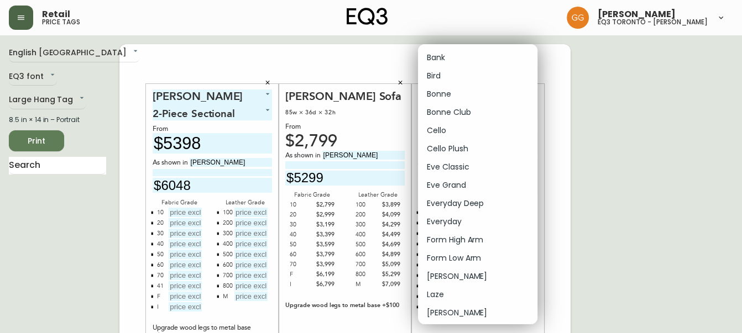
click at [563, 196] on div at bounding box center [371, 166] width 742 height 333
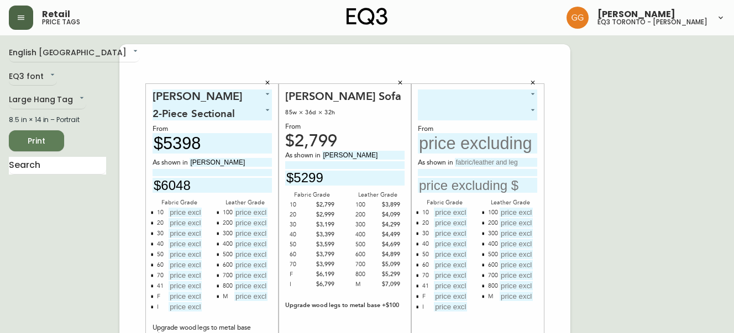
click at [532, 81] on icon "button" at bounding box center [533, 83] width 7 height 7
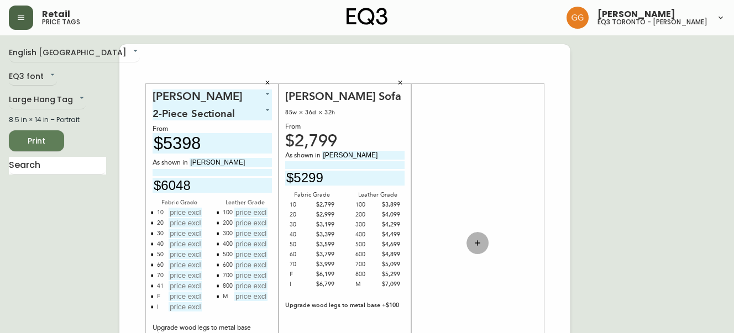
click at [477, 243] on icon "button" at bounding box center [477, 243] width 9 height 9
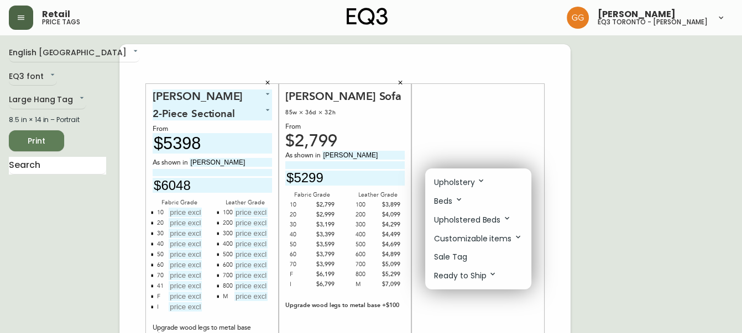
click at [484, 190] on li "Upholstery" at bounding box center [478, 182] width 106 height 19
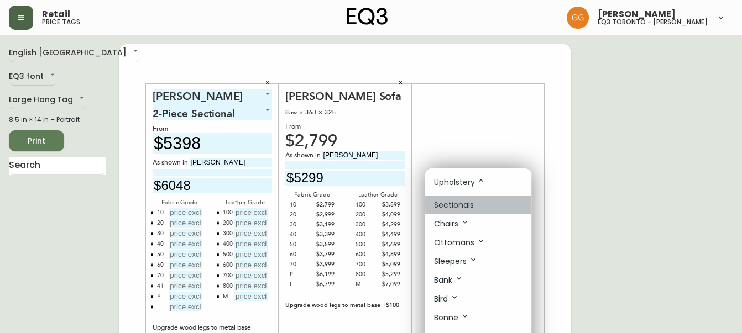
click at [476, 207] on li "Sectionals" at bounding box center [478, 205] width 106 height 18
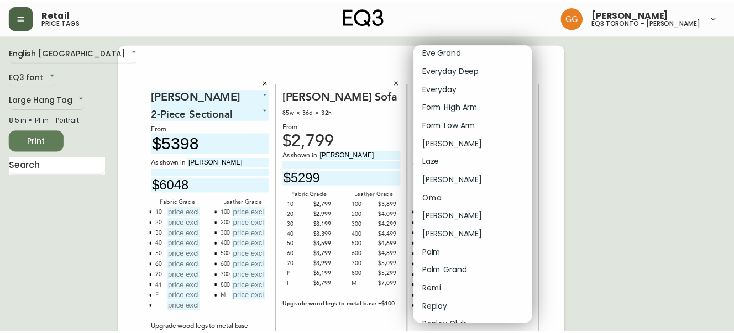
scroll to position [150, 0]
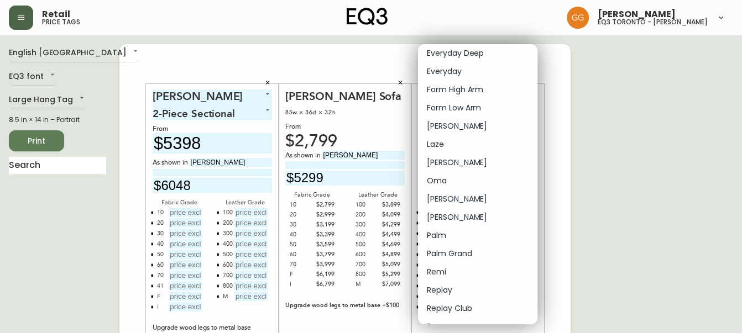
click at [445, 195] on li "[PERSON_NAME]" at bounding box center [477, 199] width 119 height 18
type input "16"
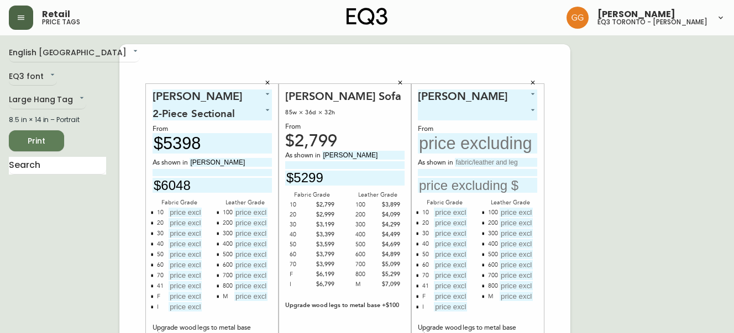
click at [530, 80] on icon "button" at bounding box center [533, 83] width 7 height 7
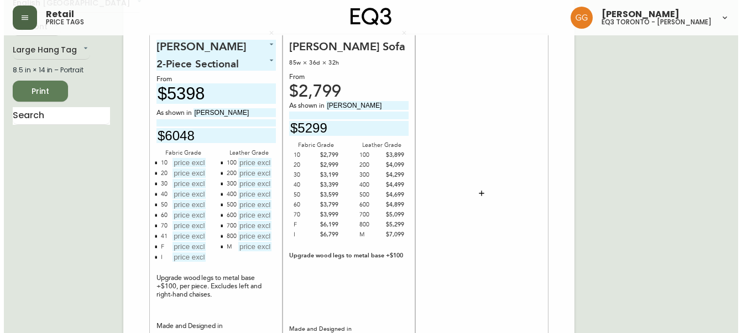
scroll to position [0, 0]
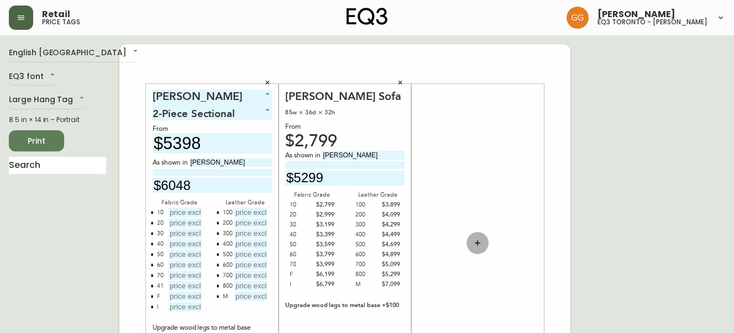
click at [478, 244] on icon "button" at bounding box center [477, 243] width 9 height 9
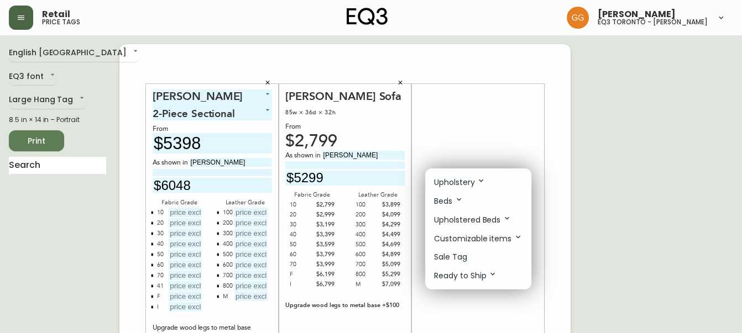
click at [482, 185] on icon at bounding box center [481, 180] width 9 height 9
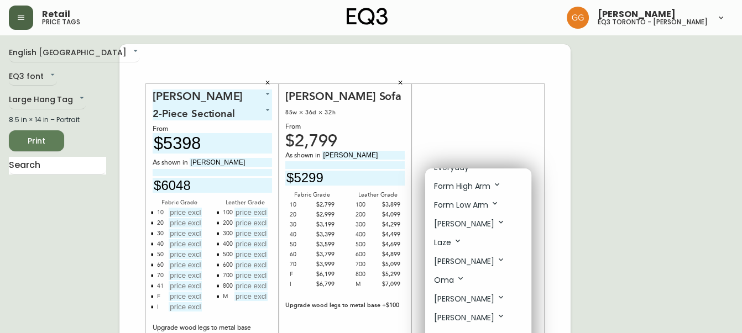
scroll to position [301, 0]
click at [497, 301] on icon at bounding box center [501, 297] width 9 height 9
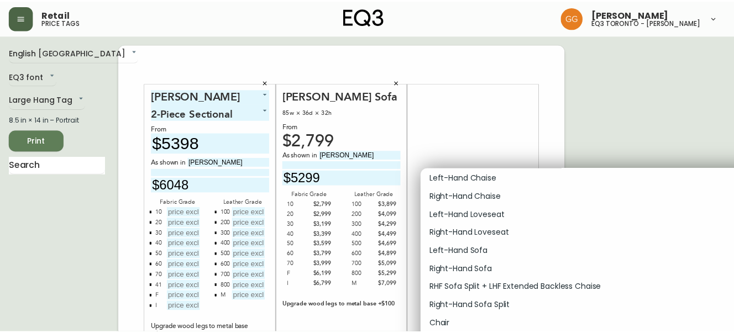
scroll to position [603, 0]
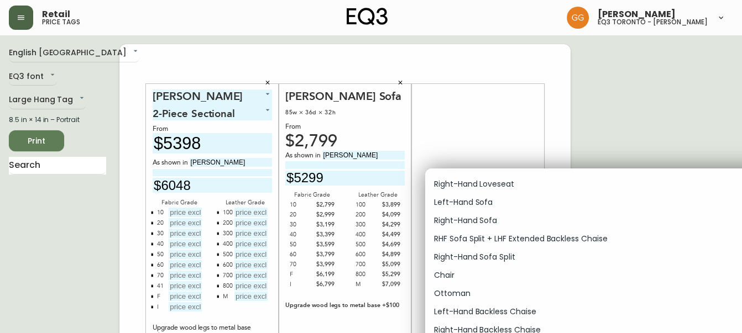
click at [454, 280] on p "Chair" at bounding box center [444, 276] width 20 height 12
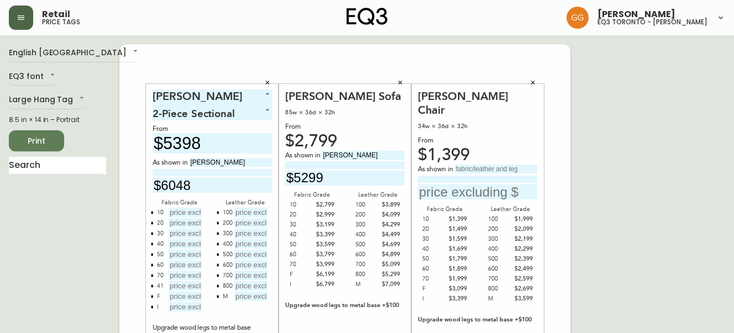
click at [492, 165] on input "text" at bounding box center [496, 169] width 82 height 9
type input "[PERSON_NAME]"
drag, startPoint x: 495, startPoint y: 168, endPoint x: 526, endPoint y: 160, distance: 32.1
click at [495, 176] on input at bounding box center [477, 179] width 119 height 7
type input "with Black Ash Legs"
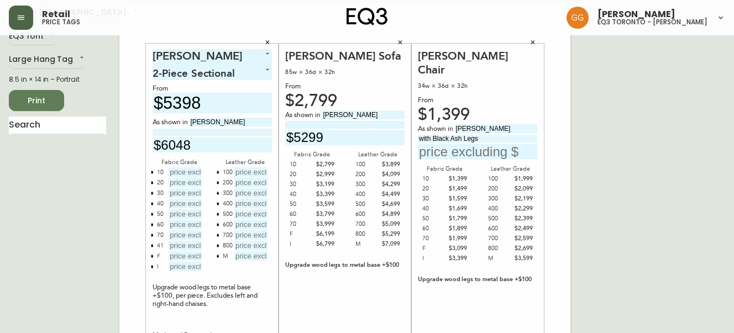
scroll to position [0, 0]
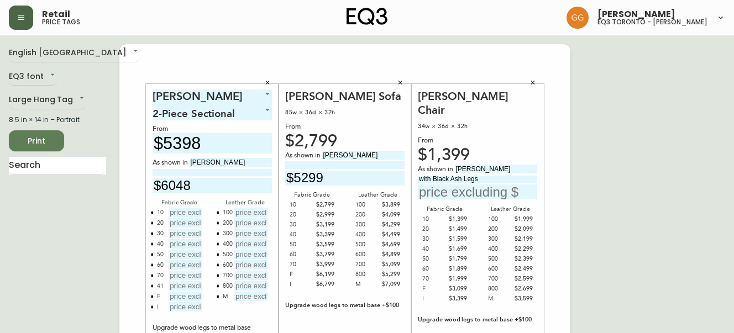
click at [473, 185] on input "text" at bounding box center [477, 192] width 119 height 15
type input "$2199"
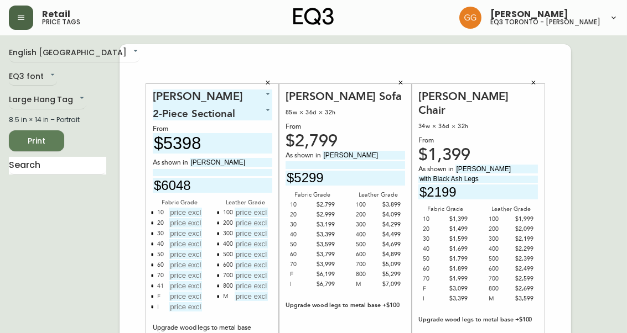
click at [186, 212] on input "text" at bounding box center [185, 212] width 33 height 9
click at [204, 181] on input "$6048" at bounding box center [212, 185] width 119 height 15
type input "$6198"
click at [523, 105] on div "Oskar Chair 34w × 36d × 32h From $1,399 As shown in Petra Granite with Black As…" at bounding box center [477, 244] width 119 height 308
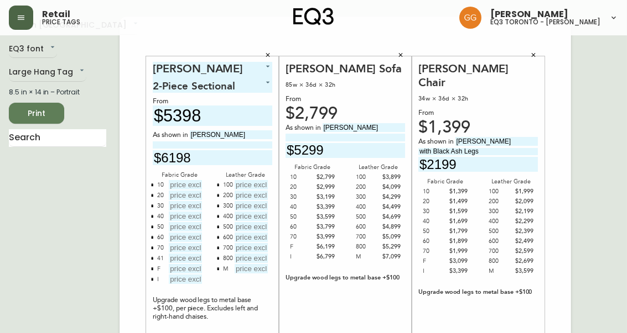
scroll to position [50, 0]
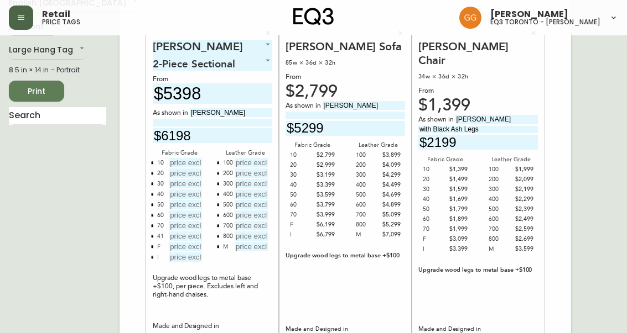
click at [191, 163] on input "text" at bounding box center [185, 162] width 33 height 9
type input "$5398"
click at [185, 258] on input "text" at bounding box center [185, 257] width 33 height 9
type input "$13398"
click at [180, 172] on input "text" at bounding box center [185, 173] width 33 height 9
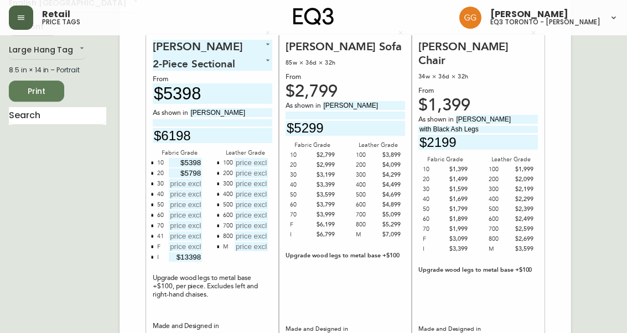
type input "$5798"
click at [251, 161] on input "text" at bounding box center [250, 162] width 33 height 9
click at [215, 159] on button "button" at bounding box center [217, 162] width 9 height 9
click at [251, 163] on input "text" at bounding box center [250, 162] width 33 height 9
type input "$8098"
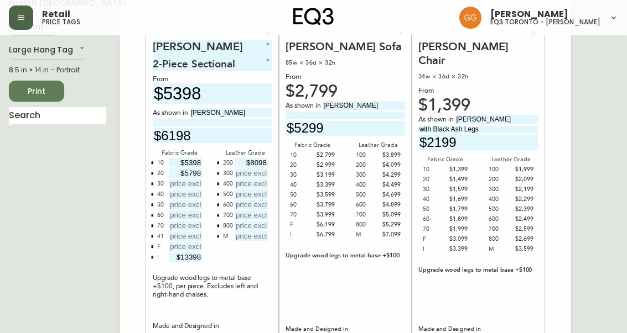
click at [250, 172] on input "text" at bounding box center [250, 173] width 33 height 9
type input "$8498"
click at [255, 190] on input "text" at bounding box center [250, 194] width 33 height 9
click at [258, 184] on input "text" at bounding box center [250, 183] width 33 height 9
type input "$8898"
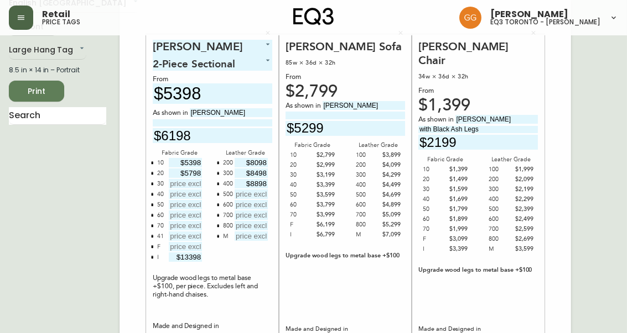
click at [255, 196] on input "text" at bounding box center [250, 194] width 33 height 9
type input "$9298"
click at [259, 207] on input "text" at bounding box center [250, 204] width 33 height 9
type input "$9698"
click at [252, 212] on input "text" at bounding box center [250, 215] width 33 height 9
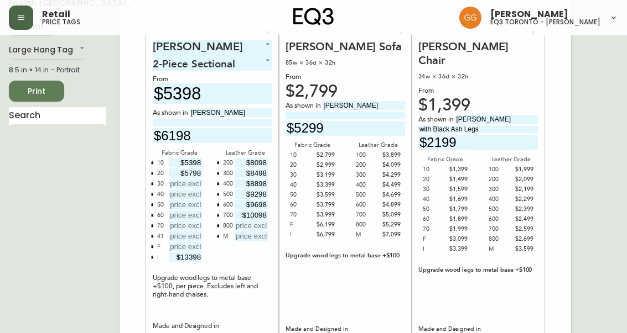
type input "$10098"
click at [259, 221] on input "text" at bounding box center [250, 225] width 33 height 9
type input "$10498"
click at [217, 235] on icon "button" at bounding box center [218, 236] width 2 height 3
click at [191, 184] on input "text" at bounding box center [185, 183] width 33 height 9
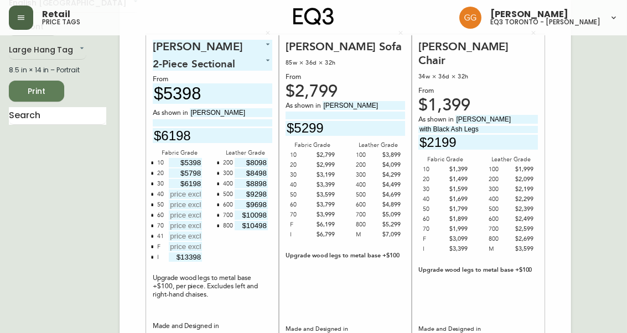
type input "$6198"
click at [196, 196] on input "text" at bounding box center [185, 194] width 33 height 9
type input "$6598"
click at [189, 209] on div at bounding box center [183, 205] width 38 height 11
click at [190, 205] on input "text" at bounding box center [185, 204] width 33 height 9
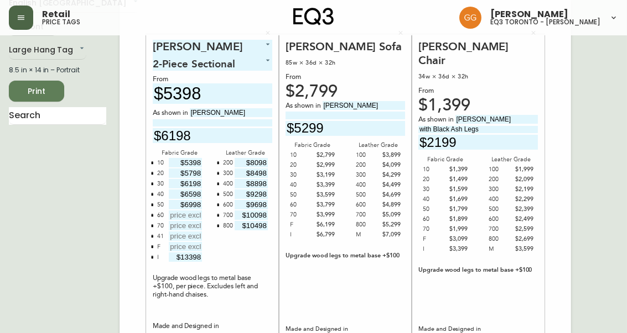
type input "$6998"
click at [196, 218] on input "text" at bounding box center [185, 215] width 33 height 9
type input "$7398"
click at [192, 227] on input "text" at bounding box center [185, 225] width 33 height 9
type input "$7798"
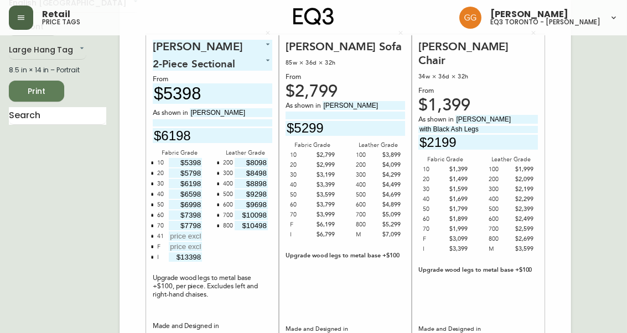
click at [154, 234] on button "button" at bounding box center [152, 236] width 9 height 9
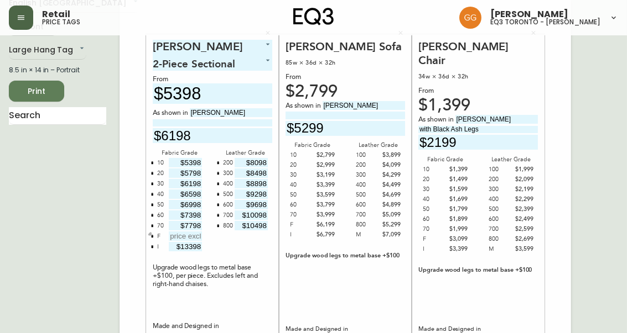
click at [153, 236] on icon "button" at bounding box center [152, 236] width 2 height 3
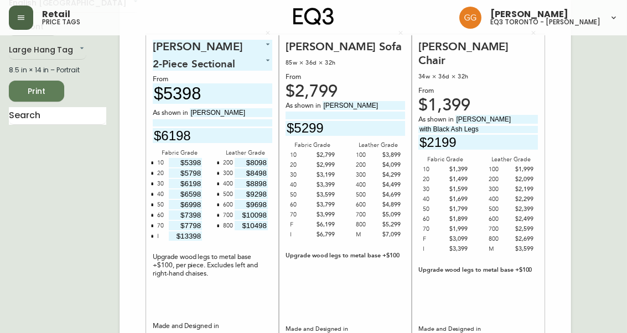
click at [32, 85] on span "Print" at bounding box center [37, 92] width 38 height 14
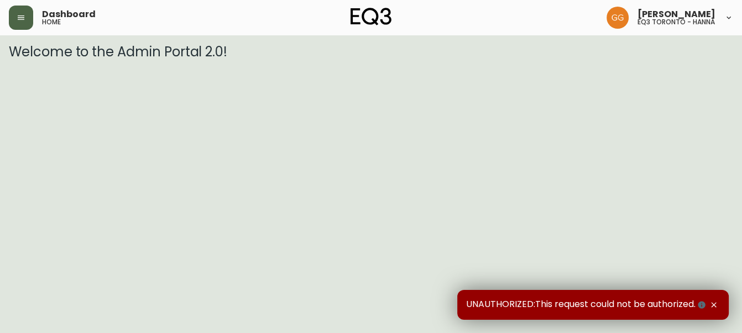
click at [29, 23] on button "button" at bounding box center [21, 18] width 24 height 24
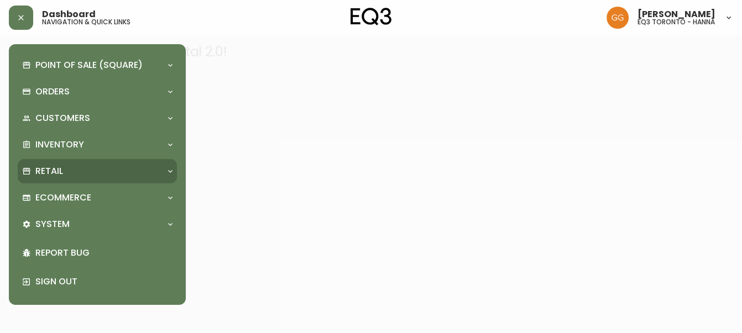
click at [52, 161] on div "Retail" at bounding box center [97, 171] width 159 height 24
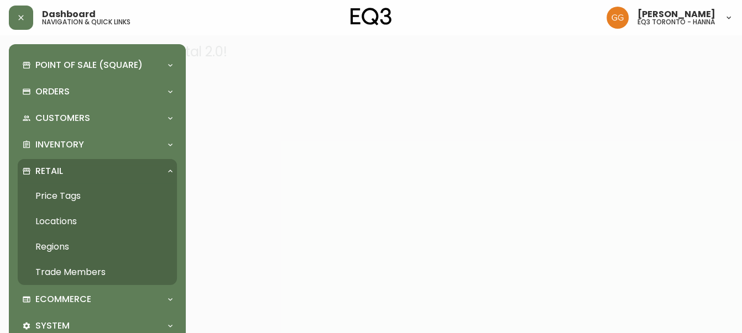
click at [64, 196] on link "Price Tags" at bounding box center [97, 196] width 159 height 25
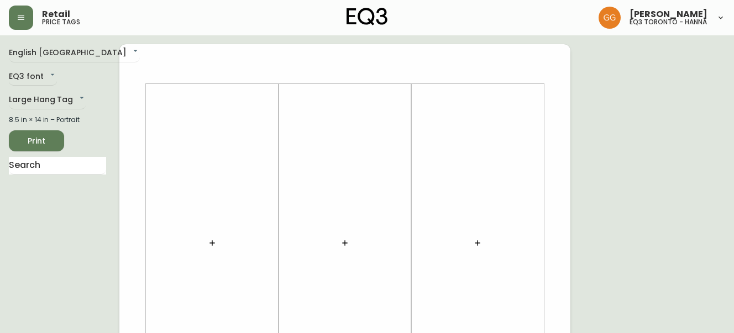
click at [212, 243] on icon "button" at bounding box center [212, 243] width 5 height 5
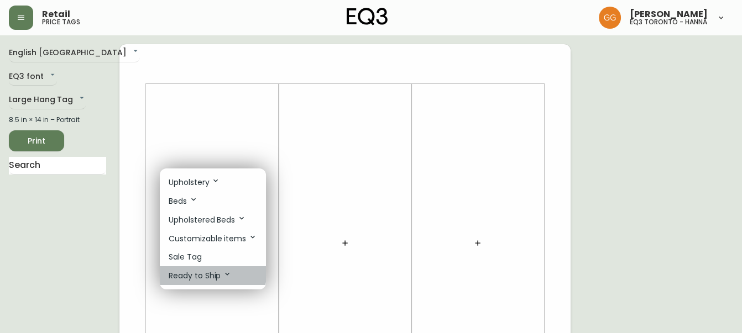
click at [212, 275] on p "Ready to Ship" at bounding box center [200, 276] width 63 height 12
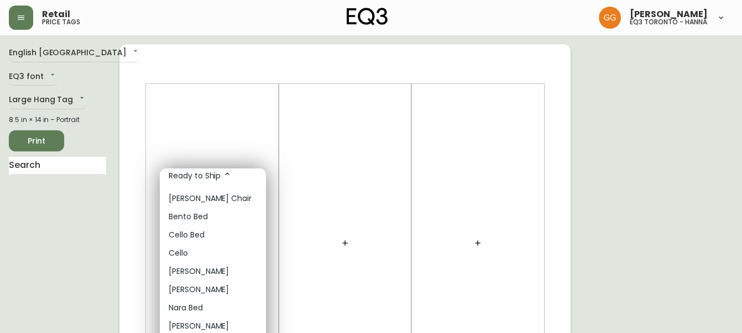
scroll to position [101, 0]
click at [204, 327] on li "[PERSON_NAME]" at bounding box center [213, 326] width 106 height 18
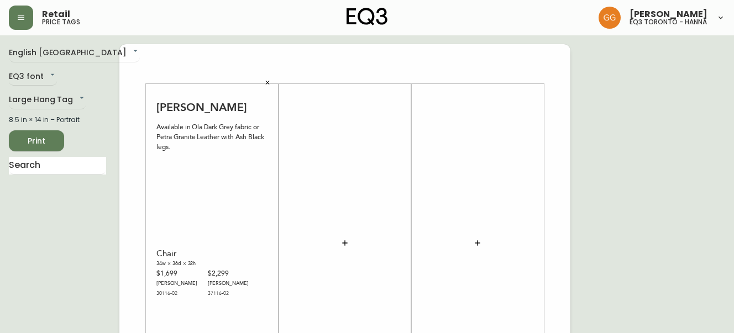
click at [264, 83] on icon "button" at bounding box center [267, 83] width 7 height 7
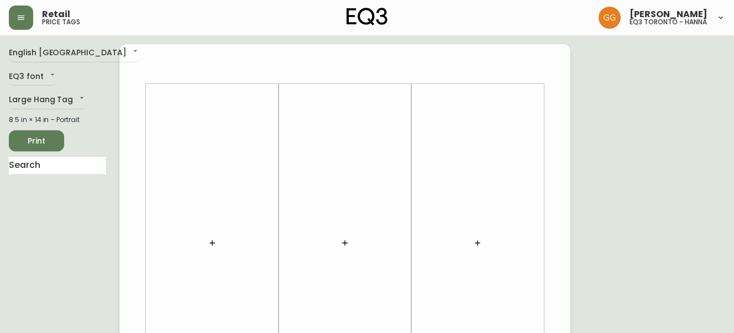
click at [205, 244] on button "button" at bounding box center [212, 243] width 22 height 22
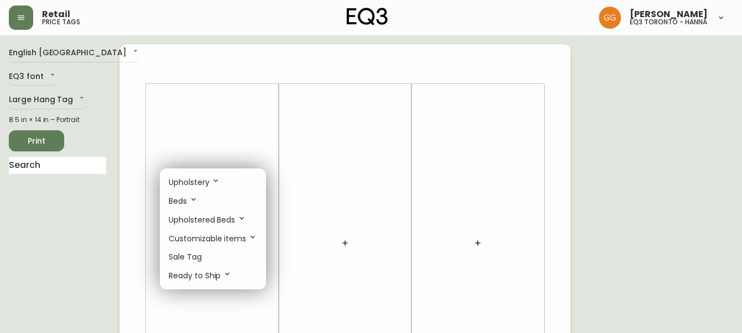
click at [220, 178] on icon at bounding box center [215, 180] width 9 height 9
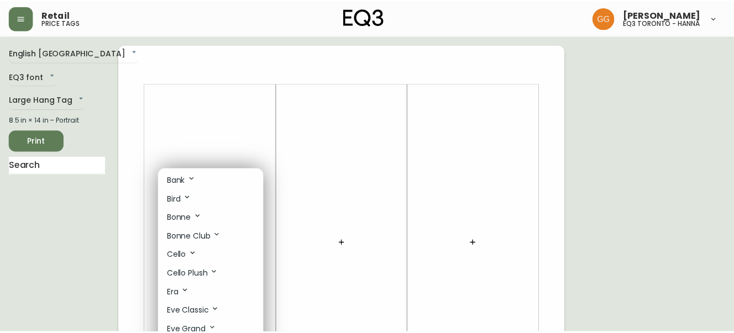
scroll to position [0, 0]
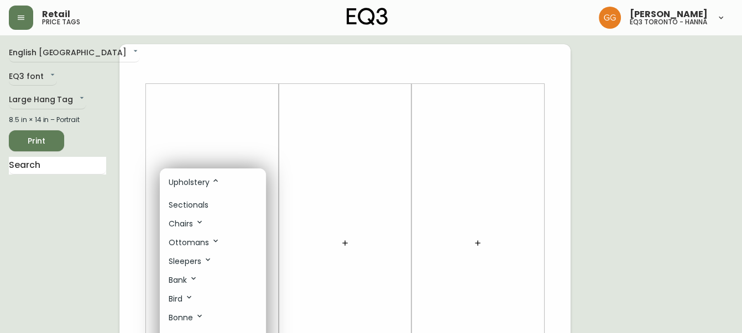
click at [206, 204] on p "Sectionals" at bounding box center [189, 206] width 40 height 12
